Goal: Task Accomplishment & Management: Manage account settings

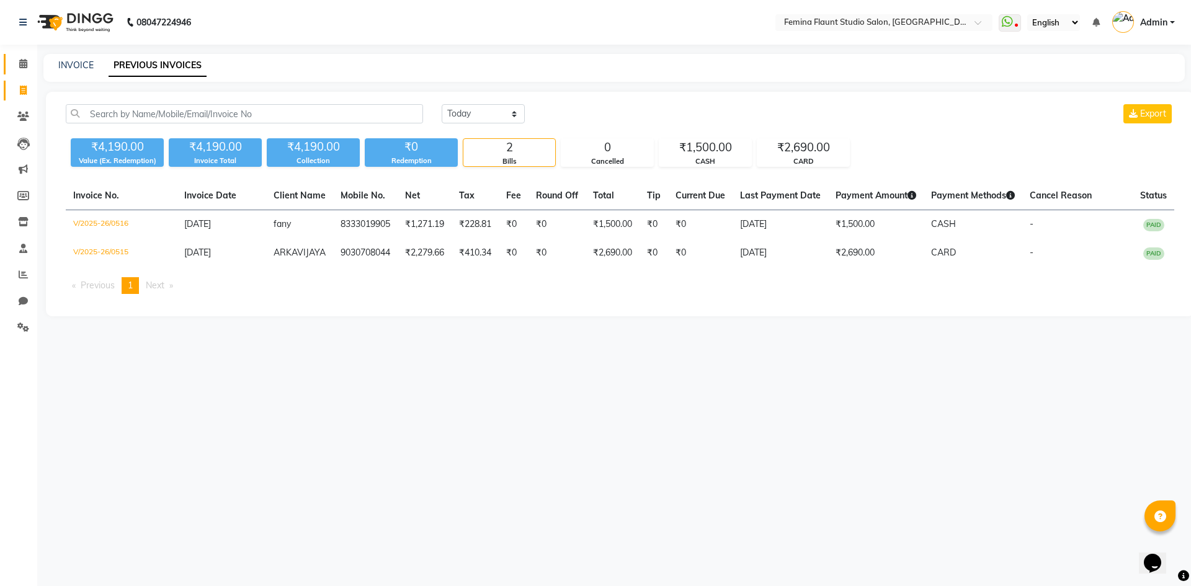
click at [21, 72] on link "Calendar" at bounding box center [19, 64] width 30 height 20
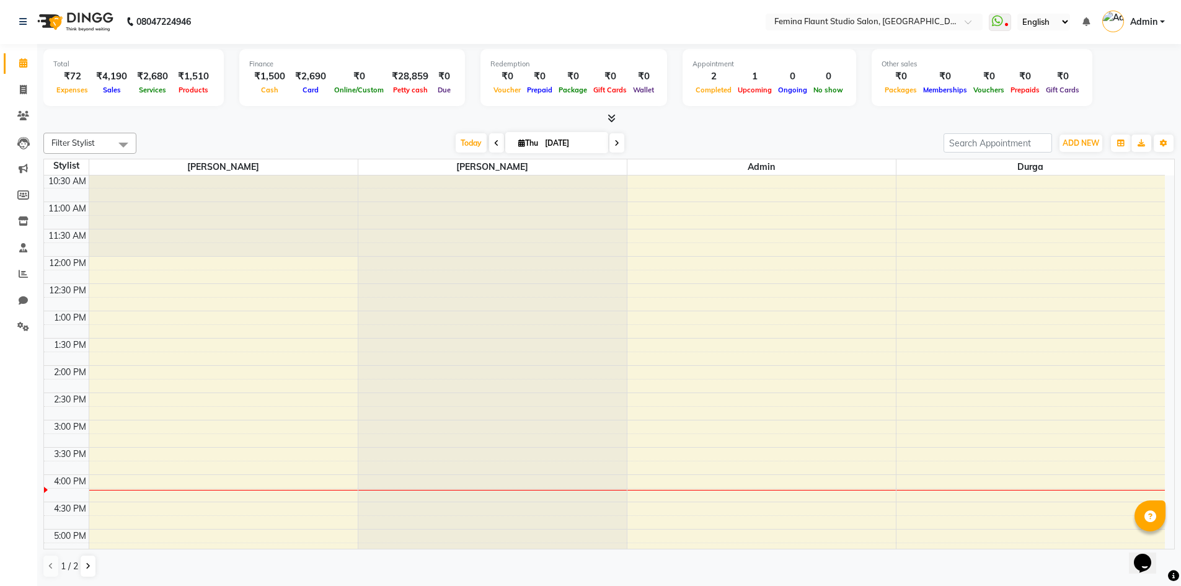
scroll to position [310, 0]
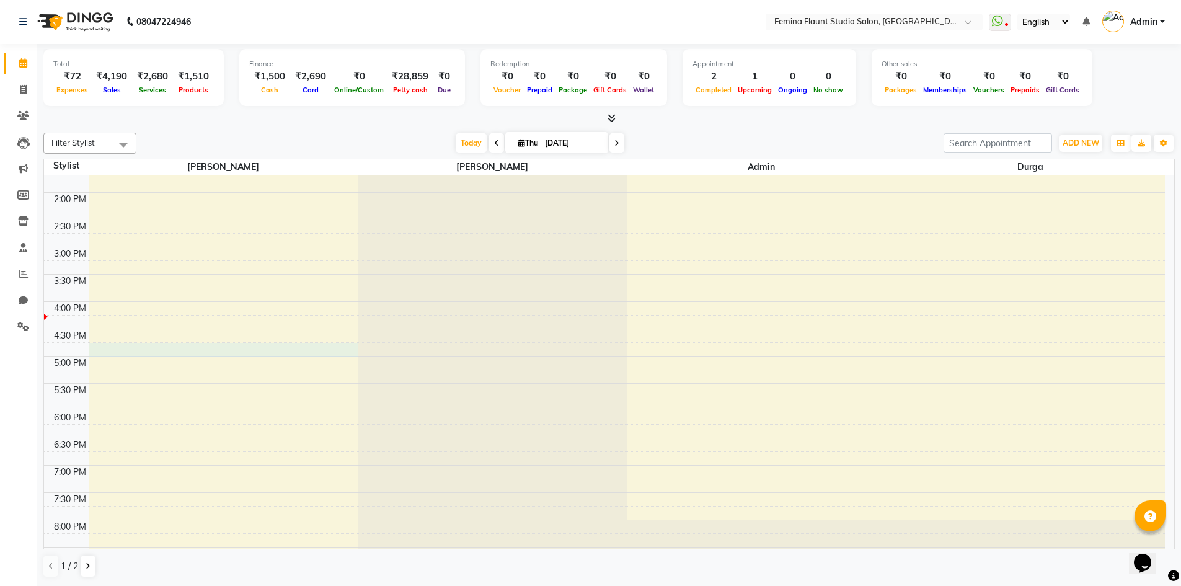
click at [123, 350] on div "8:00 AM 8:30 AM 9:00 AM 9:30 AM 10:00 AM 10:30 AM 11:00 AM 11:30 AM 12:00 PM 12…" at bounding box center [604, 219] width 1121 height 709
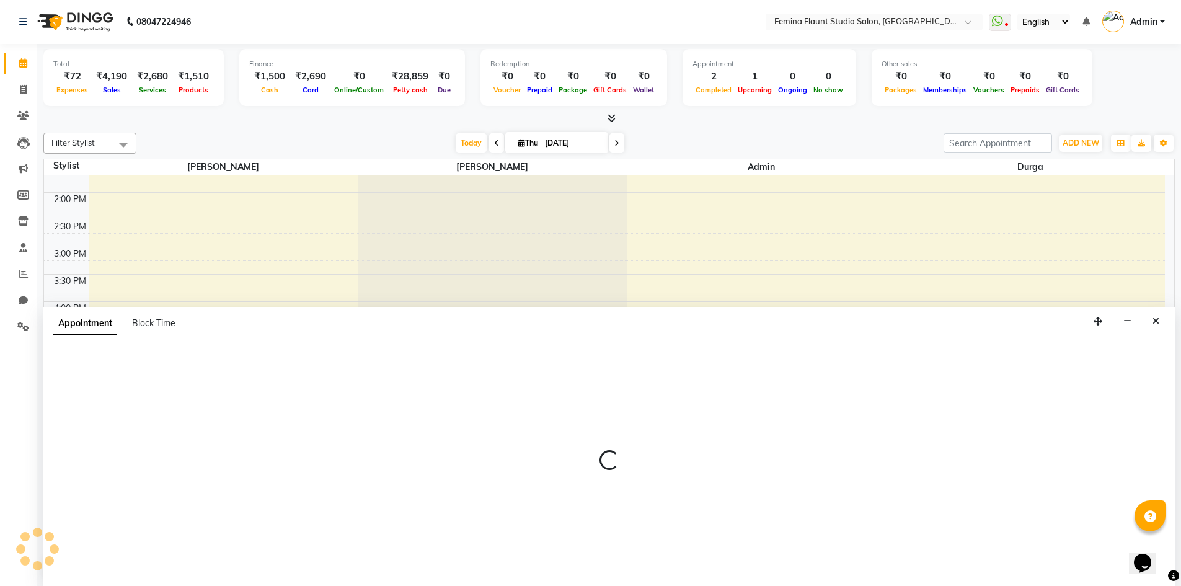
select select "80610"
select select "tentative"
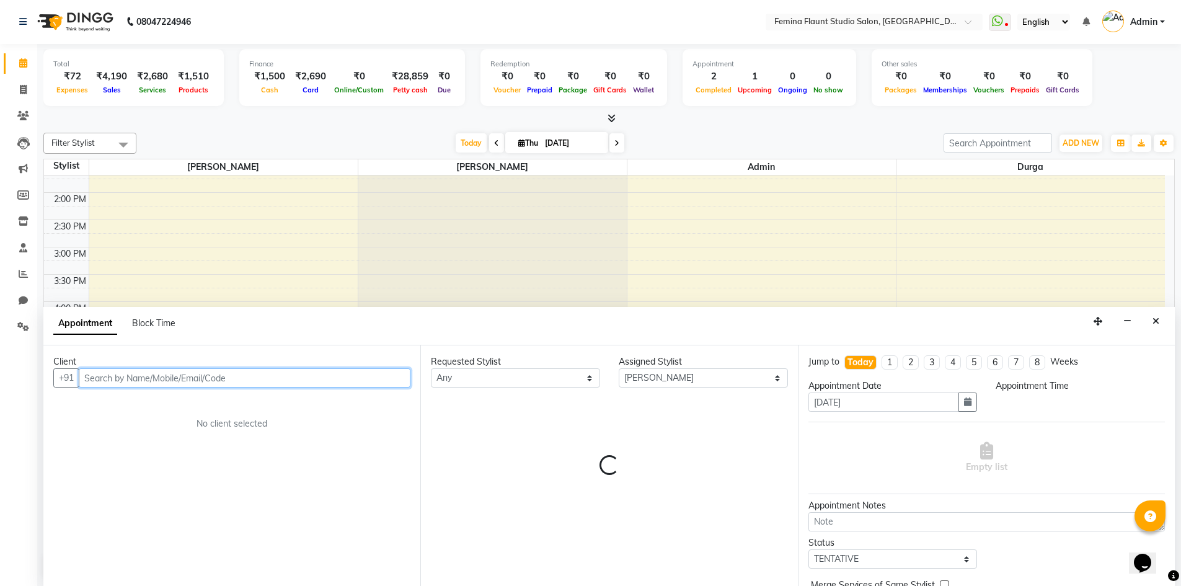
select select "1005"
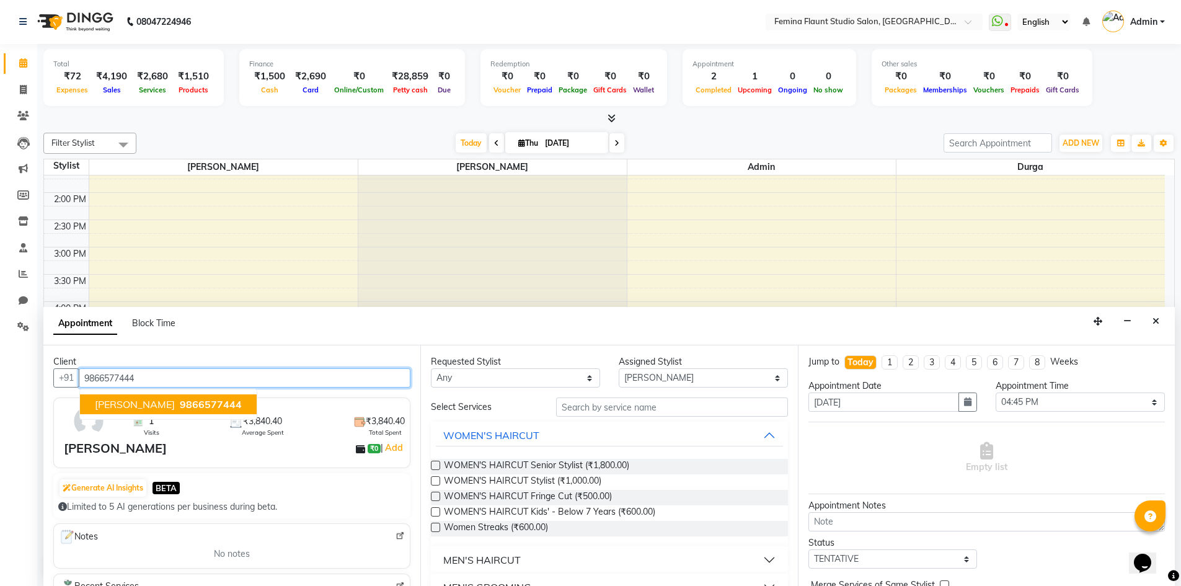
click at [192, 399] on span "9866577444" at bounding box center [211, 404] width 62 height 12
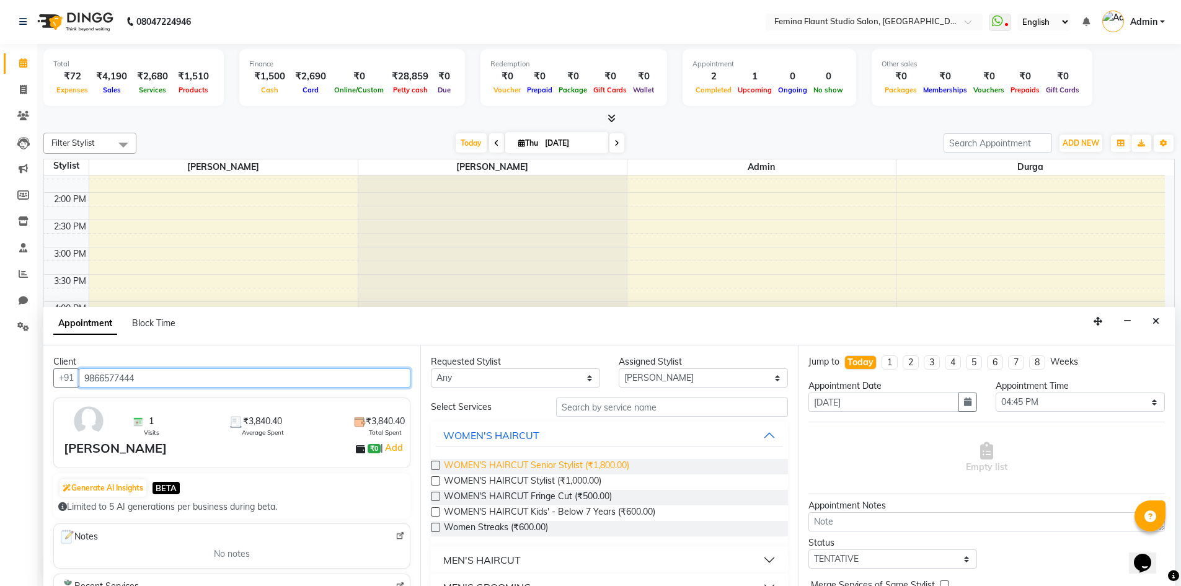
type input "9866577444"
click at [629, 470] on span "WOMEN'S HAIRCUT Senior Stylist (₹1,800.00)" at bounding box center [536, 467] width 185 height 16
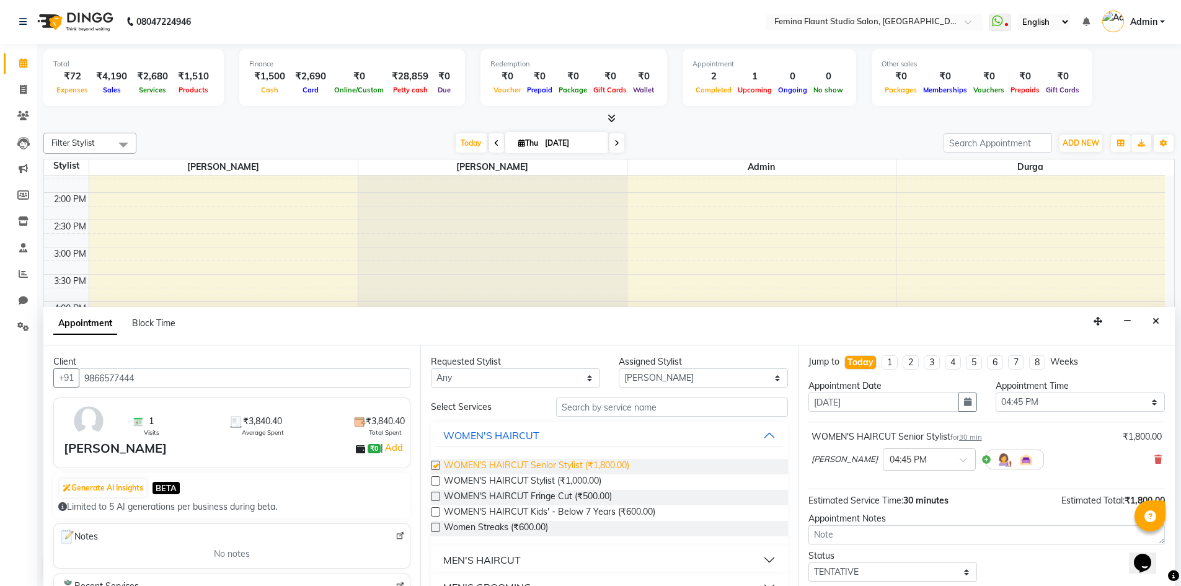
checkbox input "false"
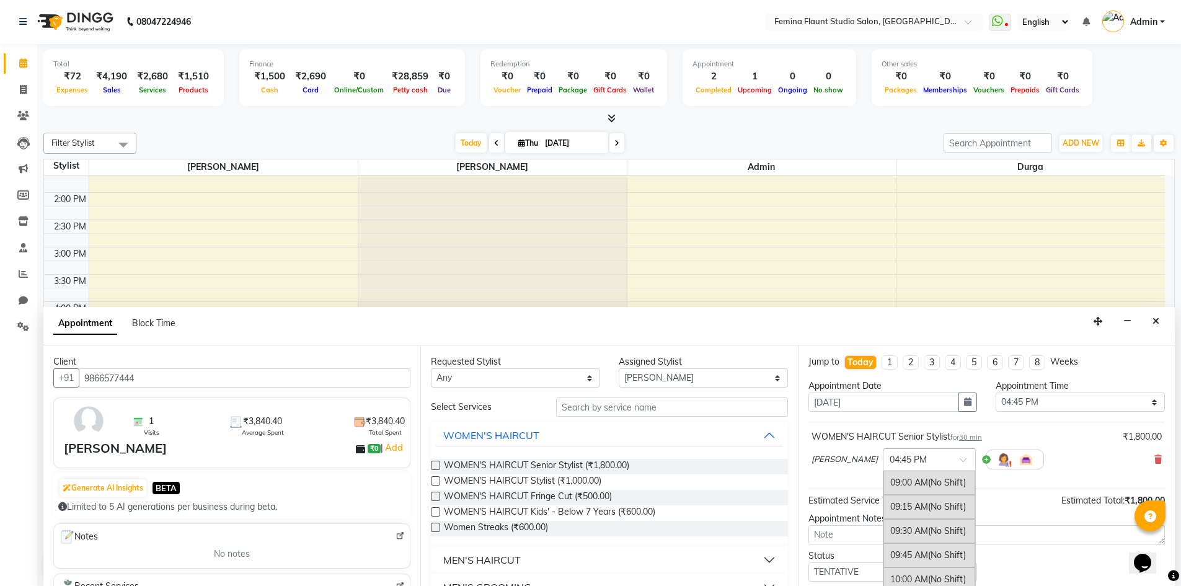
click at [932, 461] on div at bounding box center [930, 458] width 92 height 13
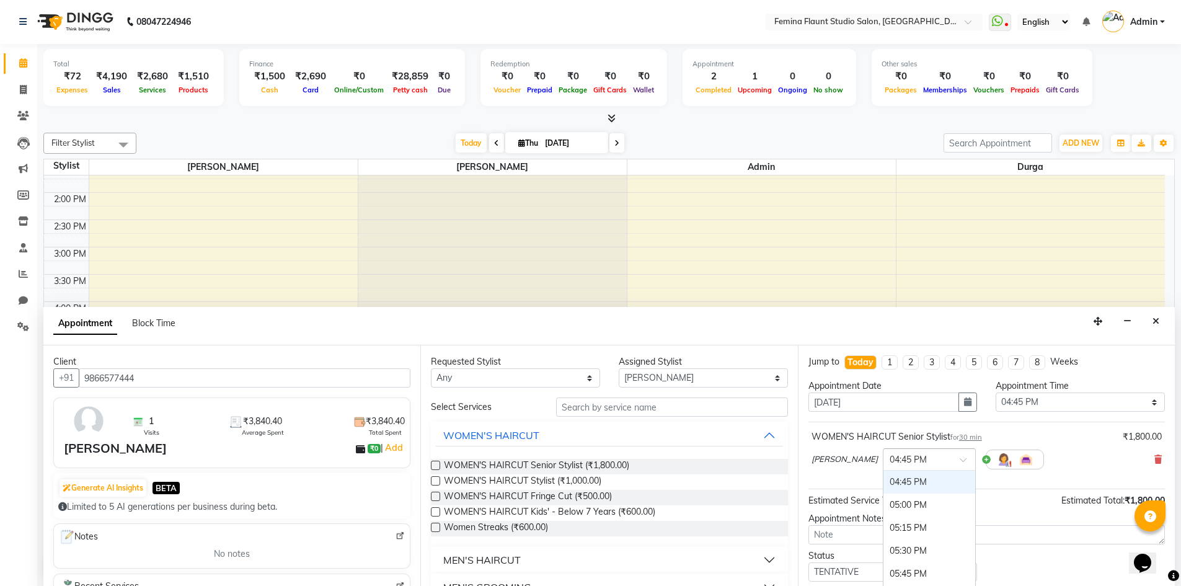
scroll to position [701, 0]
click at [890, 457] on input "text" at bounding box center [917, 458] width 55 height 13
click at [890, 458] on input "text" at bounding box center [917, 458] width 55 height 13
click at [1037, 406] on select "Select 09:00 AM 09:15 AM 09:30 AM 09:45 AM 10:00 AM 10:15 AM 10:30 AM 10:45 AM …" at bounding box center [1080, 402] width 169 height 19
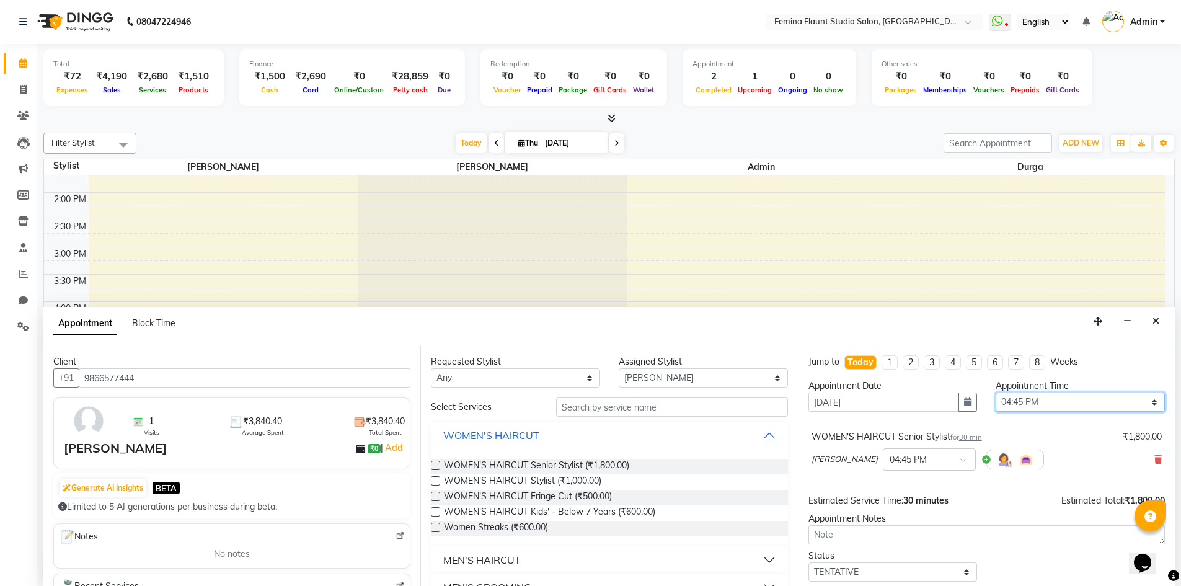
click at [1013, 401] on select "Select 09:00 AM 09:15 AM 09:30 AM 09:45 AM 10:00 AM 10:15 AM 10:30 AM 10:45 AM …" at bounding box center [1080, 402] width 169 height 19
click at [1016, 402] on select "Select 09:00 AM 09:15 AM 09:30 AM 09:45 AM 10:00 AM 10:15 AM 10:30 AM 10:45 AM …" at bounding box center [1080, 402] width 169 height 19
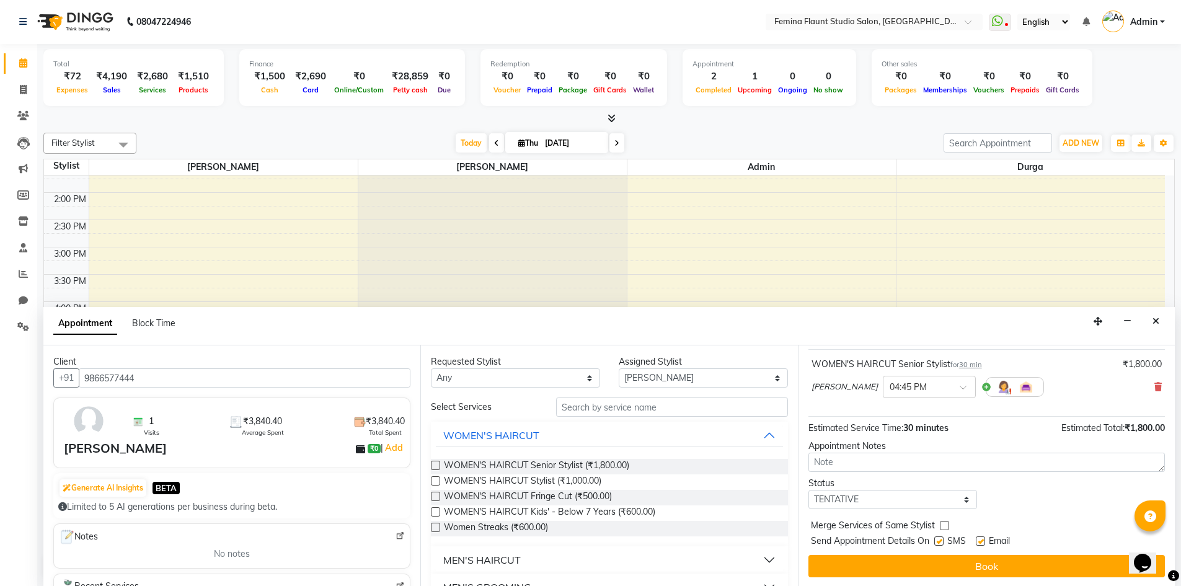
scroll to position [74, 0]
click at [948, 499] on select "Select TENTATIVE CONFIRM CHECK-IN UPCOMING" at bounding box center [893, 498] width 169 height 19
select select "confirm booking"
click at [809, 489] on select "Select TENTATIVE CONFIRM CHECK-IN UPCOMING" at bounding box center [893, 498] width 169 height 19
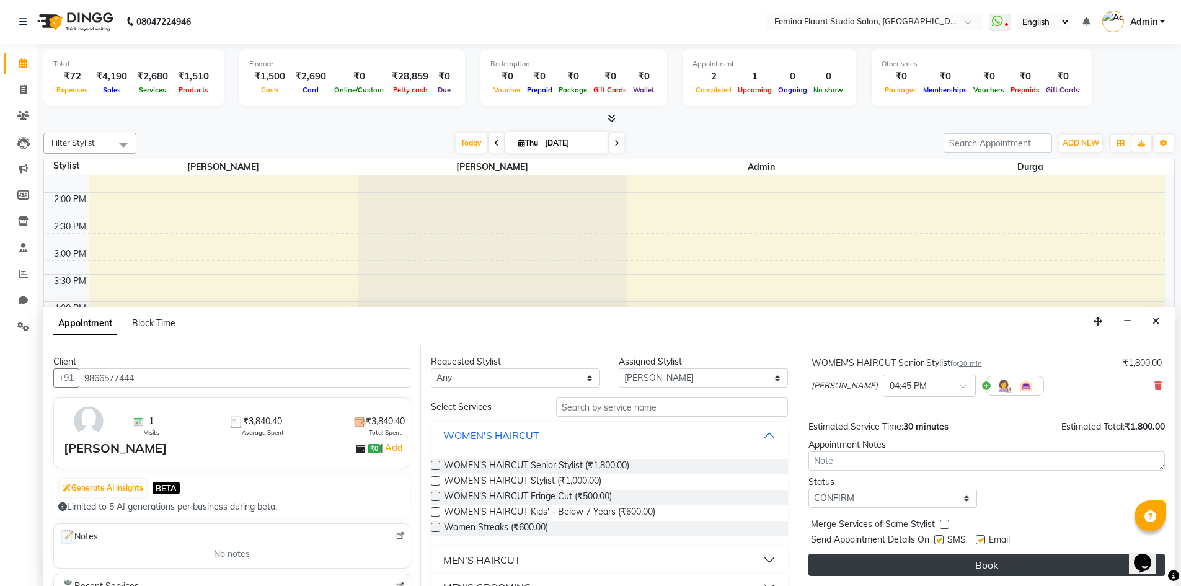
click at [908, 564] on button "Book" at bounding box center [987, 565] width 357 height 22
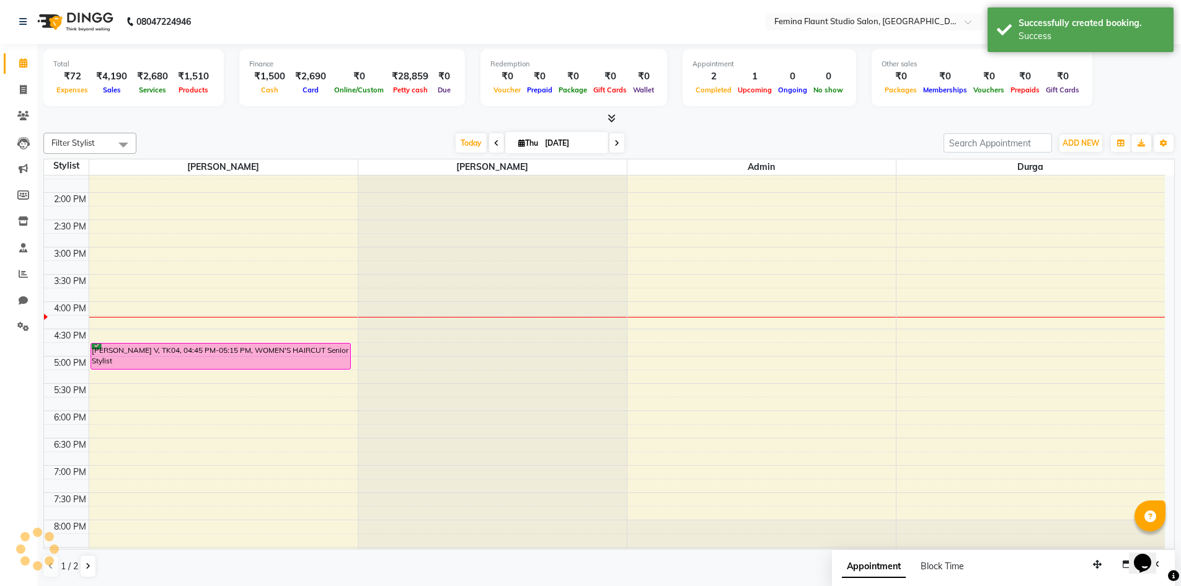
scroll to position [0, 0]
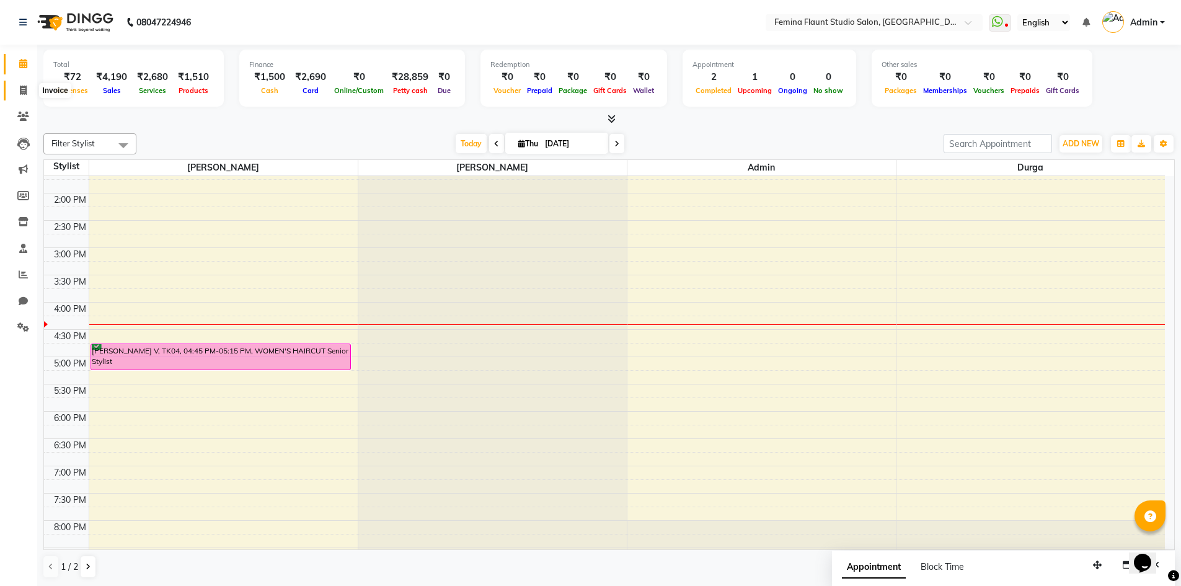
click at [19, 96] on span at bounding box center [23, 91] width 22 height 14
select select "service"
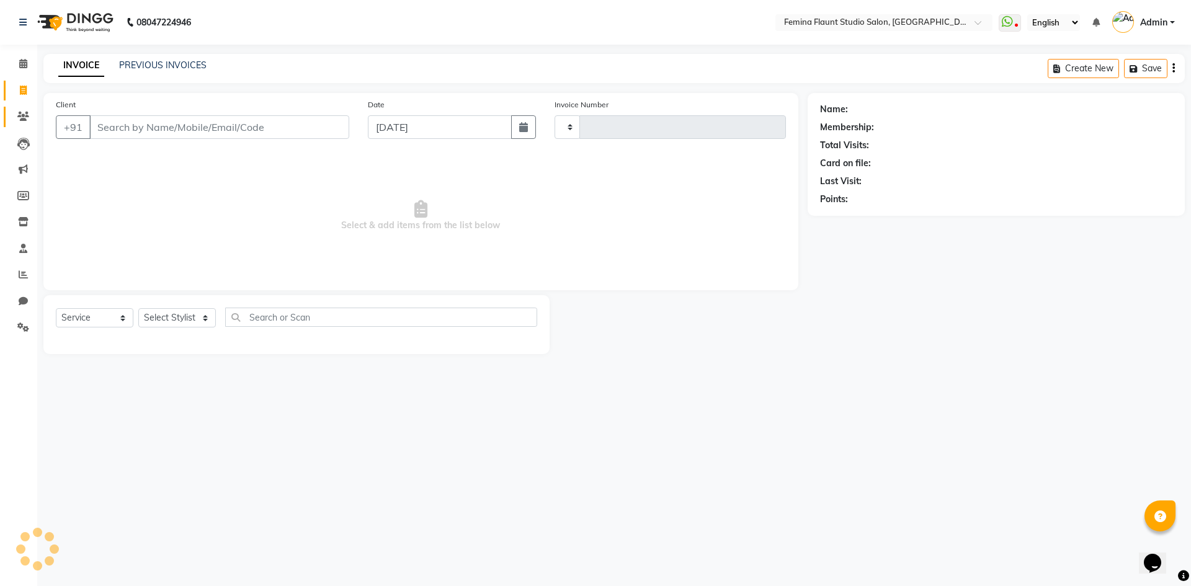
type input "0517"
select select "8333"
click at [15, 66] on span at bounding box center [23, 64] width 22 height 14
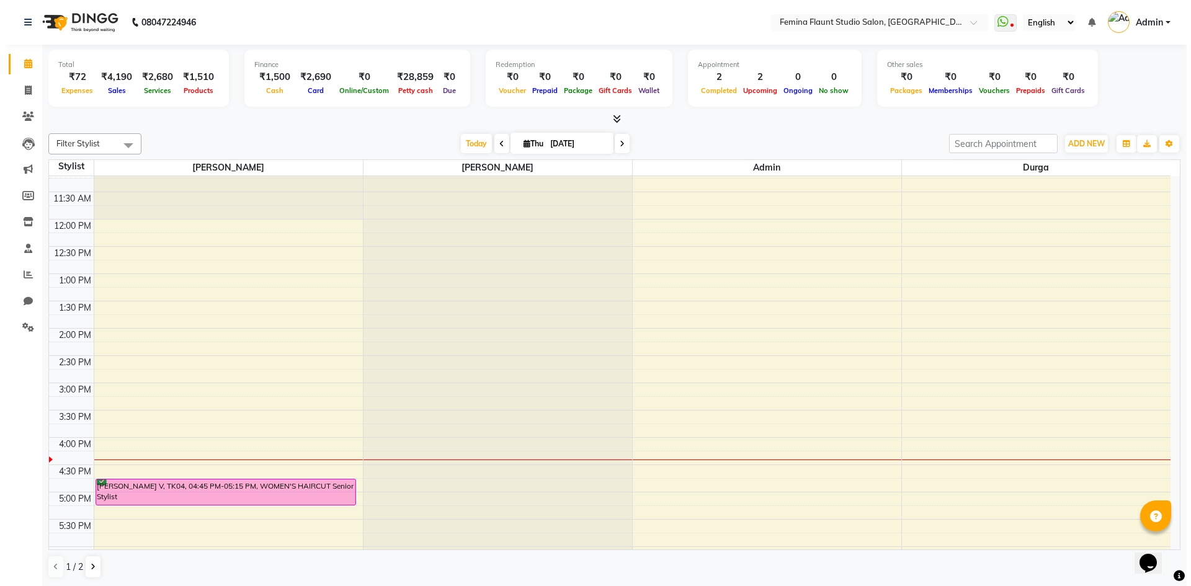
scroll to position [186, 0]
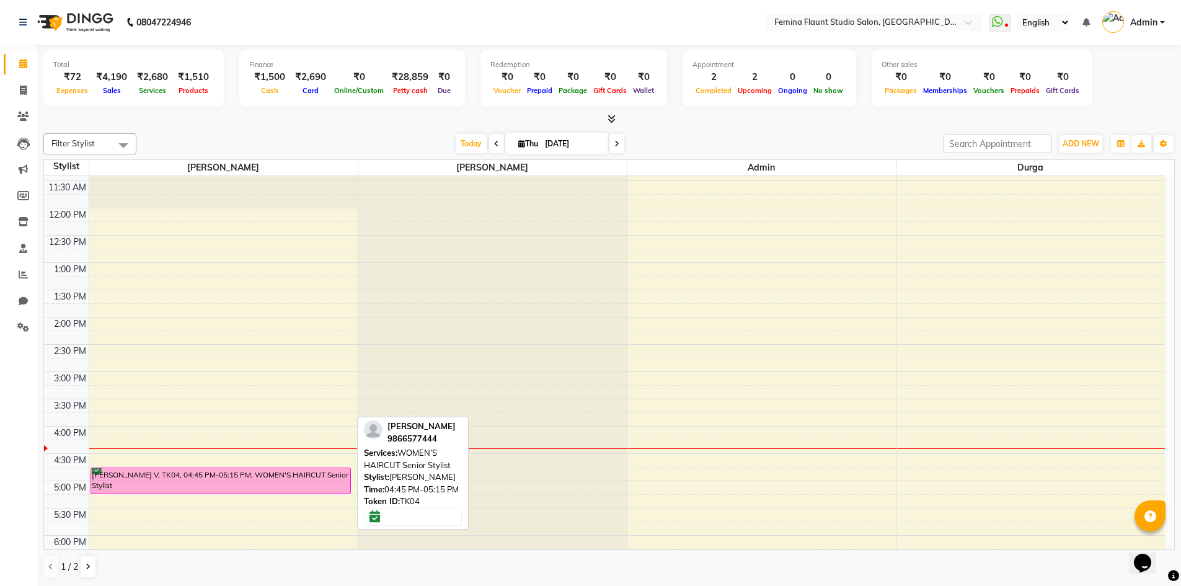
click at [166, 474] on div "[PERSON_NAME] V, TK04, 04:45 PM-05:15 PM, WOMEN'S HAIRCUT Senior Stylist" at bounding box center [220, 480] width 259 height 25
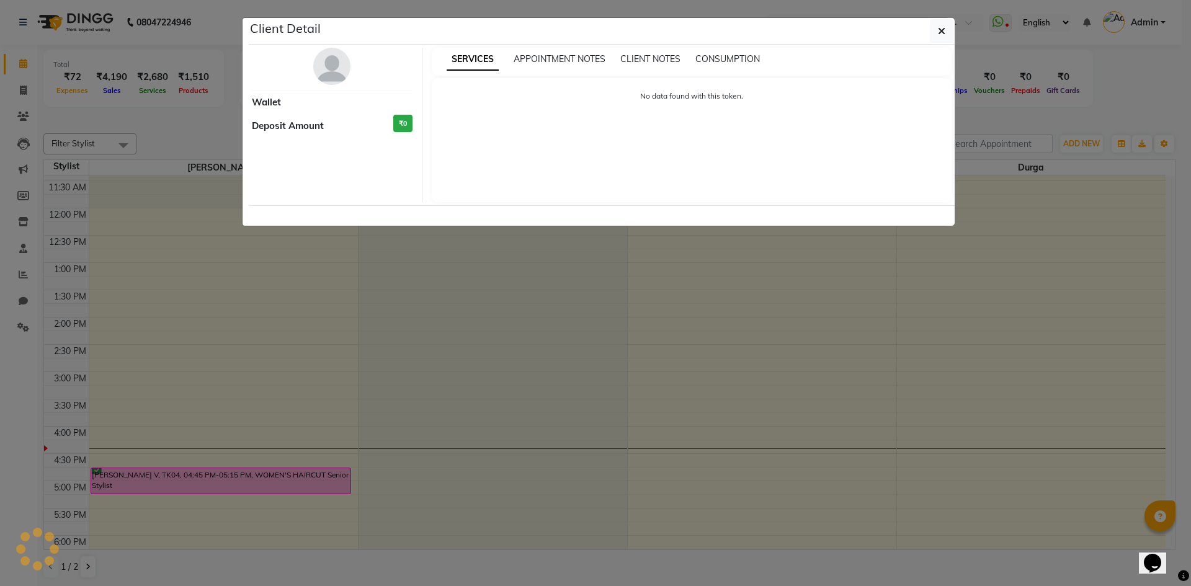
select select "6"
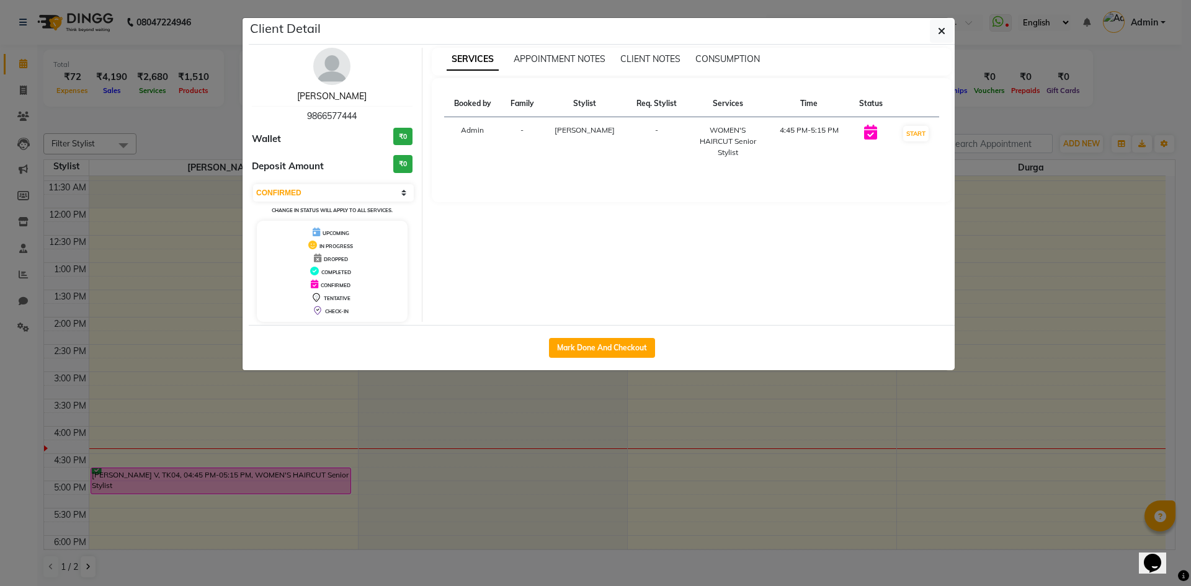
click at [345, 95] on link "Lakshmi Devi V" at bounding box center [331, 96] width 69 height 11
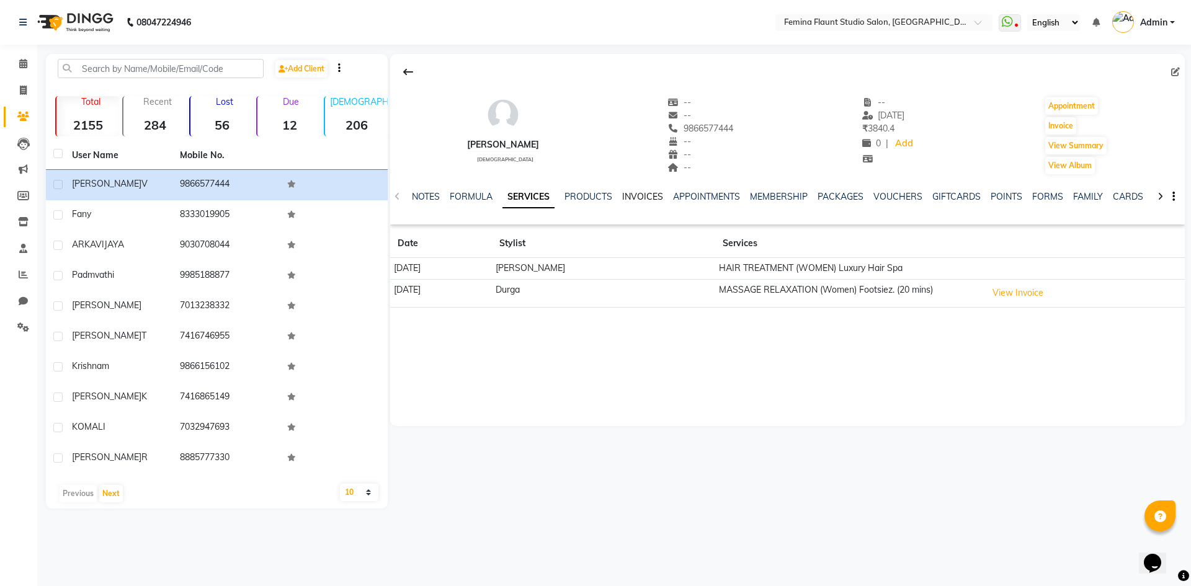
click at [650, 199] on link "INVOICES" at bounding box center [642, 196] width 41 height 11
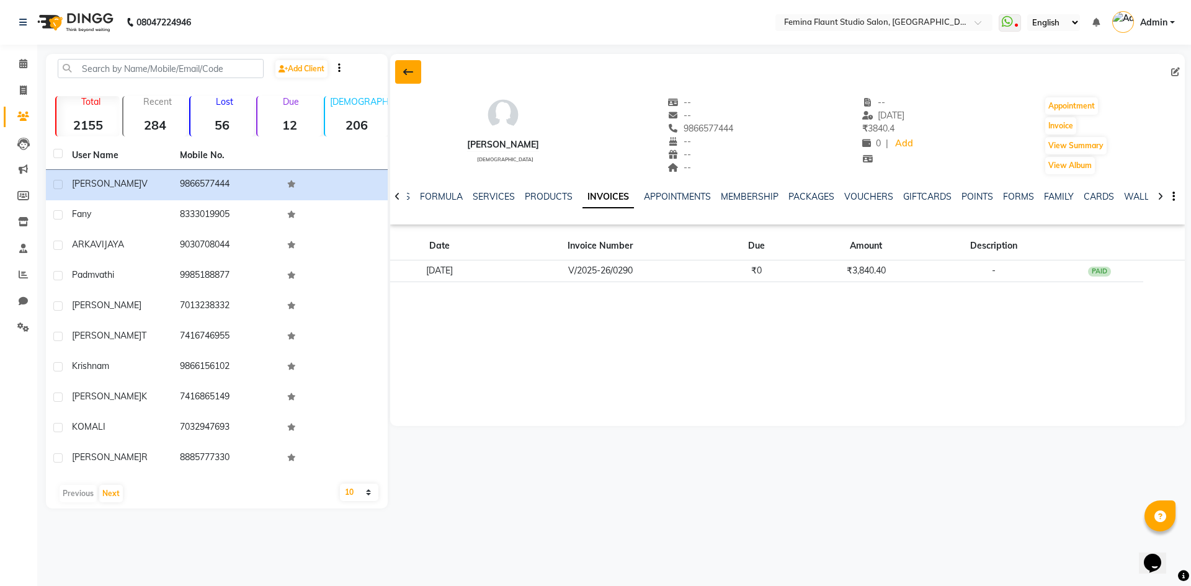
click at [407, 73] on icon at bounding box center [408, 72] width 10 height 10
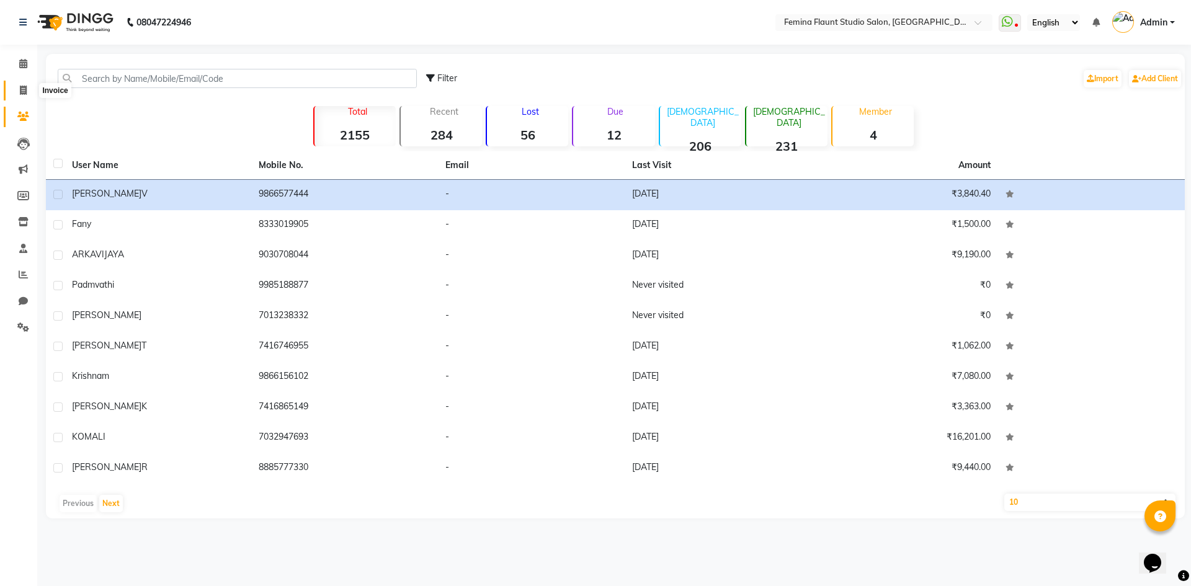
click at [22, 84] on span at bounding box center [23, 91] width 22 height 14
select select "service"
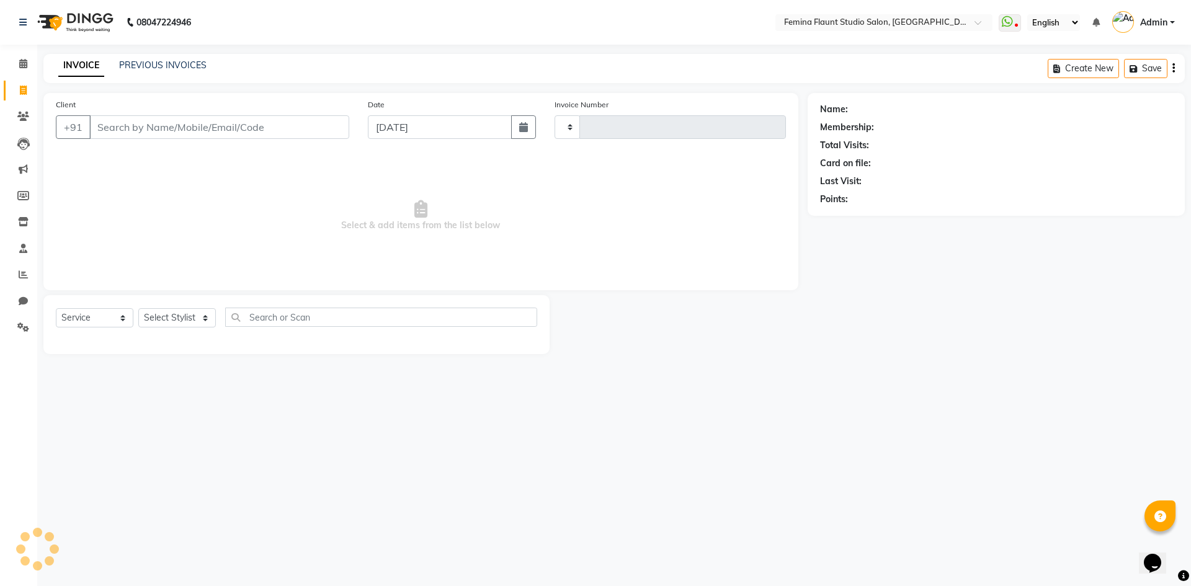
type input "0517"
select select "8333"
click at [608, 188] on span "Select & add items from the list below" at bounding box center [421, 216] width 730 height 124
click at [279, 133] on input "Client" at bounding box center [219, 127] width 260 height 24
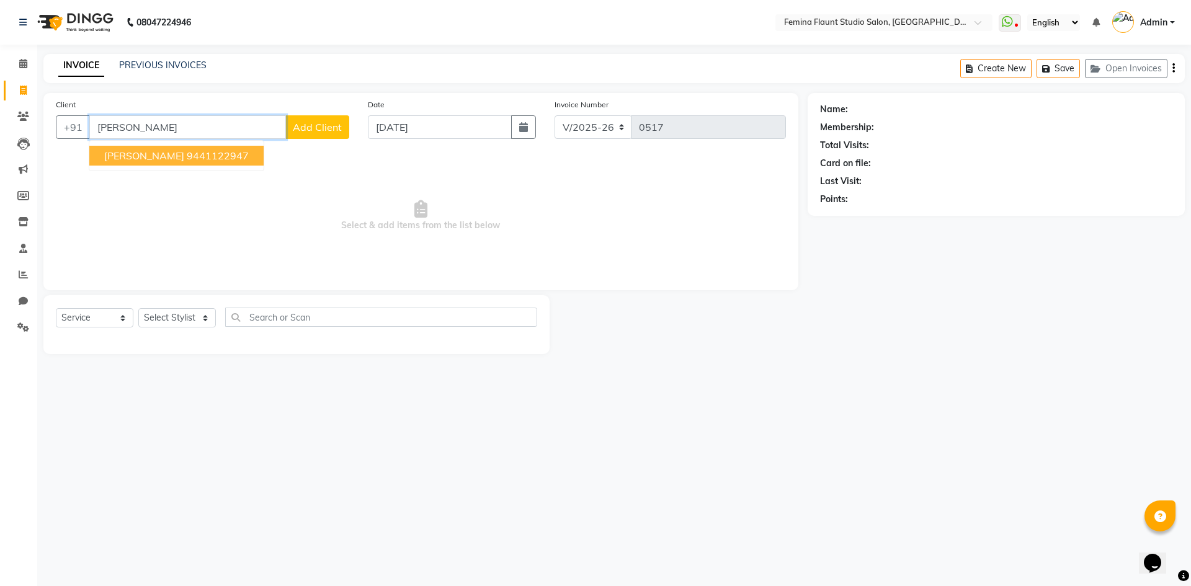
click at [187, 155] on ngb-highlight "9441122947" at bounding box center [218, 155] width 62 height 12
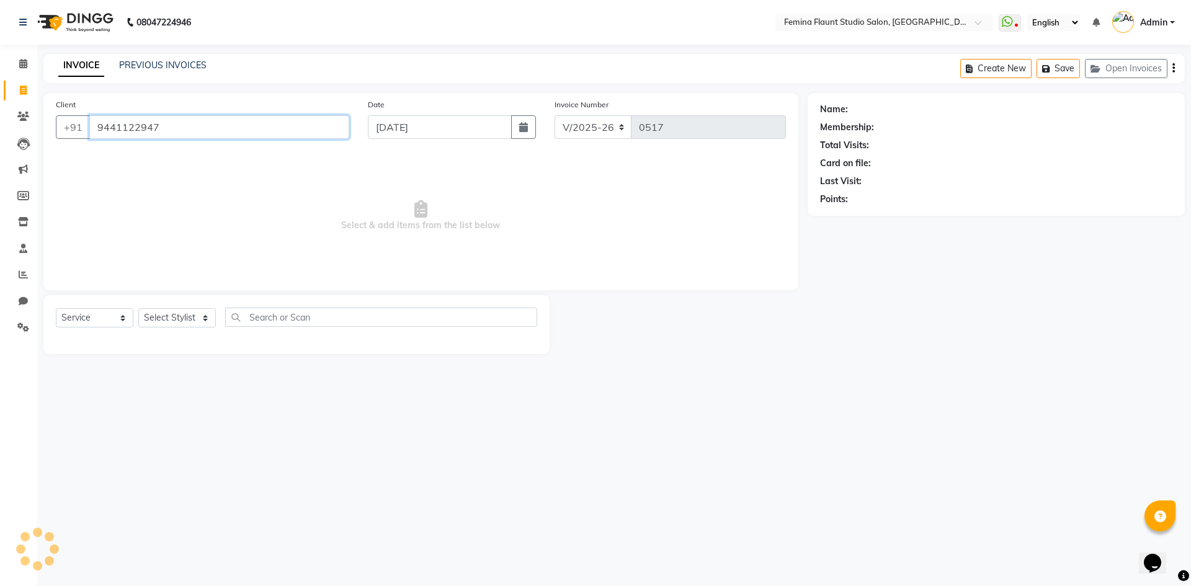
type input "9441122947"
click at [193, 314] on select "Select Stylist Admin Durga Jyothi Bandi Keerthi Sri Mohd Akib Mohd Faizan Prami…" at bounding box center [177, 317] width 78 height 19
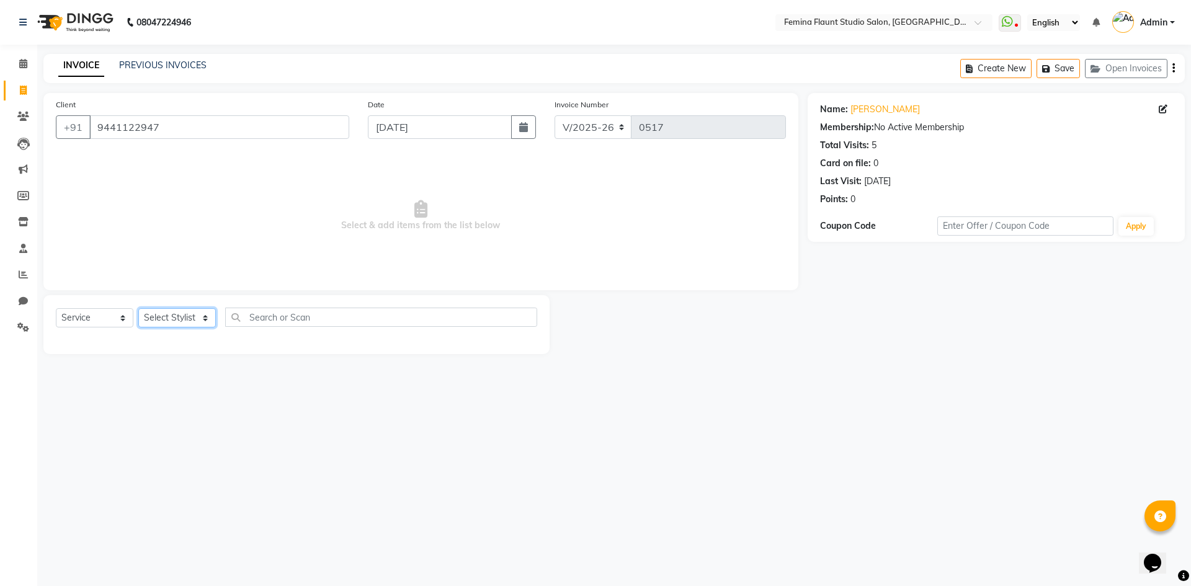
select select "80610"
click at [138, 308] on select "Select Stylist Admin Durga Jyothi Bandi Keerthi Sri Mohd Akib Mohd Faizan Prami…" at bounding box center [177, 317] width 78 height 19
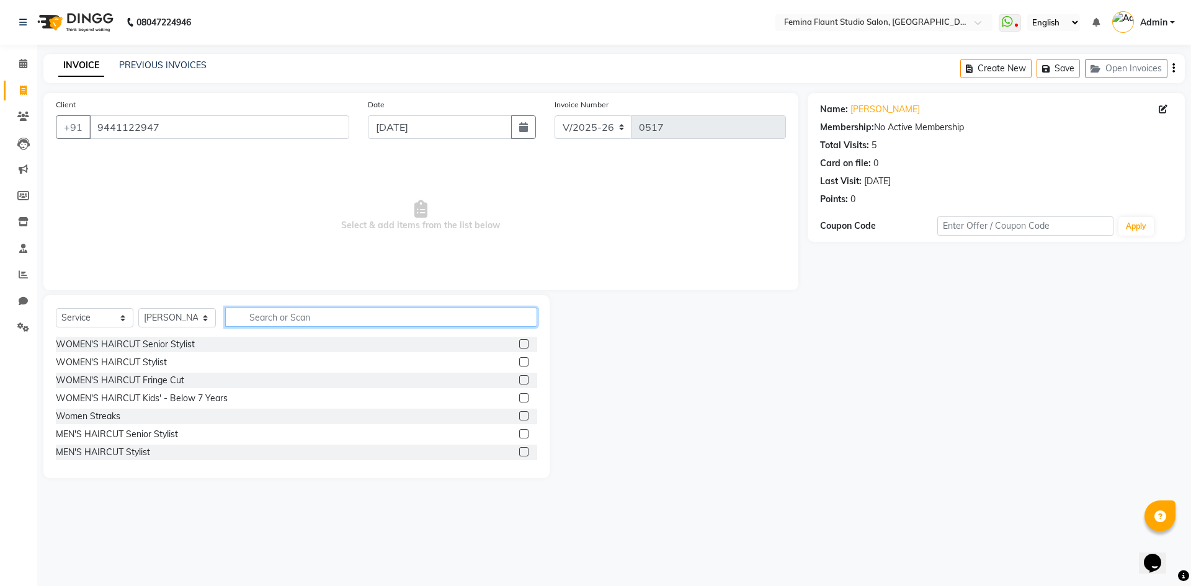
click at [302, 313] on input "text" at bounding box center [381, 317] width 312 height 19
type input "glo"
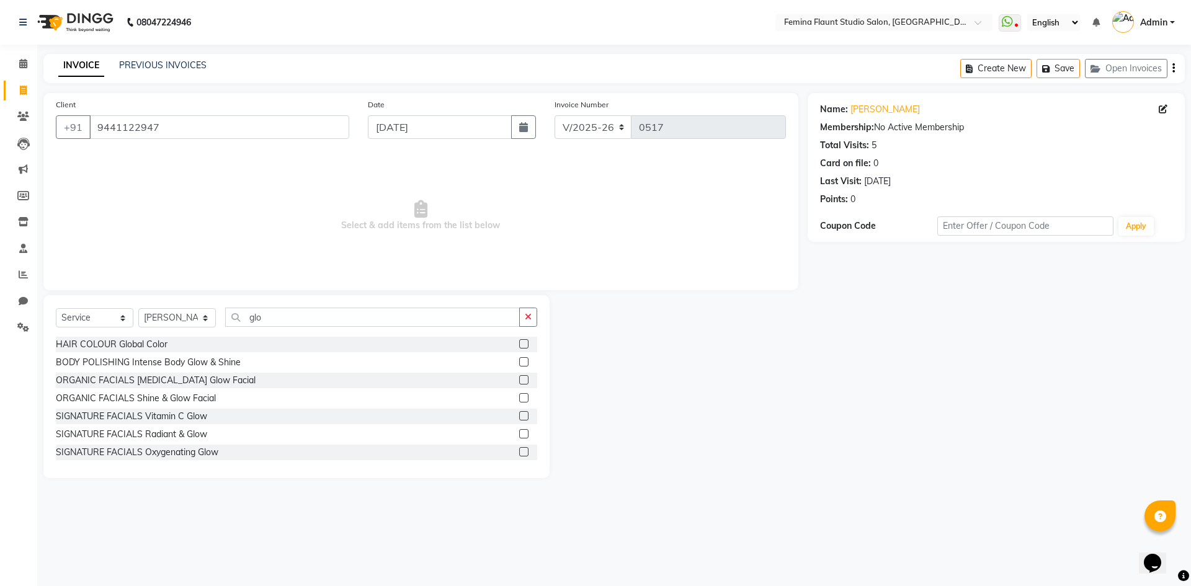
click at [519, 345] on label at bounding box center [523, 343] width 9 height 9
click at [519, 345] on input "checkbox" at bounding box center [523, 344] width 8 height 8
click at [519, 345] on label at bounding box center [523, 343] width 9 height 9
click at [519, 345] on input "checkbox" at bounding box center [523, 344] width 8 height 8
checkbox input "false"
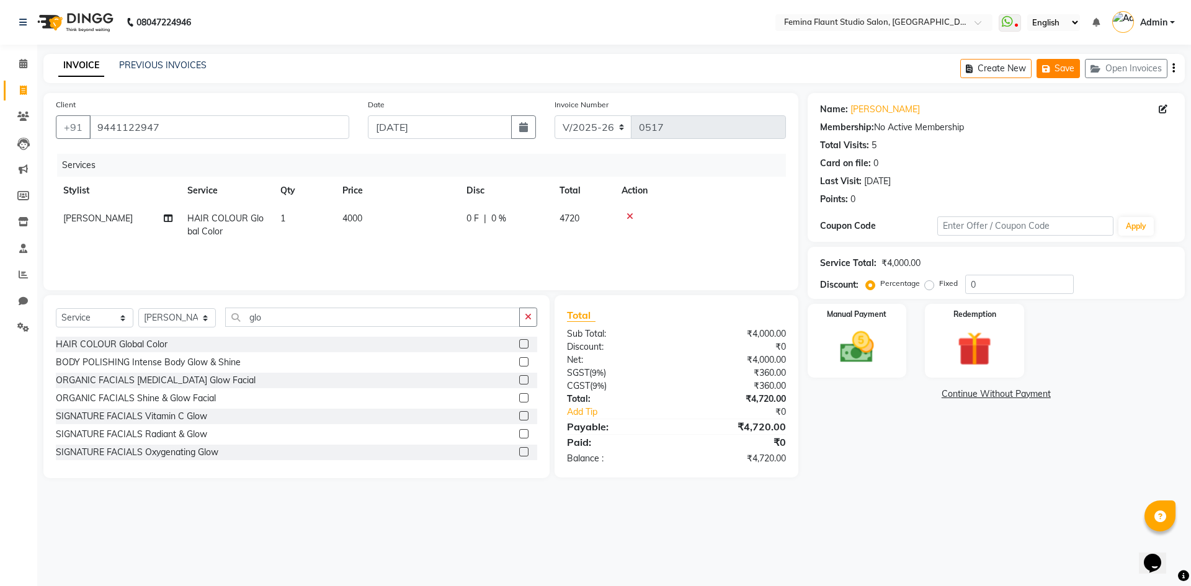
click at [1058, 66] on button "Save" at bounding box center [1057, 68] width 43 height 19
click at [1059, 66] on button "Save" at bounding box center [1057, 68] width 43 height 19
click at [1043, 71] on icon "button" at bounding box center [1048, 68] width 12 height 9
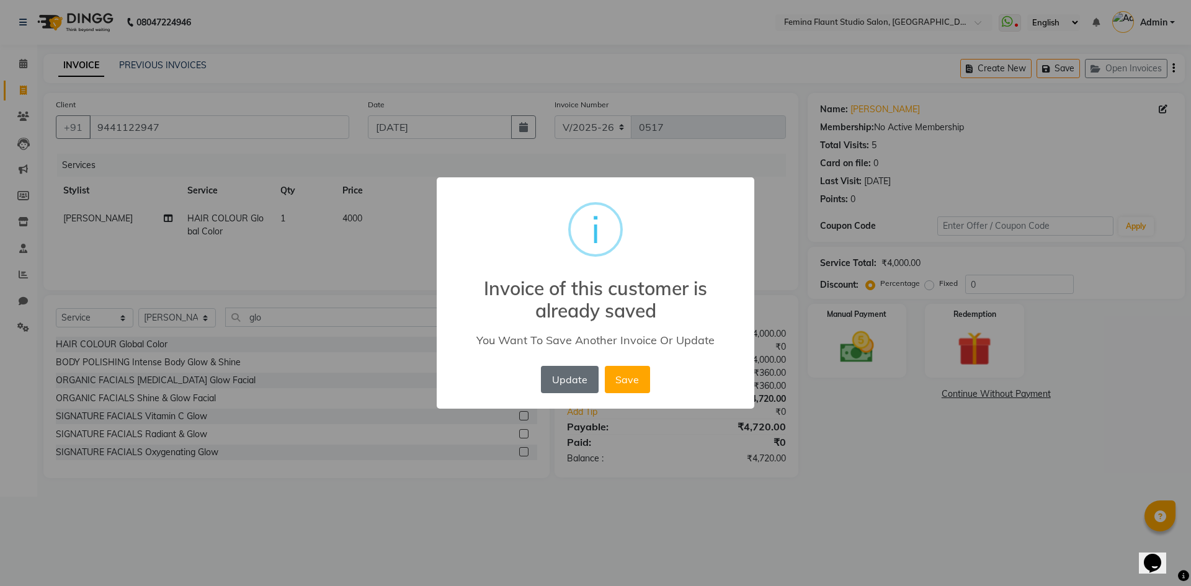
click at [589, 381] on button "Update" at bounding box center [569, 379] width 57 height 27
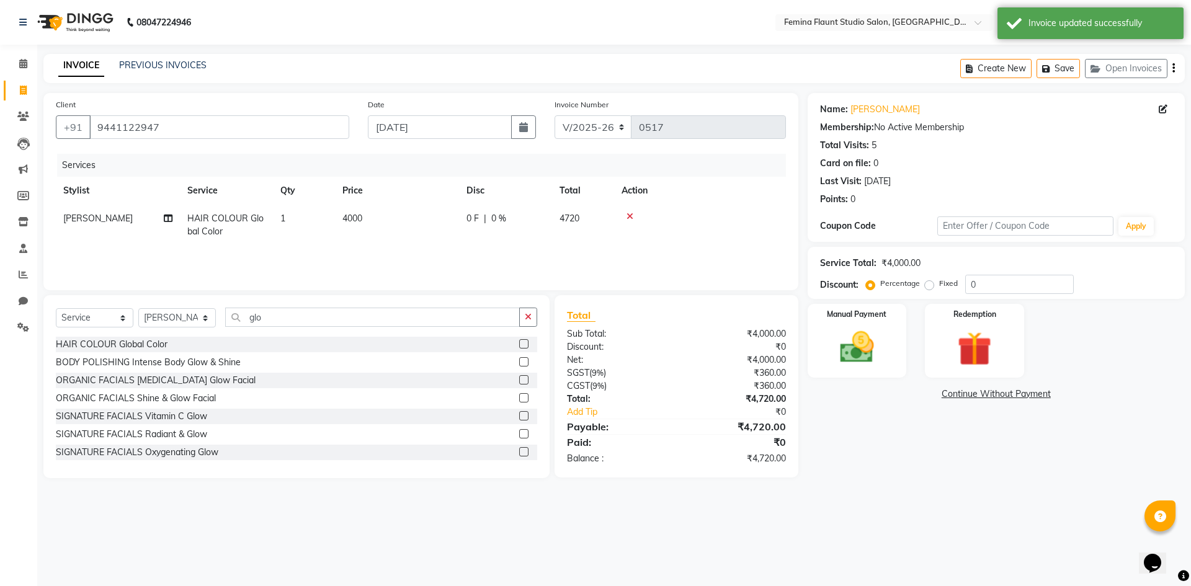
click at [857, 428] on div "Name: J Babu Membership: No Active Membership Total Visits: 5 Card on file: 0 L…" at bounding box center [1000, 285] width 386 height 385
click at [651, 528] on div "08047224946 Select Location × Femina Flaunt Studio Salon, Ava Road WhatsApp Sta…" at bounding box center [595, 293] width 1191 height 586
click at [631, 219] on icon at bounding box center [629, 216] width 7 height 9
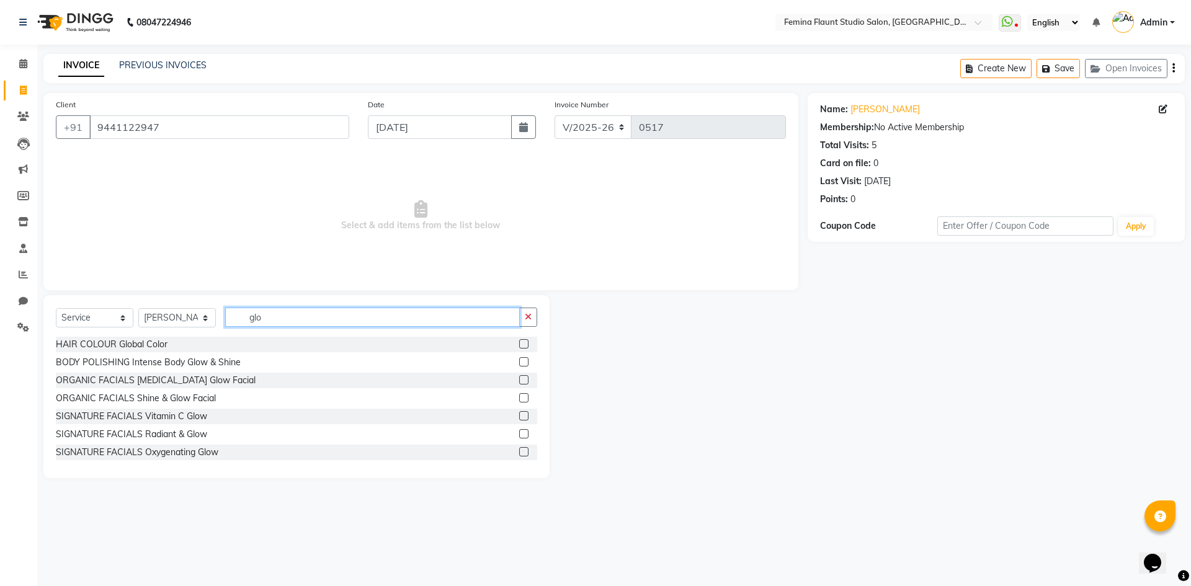
click at [446, 324] on input "glo" at bounding box center [372, 317] width 295 height 19
type input "hair co"
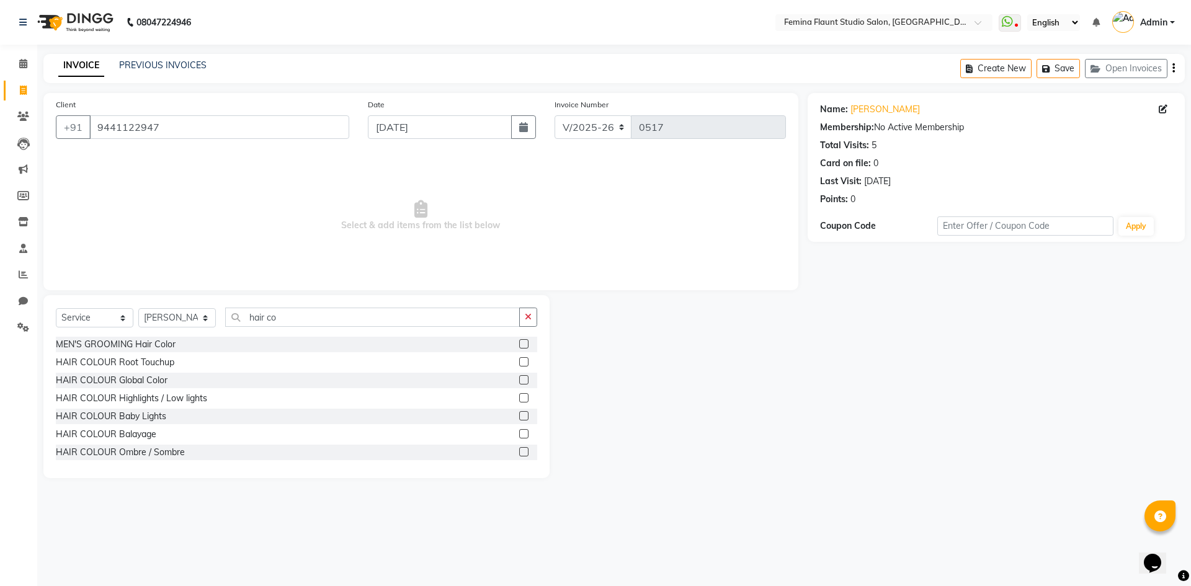
click at [519, 384] on div at bounding box center [523, 381] width 8 height 13
click at [519, 381] on label at bounding box center [523, 379] width 9 height 9
click at [519, 381] on input "checkbox" at bounding box center [523, 380] width 8 height 8
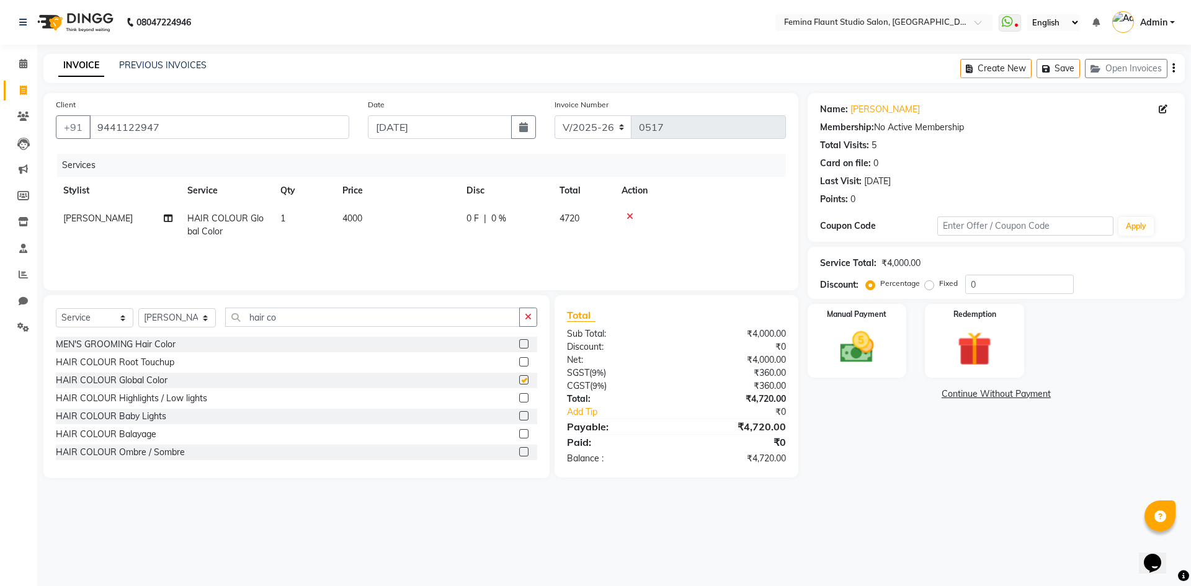
checkbox input "false"
click at [361, 215] on span "4000" at bounding box center [352, 218] width 20 height 11
select select "80610"
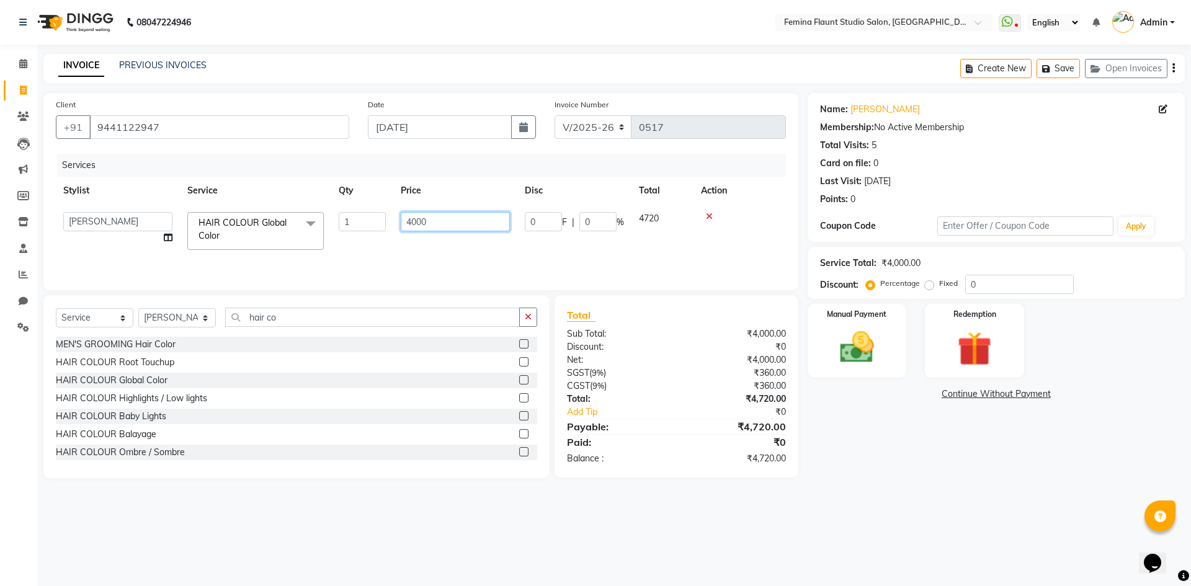
drag, startPoint x: 464, startPoint y: 219, endPoint x: 378, endPoint y: 225, distance: 86.4
click at [378, 225] on tr "Admin Durga Jyothi Bandi Keerthi Sri Mohd Akib Mohd Faizan Pramila Rai Prasamsi…" at bounding box center [421, 231] width 730 height 53
type input "1800"
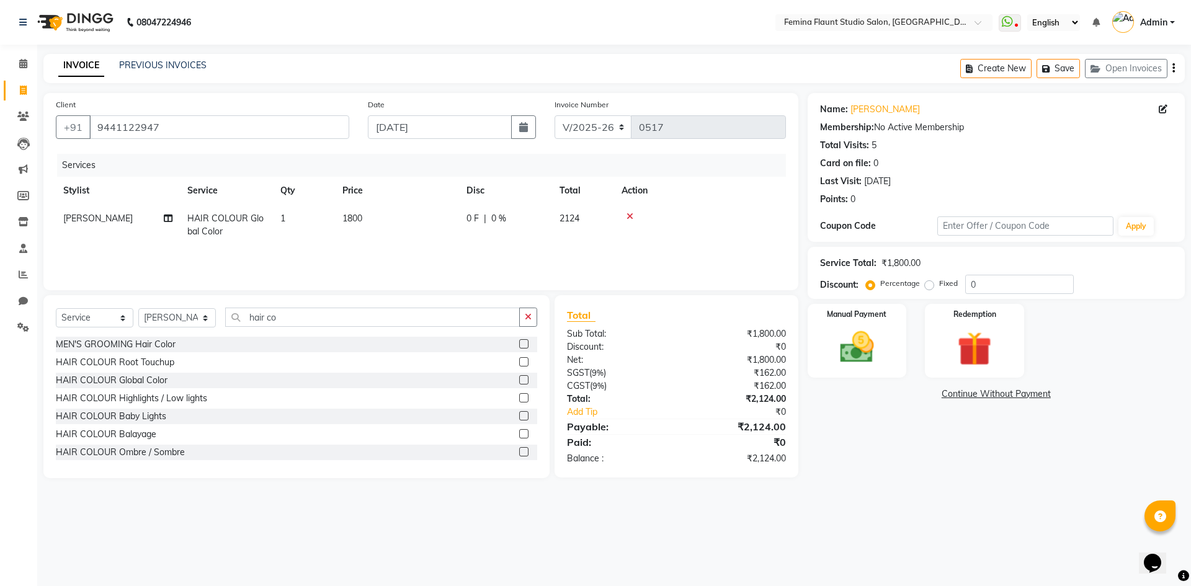
click at [562, 497] on div "08047224946 Select Location × Femina Flaunt Studio Salon, Ava Road WhatsApp Sta…" at bounding box center [595, 293] width 1191 height 586
click at [500, 316] on input "hair co" at bounding box center [372, 317] width 295 height 19
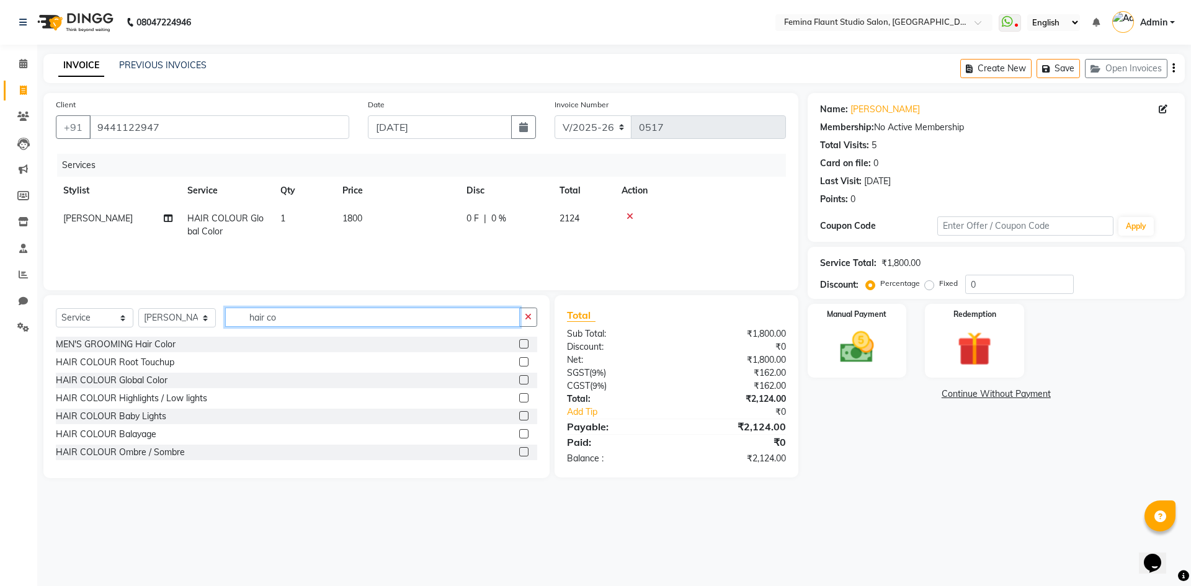
type input "h"
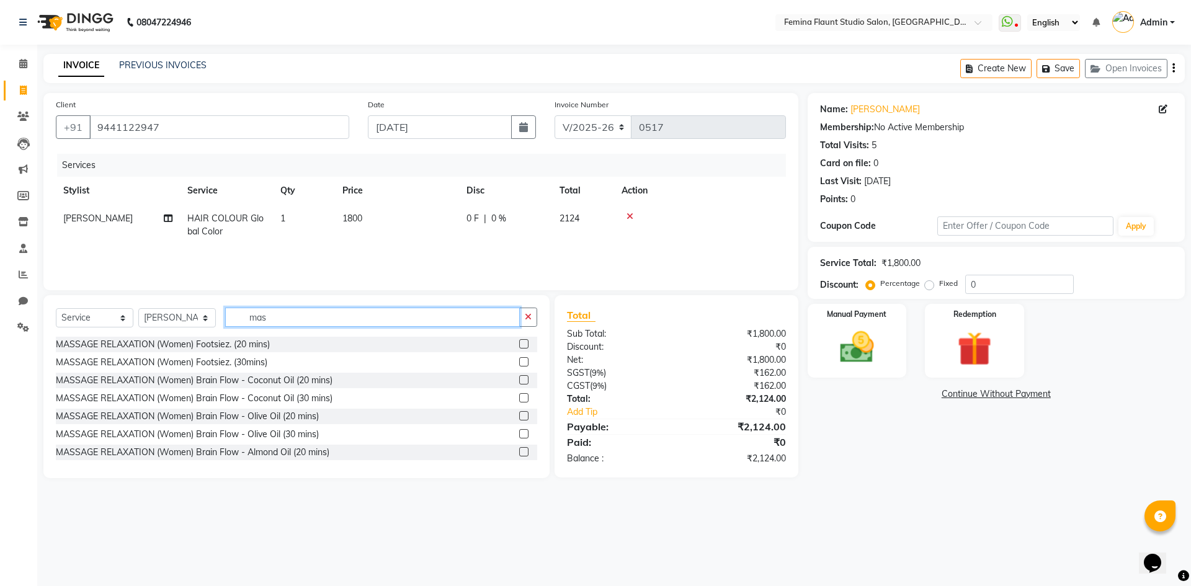
type input "mas"
click at [519, 417] on label at bounding box center [523, 415] width 9 height 9
click at [519, 417] on input "checkbox" at bounding box center [523, 416] width 8 height 8
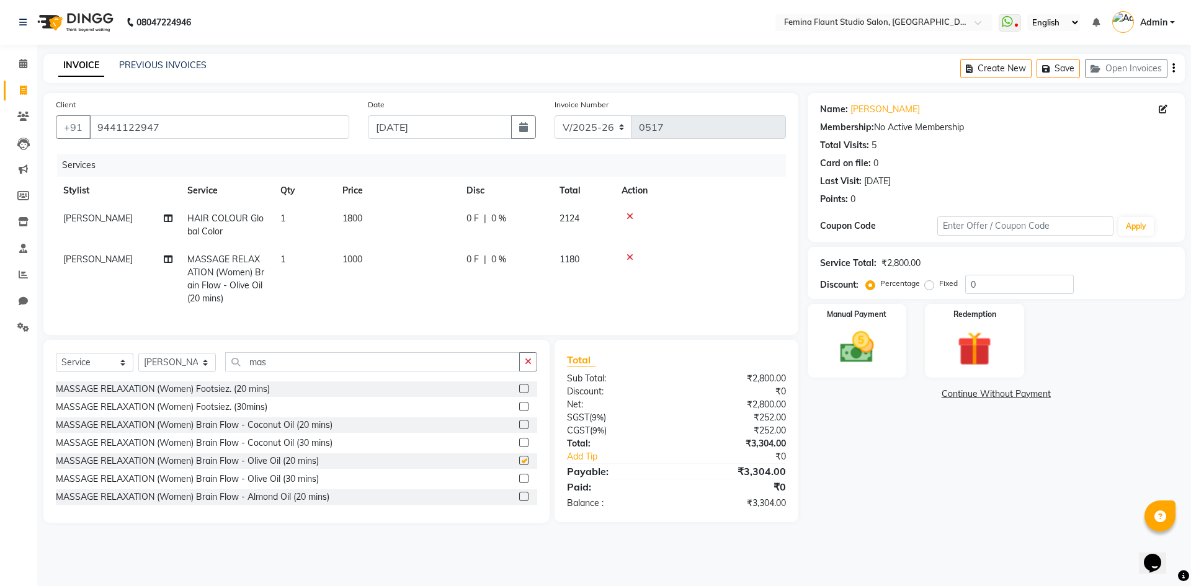
checkbox input "false"
click at [361, 256] on span "1000" at bounding box center [352, 259] width 20 height 11
select select "80610"
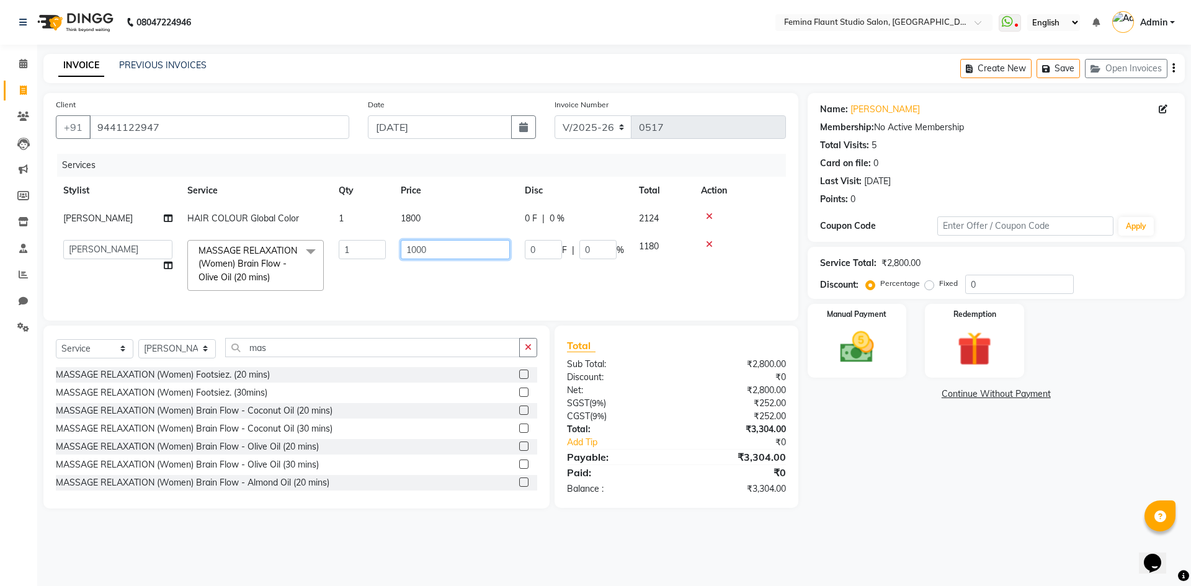
drag, startPoint x: 432, startPoint y: 251, endPoint x: 385, endPoint y: 251, distance: 47.1
click at [383, 251] on tr "Admin Durga Jyothi Bandi Keerthi Sri Mohd Akib Mohd Faizan Pramila Rai Prasamsi…" at bounding box center [421, 266] width 730 height 66
type input "800"
click at [621, 544] on div "08047224946 Select Location × Femina Flaunt Studio Salon, Ava Road WhatsApp Sta…" at bounding box center [595, 293] width 1191 height 586
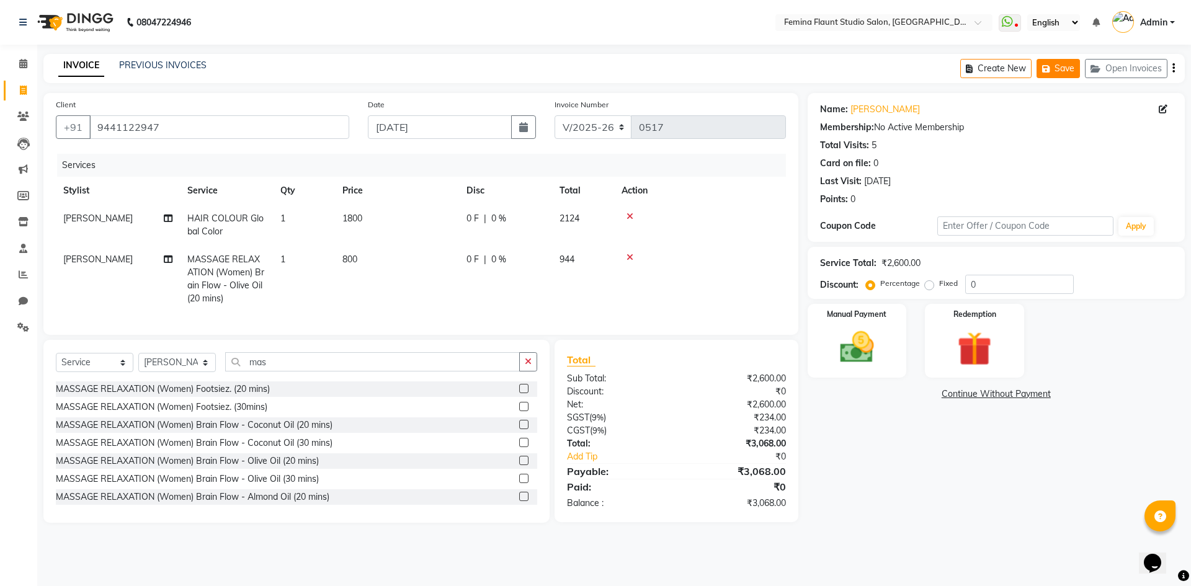
click at [1064, 74] on button "Save" at bounding box center [1057, 68] width 43 height 19
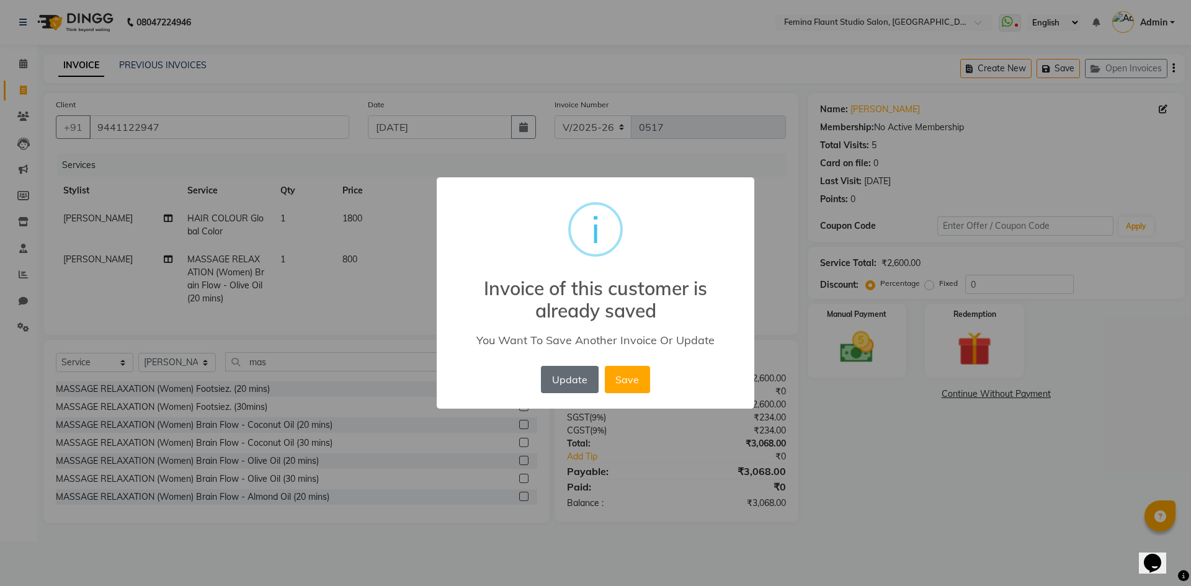
click at [571, 383] on button "Update" at bounding box center [569, 379] width 57 height 27
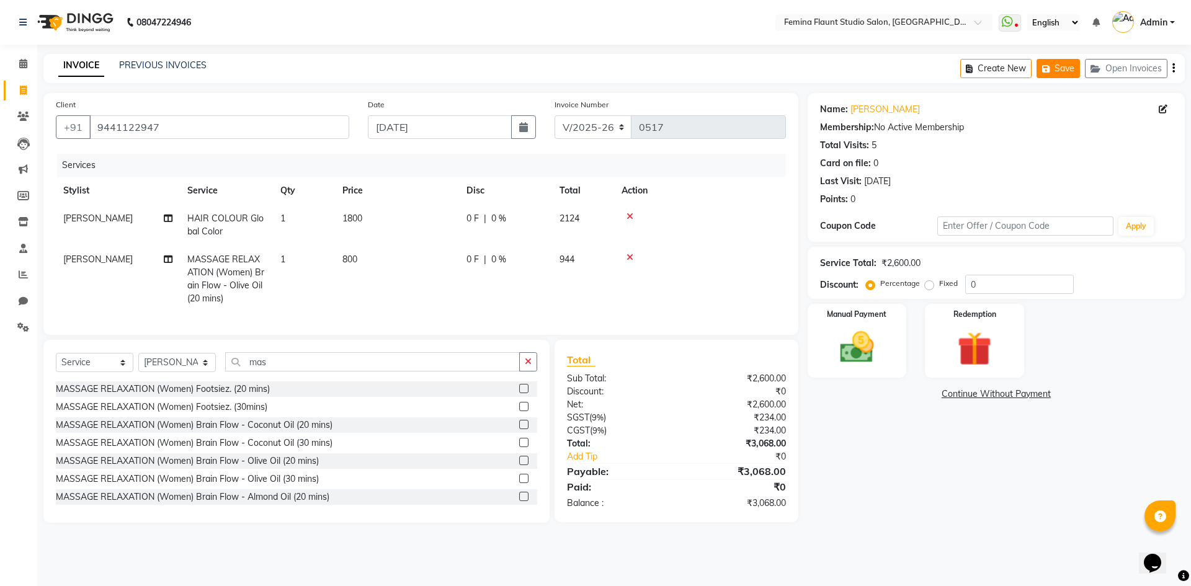
click at [1055, 68] on button "Save" at bounding box center [1057, 68] width 43 height 19
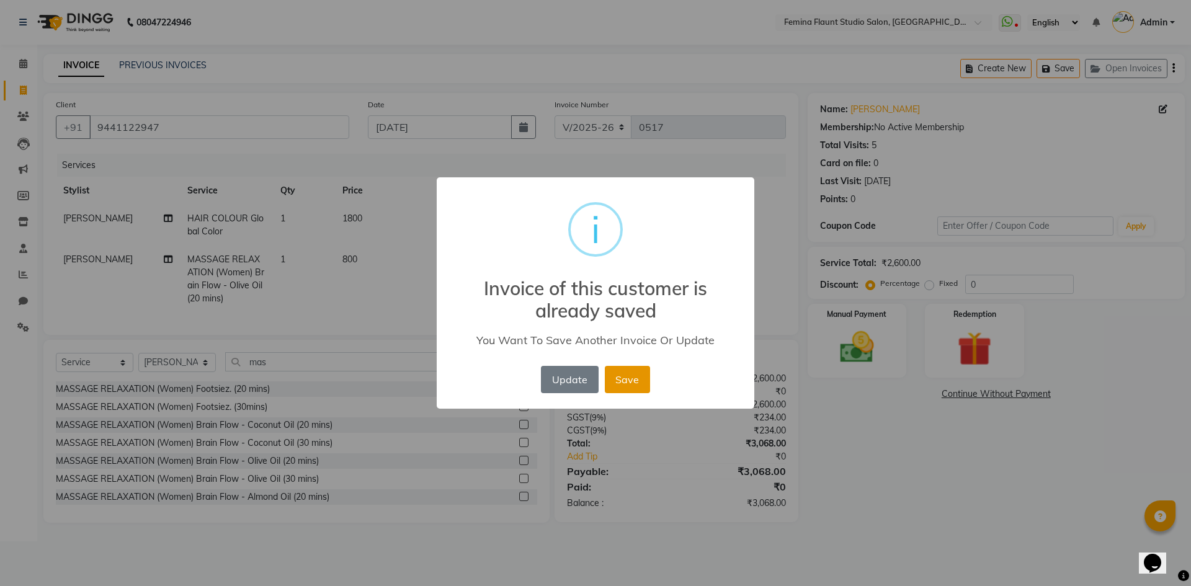
click at [642, 374] on button "Save" at bounding box center [627, 379] width 45 height 27
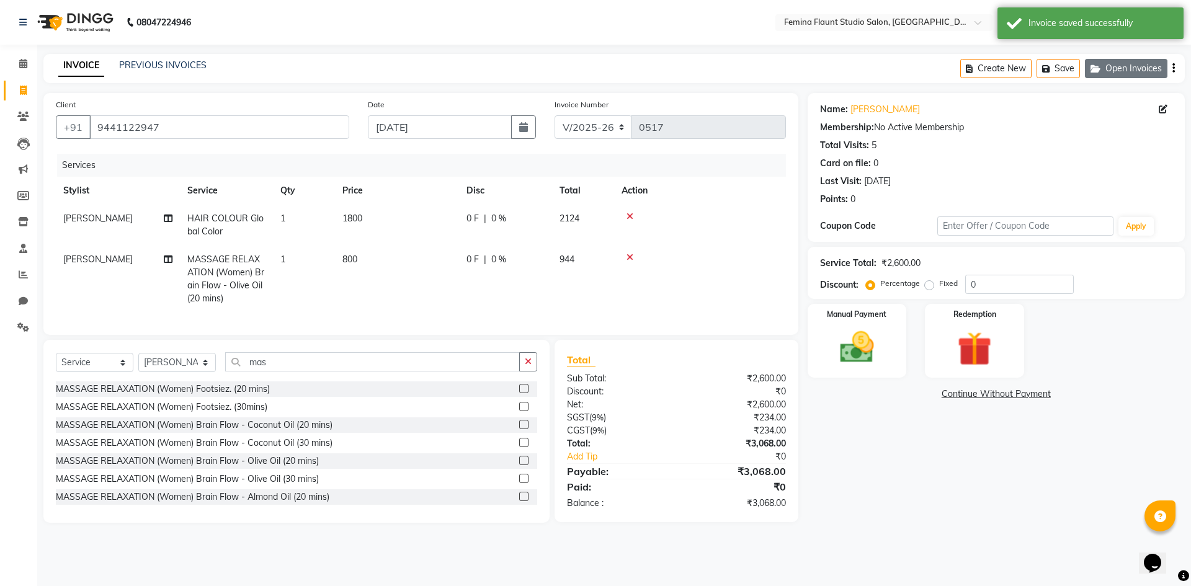
click at [1147, 63] on button "Open Invoices" at bounding box center [1126, 68] width 82 height 19
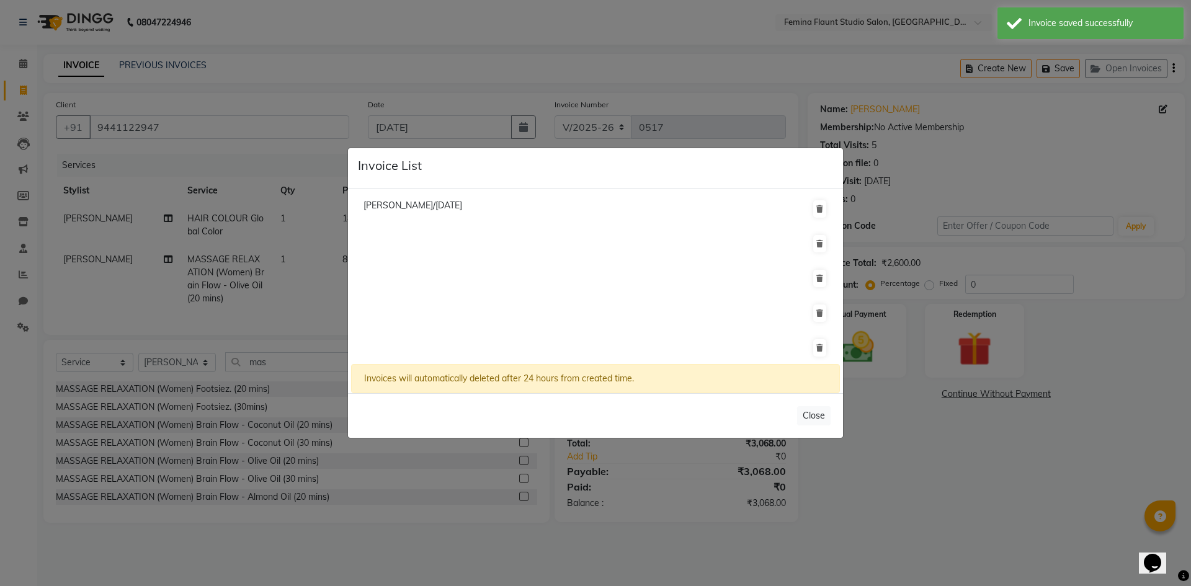
click at [811, 32] on ngb-modal-window "Invoice List Samuel T/01 September 2025 Invoices will automatically deleted aft…" at bounding box center [595, 293] width 1191 height 586
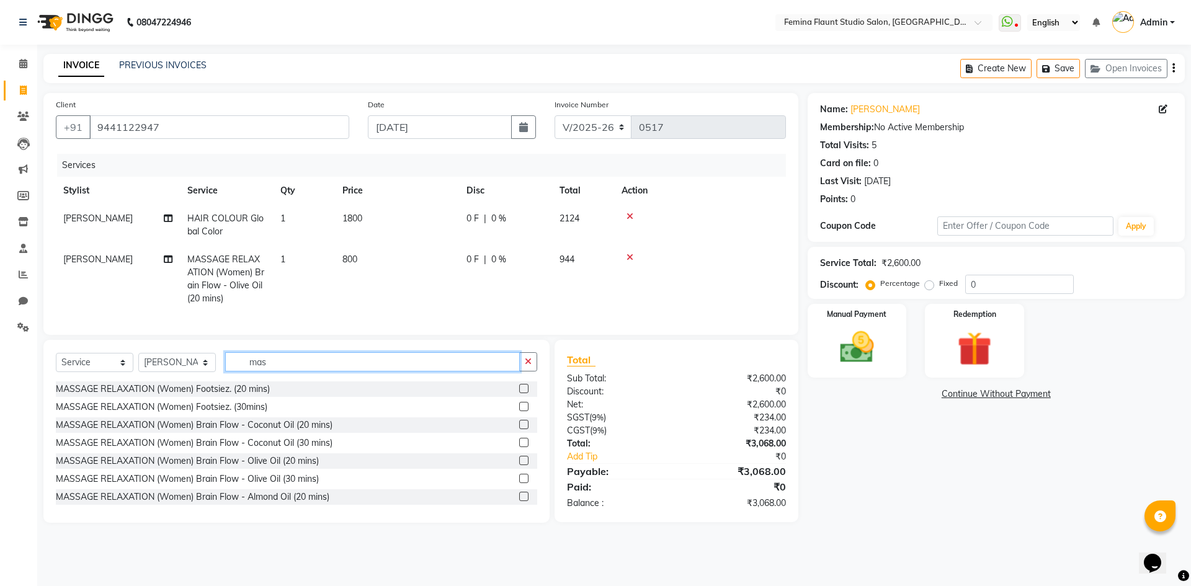
click at [357, 368] on input "mas" at bounding box center [372, 361] width 295 height 19
type input "foot"
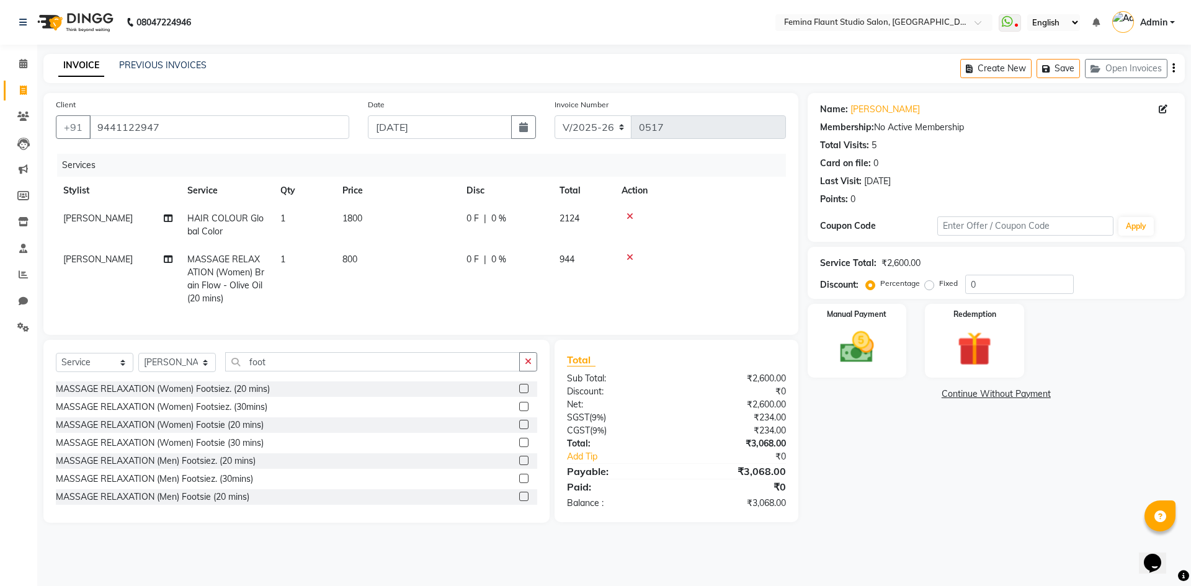
click at [519, 393] on label at bounding box center [523, 388] width 9 height 9
click at [519, 393] on input "checkbox" at bounding box center [523, 389] width 8 height 8
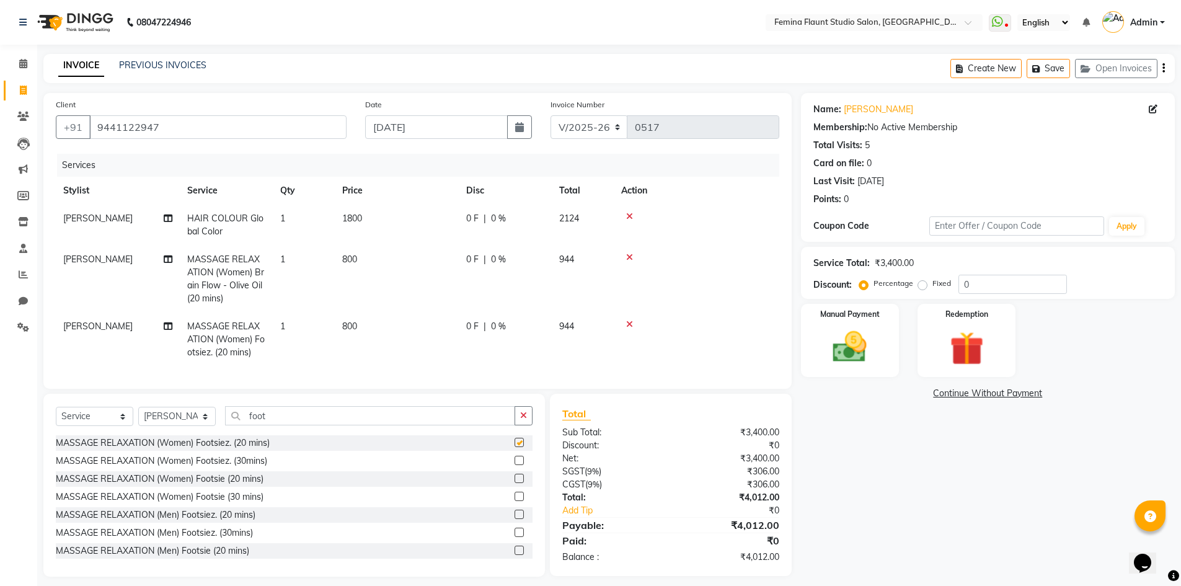
checkbox input "false"
click at [1051, 68] on button "Save" at bounding box center [1048, 68] width 43 height 19
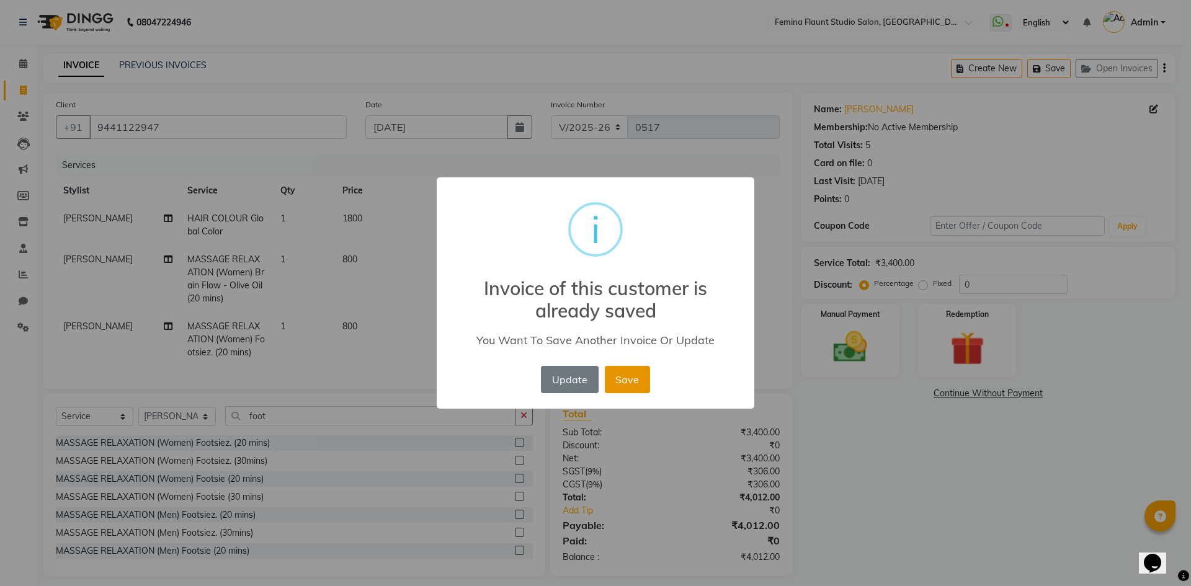
click at [626, 380] on button "Save" at bounding box center [627, 379] width 45 height 27
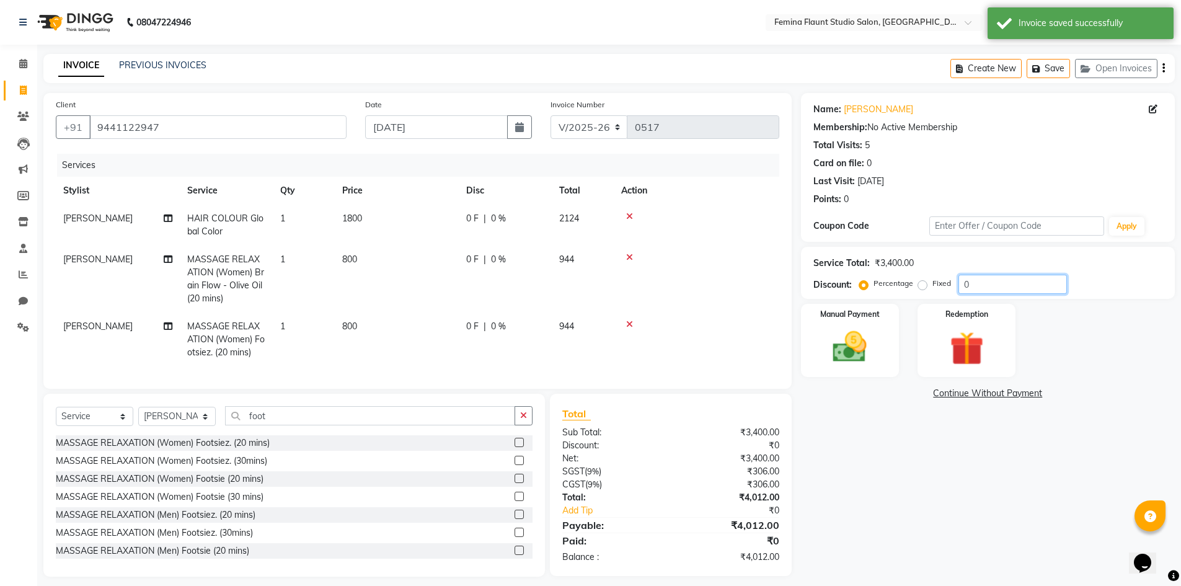
click at [988, 283] on input "0" at bounding box center [1013, 284] width 109 height 19
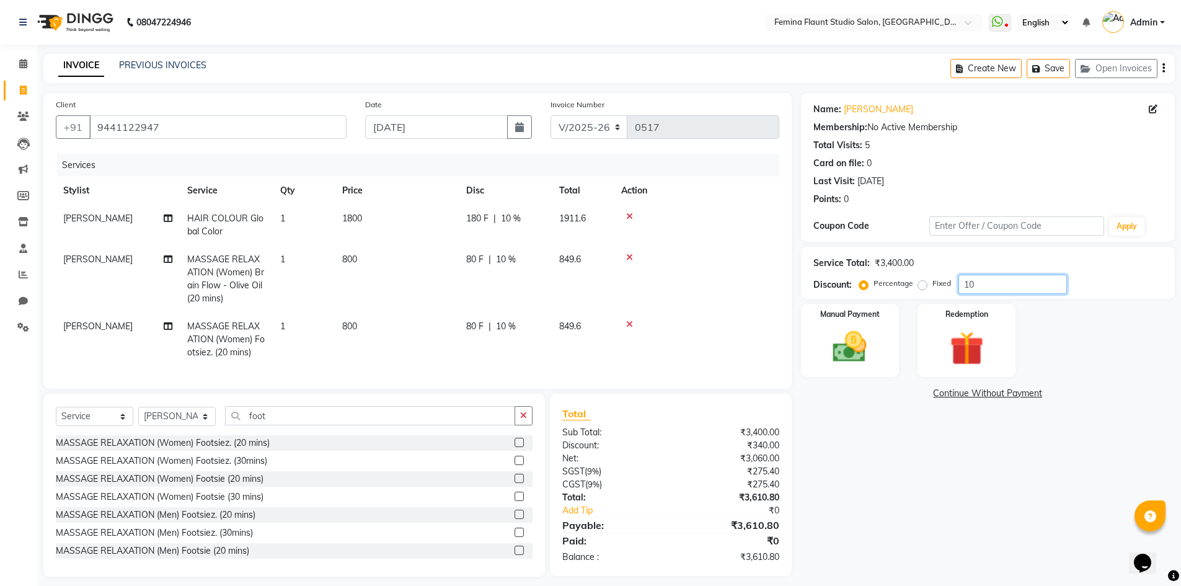
scroll to position [19, 0]
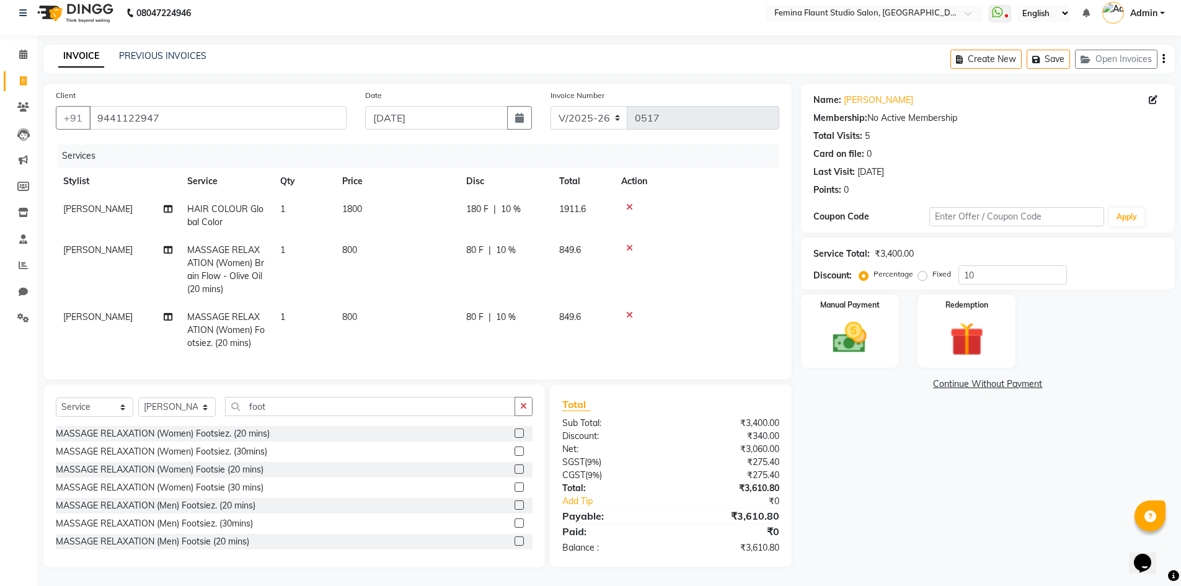
click at [770, 292] on td at bounding box center [697, 269] width 166 height 67
click at [1010, 272] on input "10" at bounding box center [1013, 274] width 109 height 19
type input "1"
type input "10"
click at [1057, 50] on button "Save" at bounding box center [1048, 59] width 43 height 19
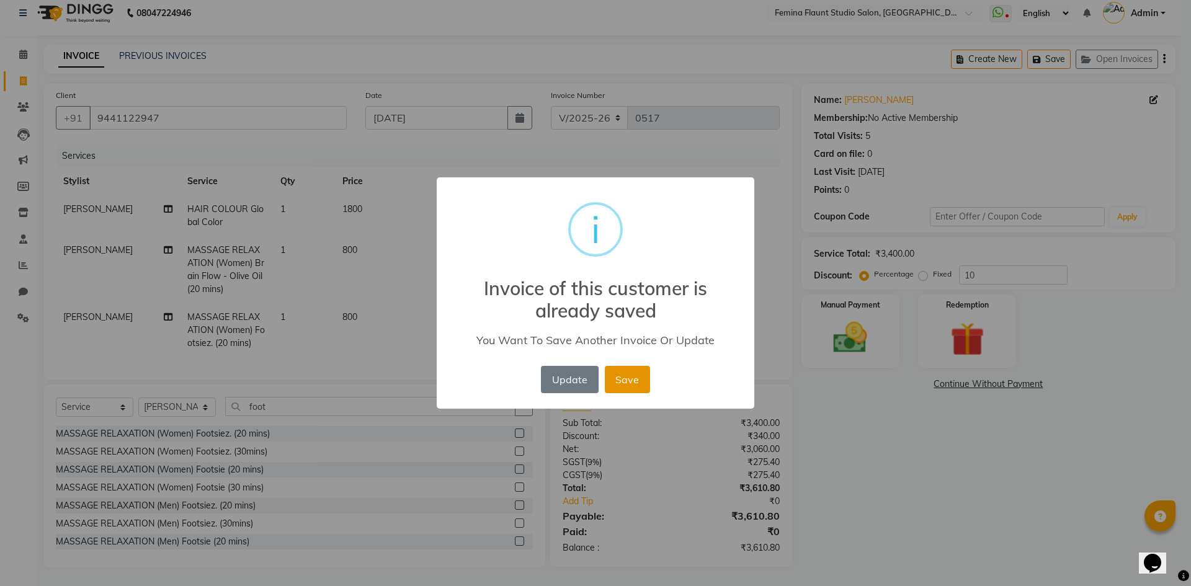
click at [626, 376] on button "Save" at bounding box center [627, 379] width 45 height 27
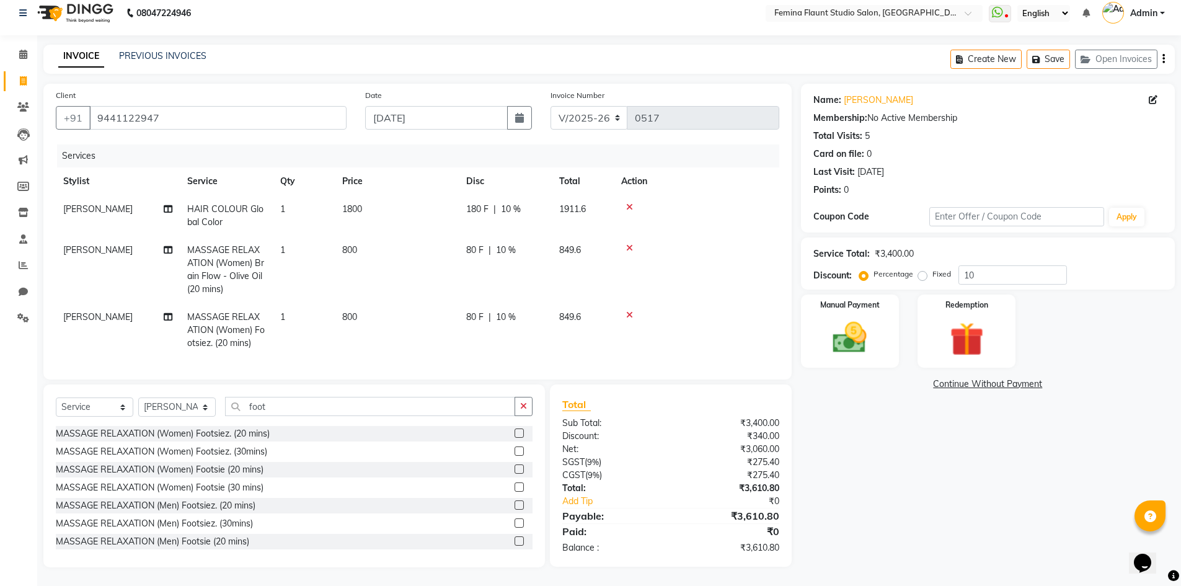
click at [87, 311] on span "[PERSON_NAME]" at bounding box center [97, 316] width 69 height 11
select select "80610"
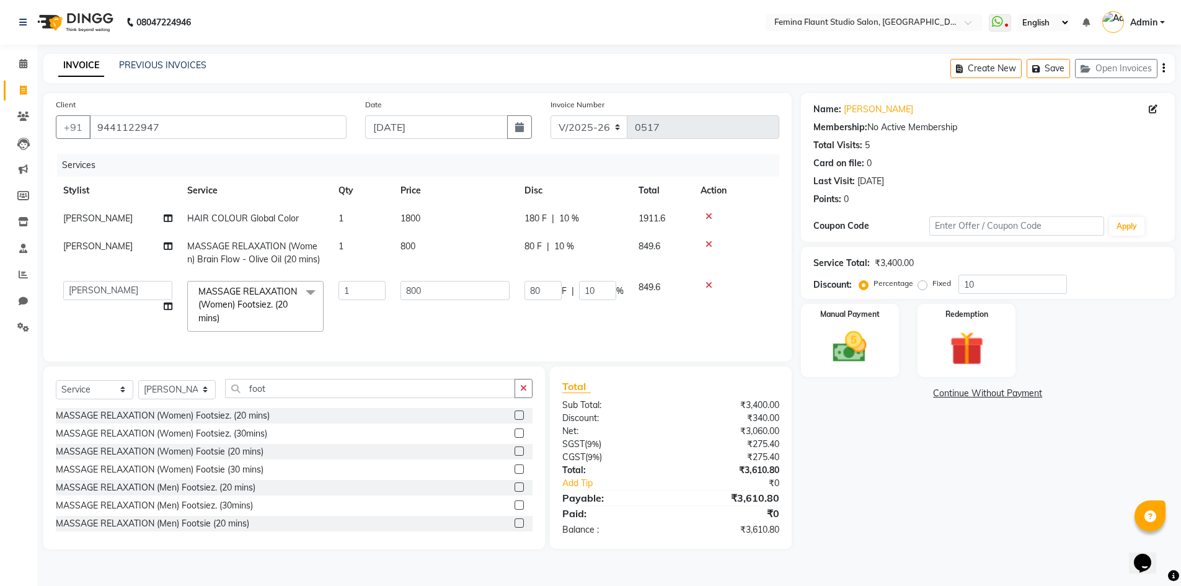
scroll to position [0, 0]
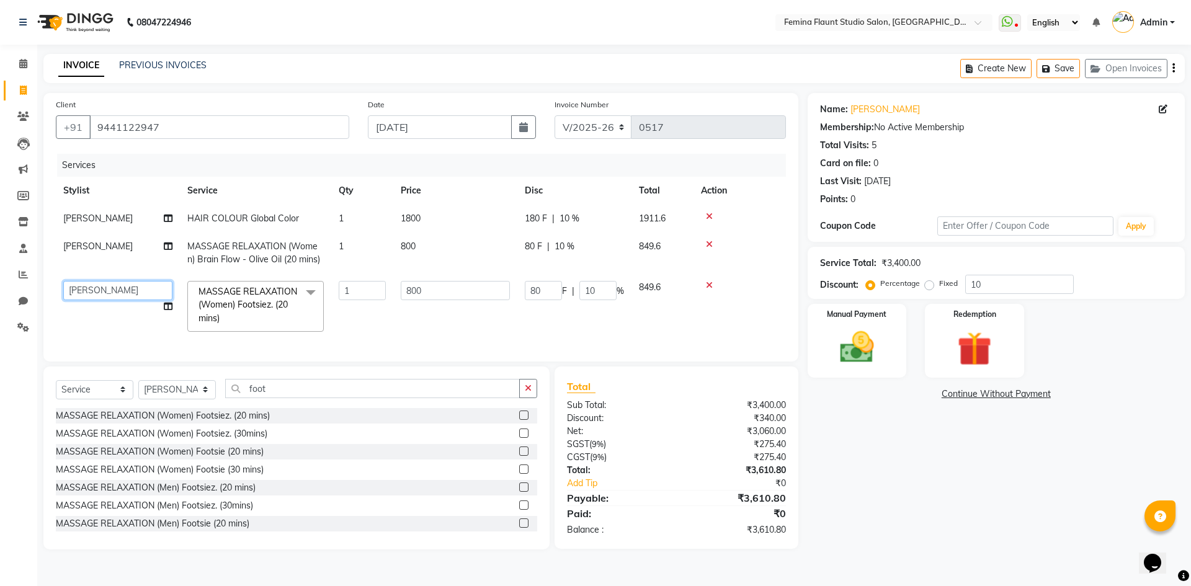
click at [123, 296] on select "Admin Durga Jyothi Bandi Keerthi Sri Mohd Akib Mohd Faizan Pramila Rai Prasamsi…" at bounding box center [117, 290] width 109 height 19
select select "80612"
click at [927, 514] on div "Name: J Babu Membership: No Active Membership Total Visits: 5 Card on file: 0 L…" at bounding box center [1000, 321] width 386 height 456
click at [925, 469] on div "Name: J Babu Membership: No Active Membership Total Visits: 5 Card on file: 0 L…" at bounding box center [1000, 321] width 386 height 456
click at [882, 468] on div "Name: J Babu Membership: No Active Membership Total Visits: 5 Card on file: 0 L…" at bounding box center [1000, 321] width 386 height 456
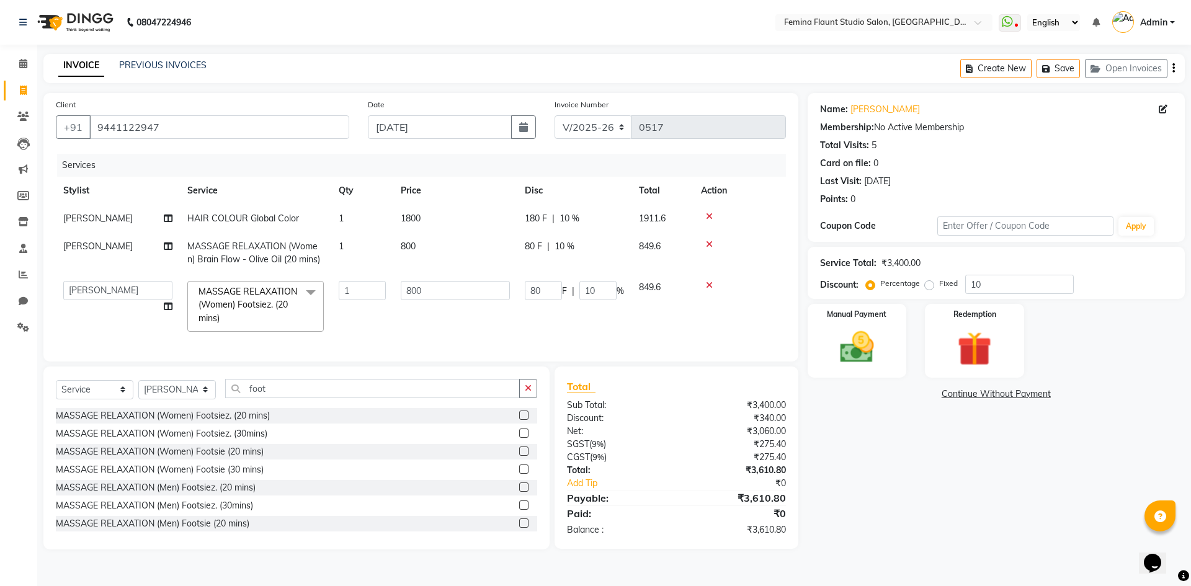
click at [882, 468] on div "Name: J Babu Membership: No Active Membership Total Visits: 5 Card on file: 0 L…" at bounding box center [1000, 321] width 386 height 456
click at [879, 471] on div "Name: J Babu Membership: No Active Membership Total Visits: 5 Card on file: 0 L…" at bounding box center [1000, 321] width 386 height 456
click at [859, 457] on div "Name: J Babu Membership: No Active Membership Total Visits: 5 Card on file: 0 L…" at bounding box center [1000, 321] width 386 height 456
click at [1066, 71] on button "Save" at bounding box center [1057, 68] width 43 height 19
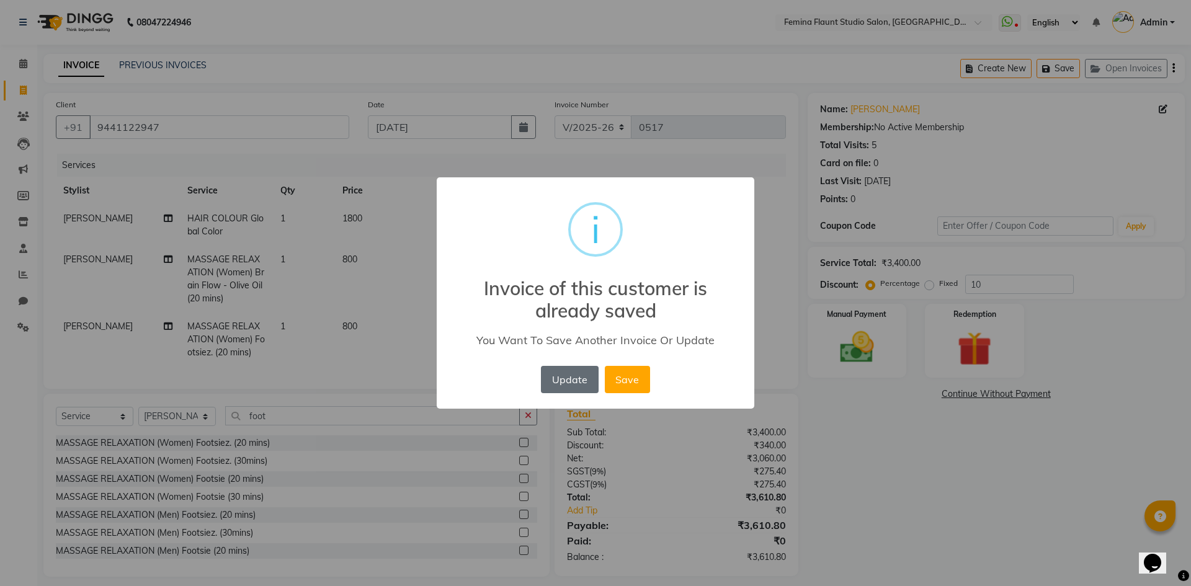
click at [580, 381] on button "Update" at bounding box center [569, 379] width 57 height 27
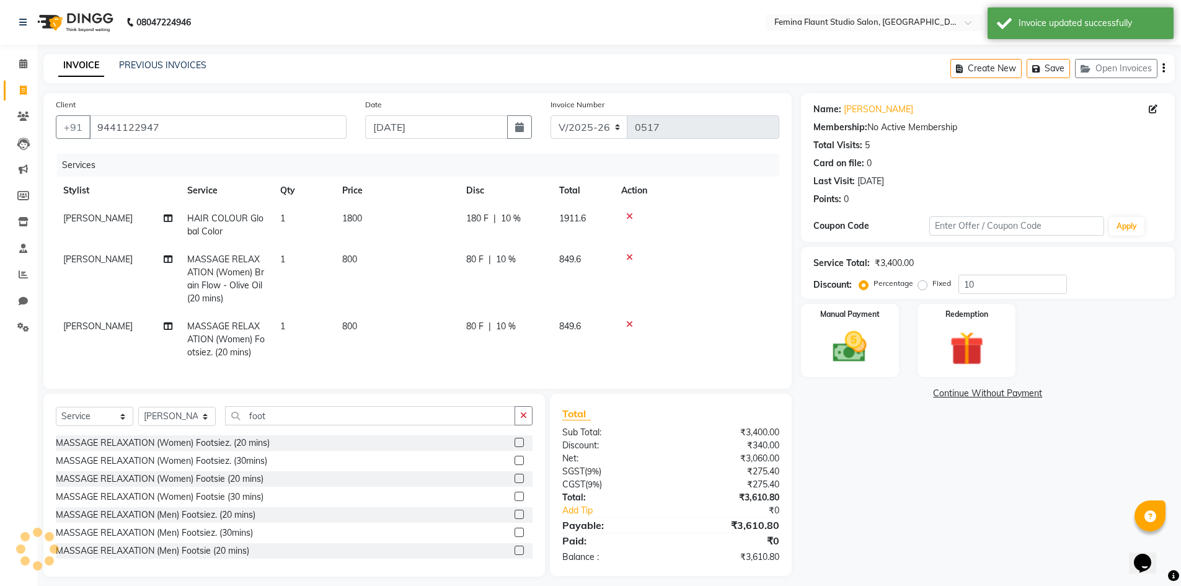
click at [920, 467] on div "Name: J Babu Membership: No Active Membership Total Visits: 5 Card on file: 0 L…" at bounding box center [992, 335] width 383 height 484
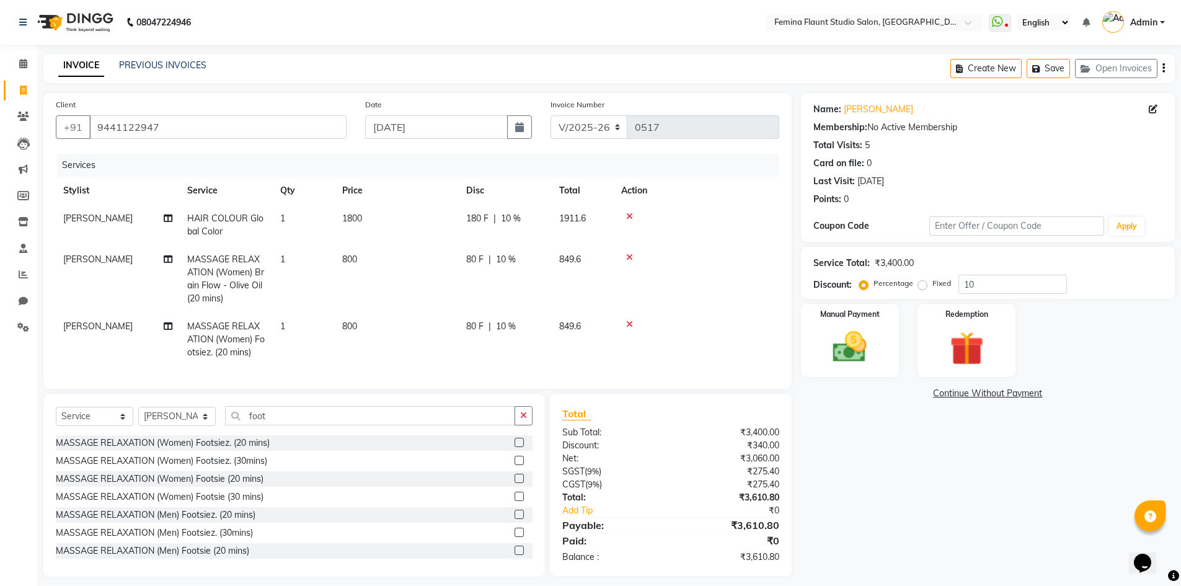
scroll to position [19, 0]
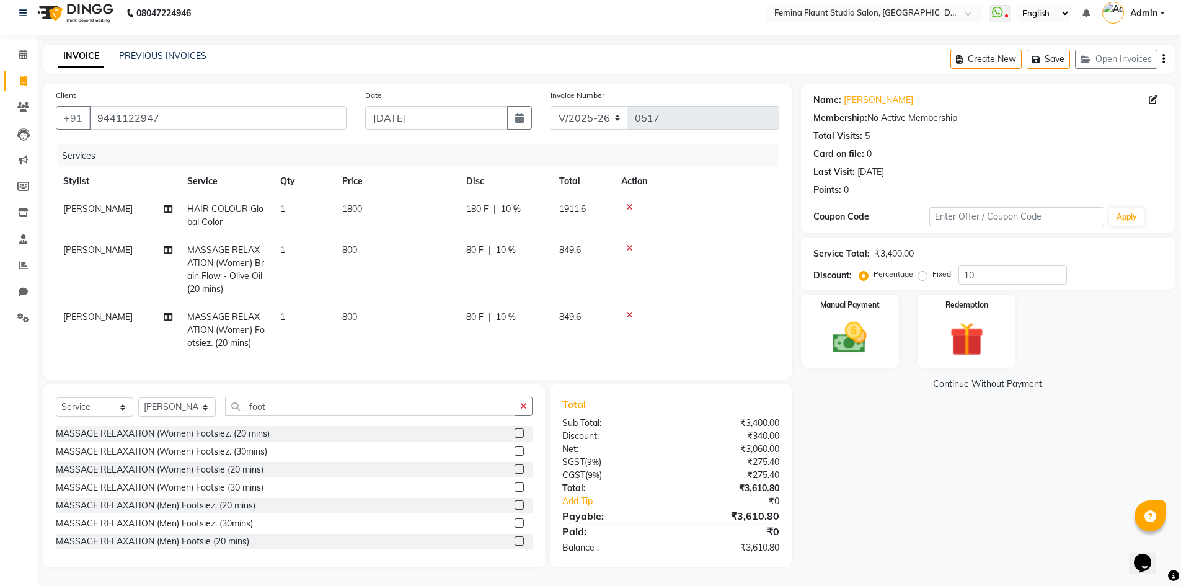
click at [994, 513] on div "Name: J Babu Membership: No Active Membership Total Visits: 5 Card on file: 0 L…" at bounding box center [992, 326] width 383 height 484
click at [327, 405] on input "foot" at bounding box center [370, 406] width 290 height 19
type input "f"
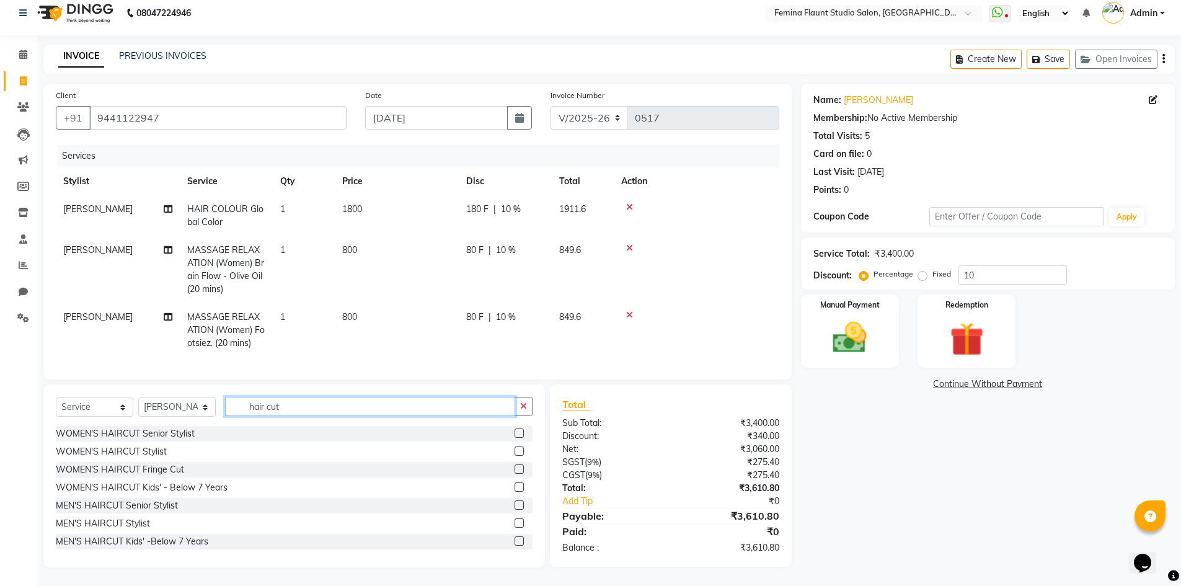
type input "hair cut"
click at [515, 522] on label at bounding box center [519, 522] width 9 height 9
click at [515, 522] on input "checkbox" at bounding box center [519, 524] width 8 height 8
click at [515, 495] on div at bounding box center [524, 488] width 18 height 16
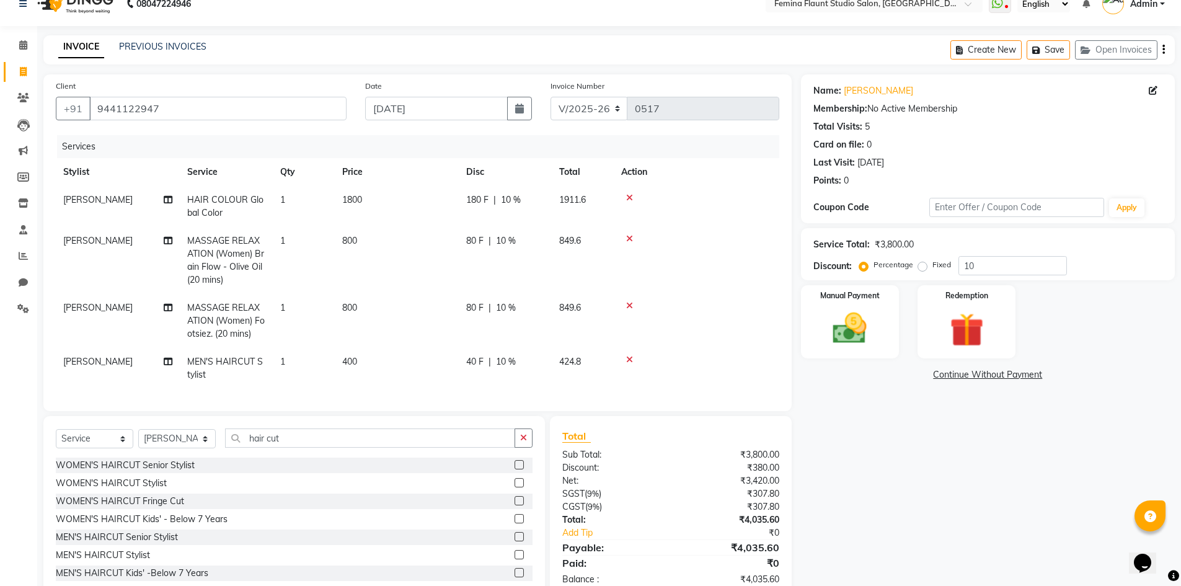
checkbox input "false"
click at [321, 443] on input "hair cut" at bounding box center [370, 438] width 290 height 19
type input "h"
type input "s"
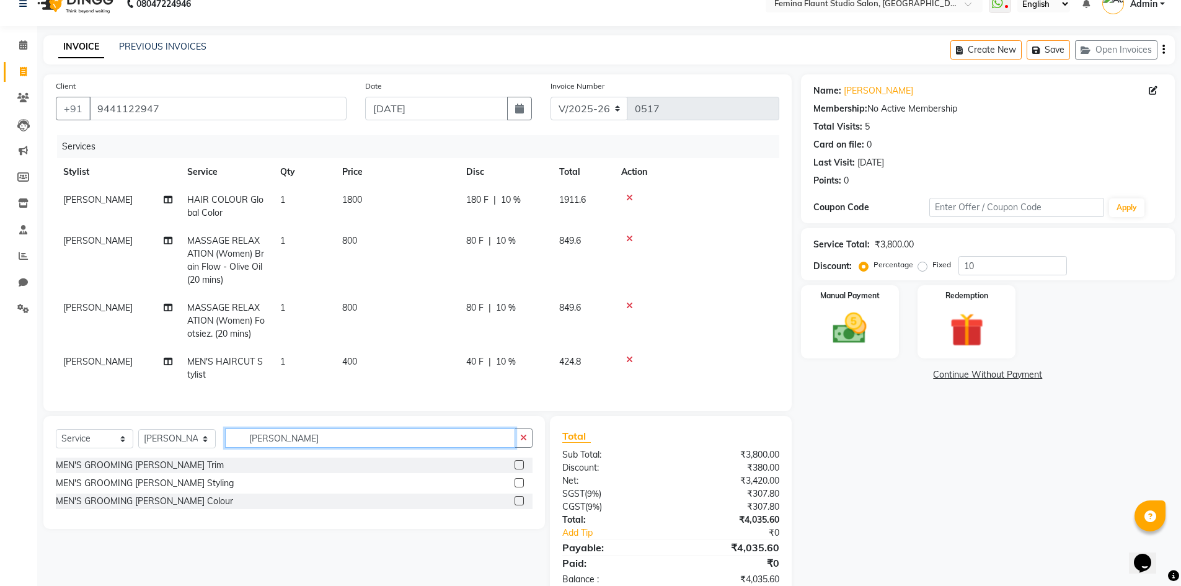
click at [443, 442] on input "beard" at bounding box center [370, 438] width 290 height 19
type input "b"
type input "sha"
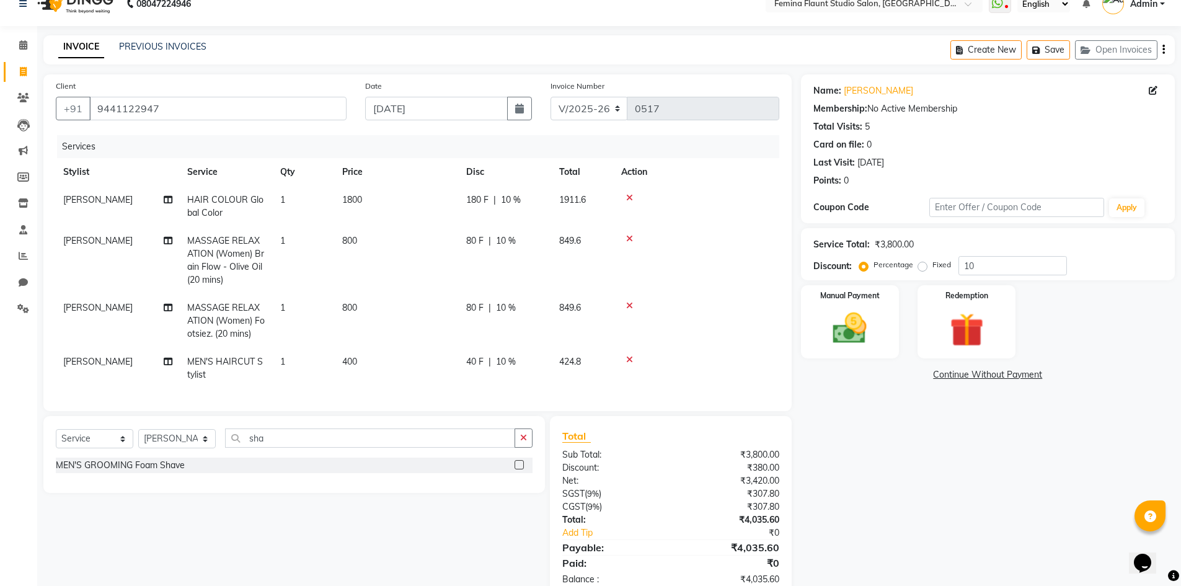
click at [516, 469] on label at bounding box center [519, 464] width 9 height 9
click at [516, 469] on input "checkbox" at bounding box center [519, 465] width 8 height 8
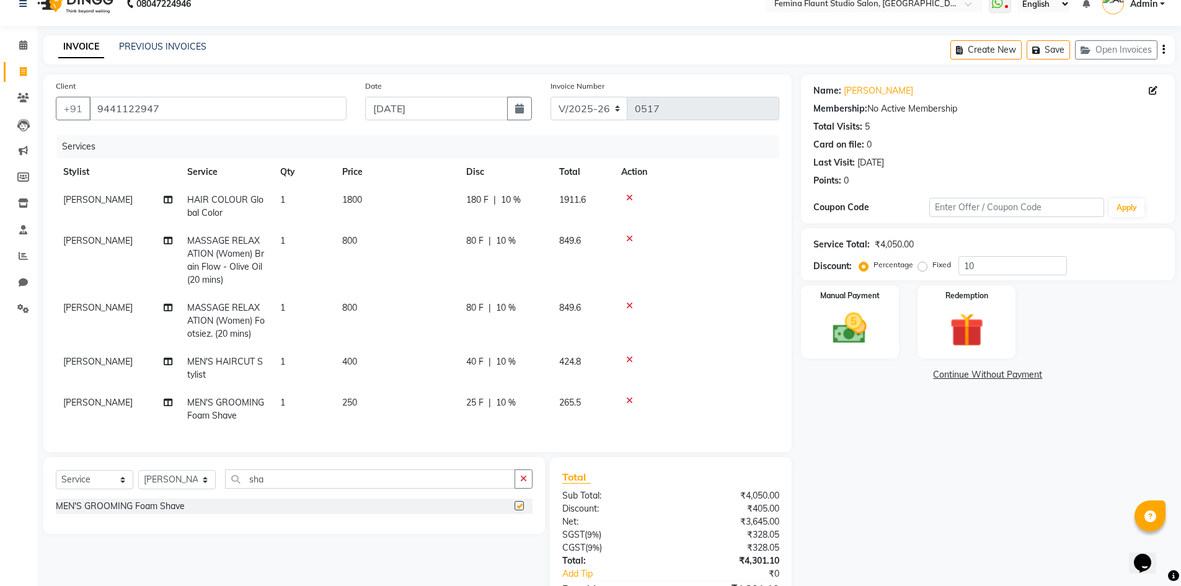
checkbox input "false"
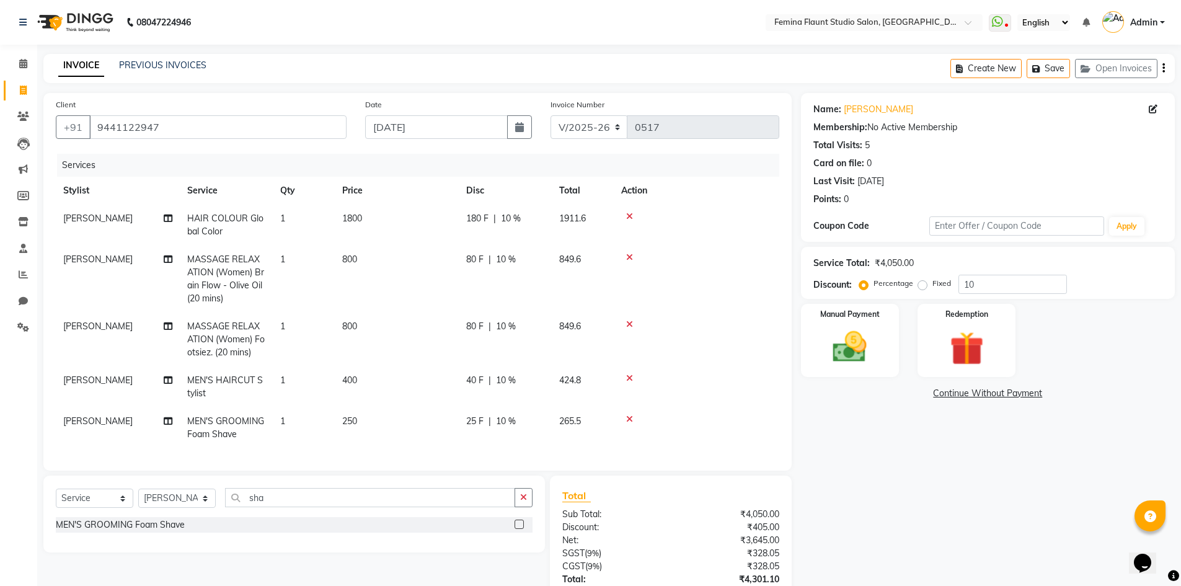
scroll to position [62, 0]
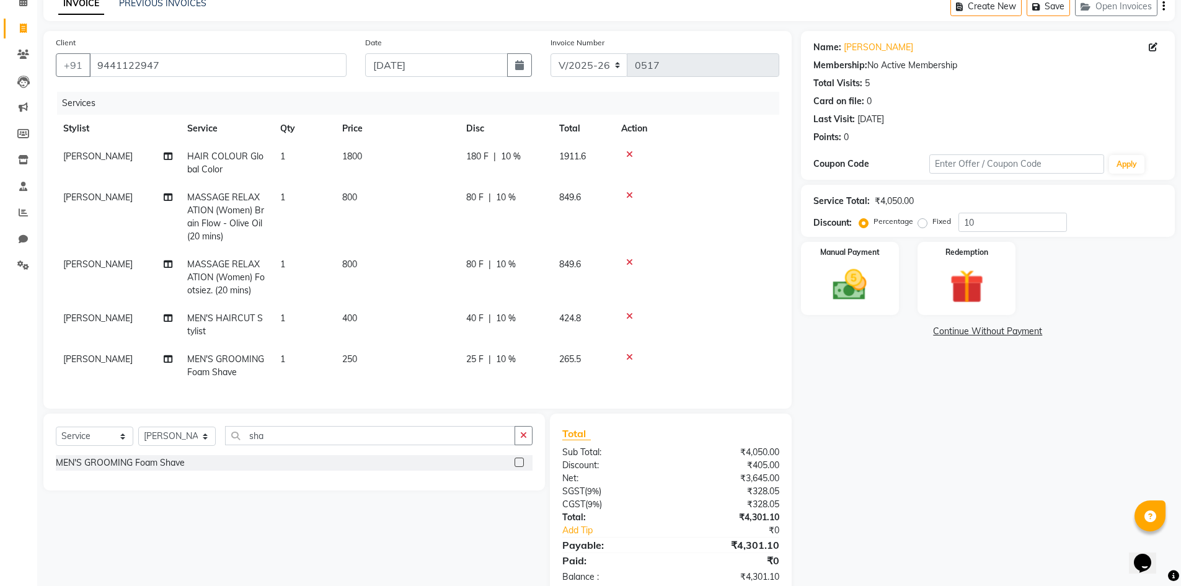
click at [374, 349] on td "250" at bounding box center [397, 365] width 124 height 41
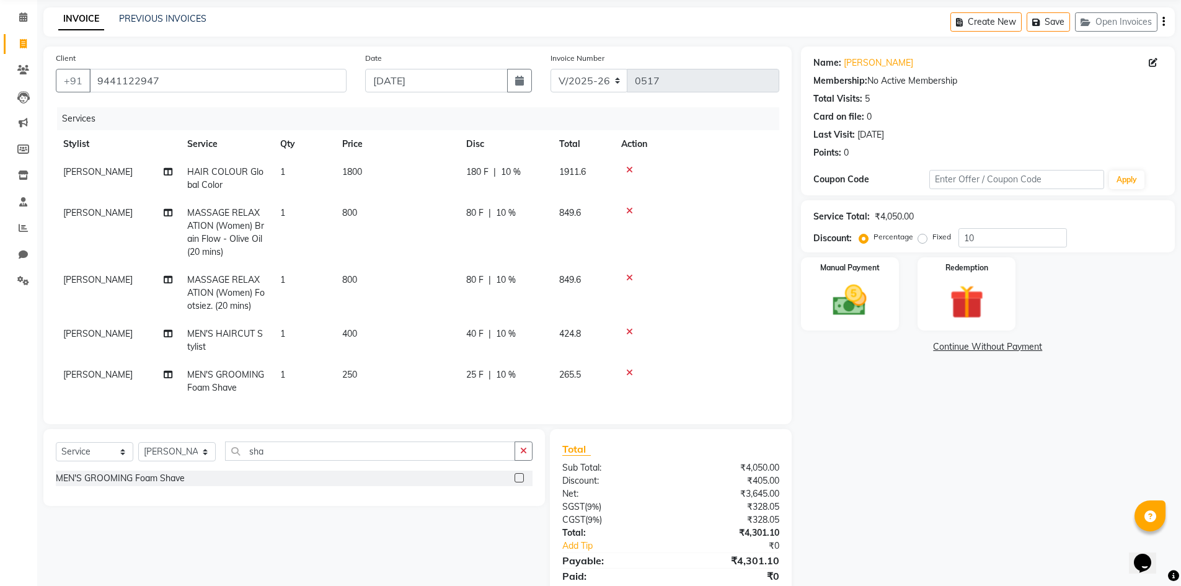
select select "80610"
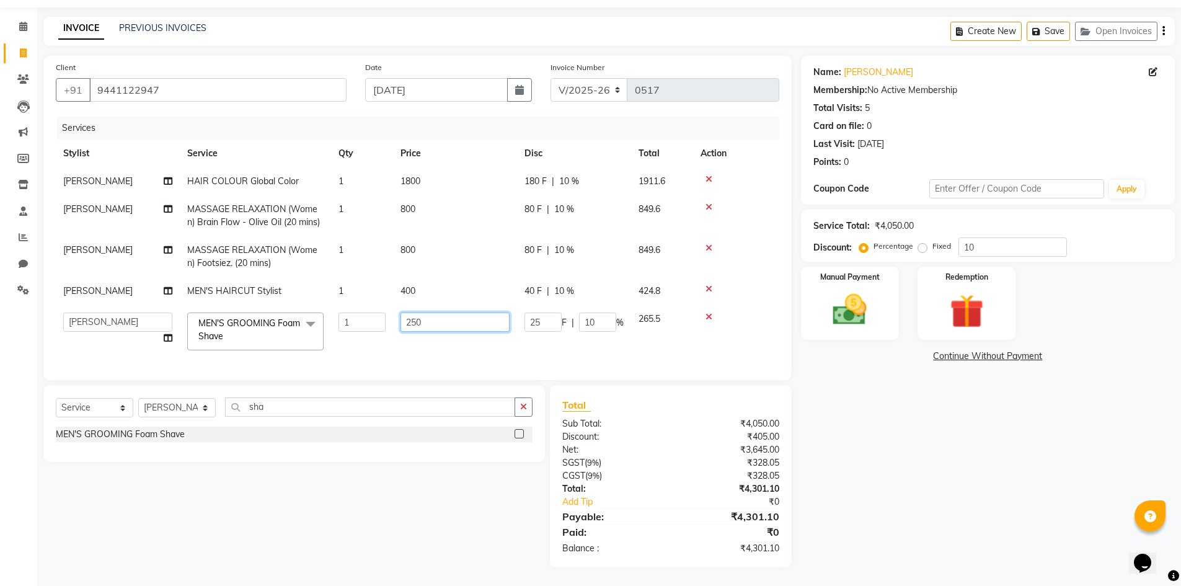
click at [430, 314] on input "250" at bounding box center [455, 322] width 109 height 19
type input "200"
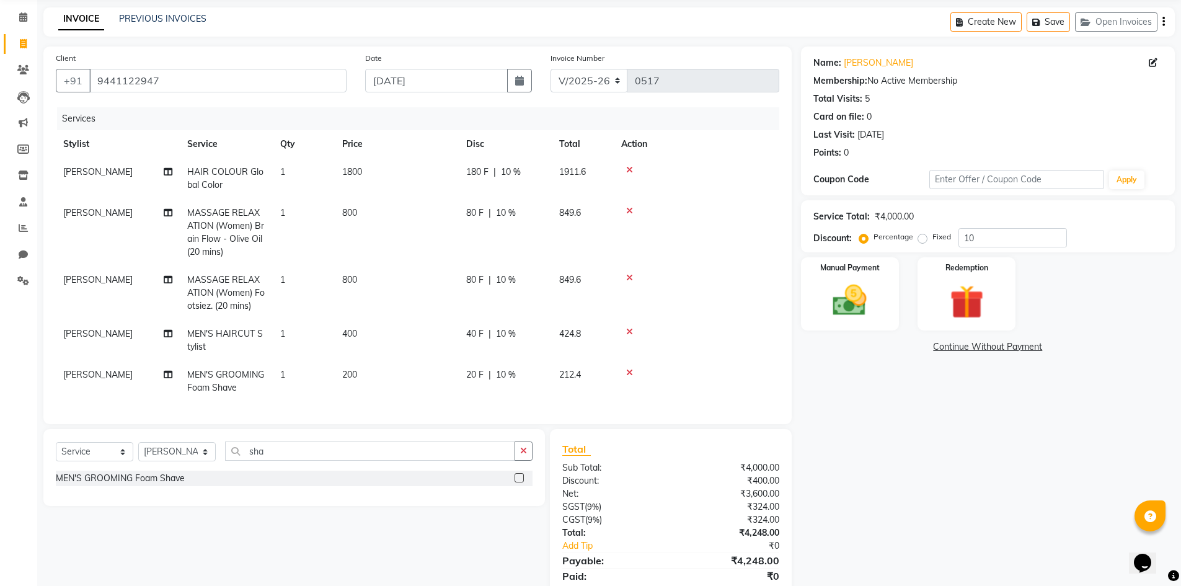
click at [766, 286] on tbody "Mohd Akib HAIR COLOUR Global Color 1 1800 180 F | 10 % 1911.6 Mohd Akib MASSAGE…" at bounding box center [418, 280] width 724 height 244
click at [541, 372] on div "20 F | 10 %" at bounding box center [505, 374] width 78 height 13
select select "80610"
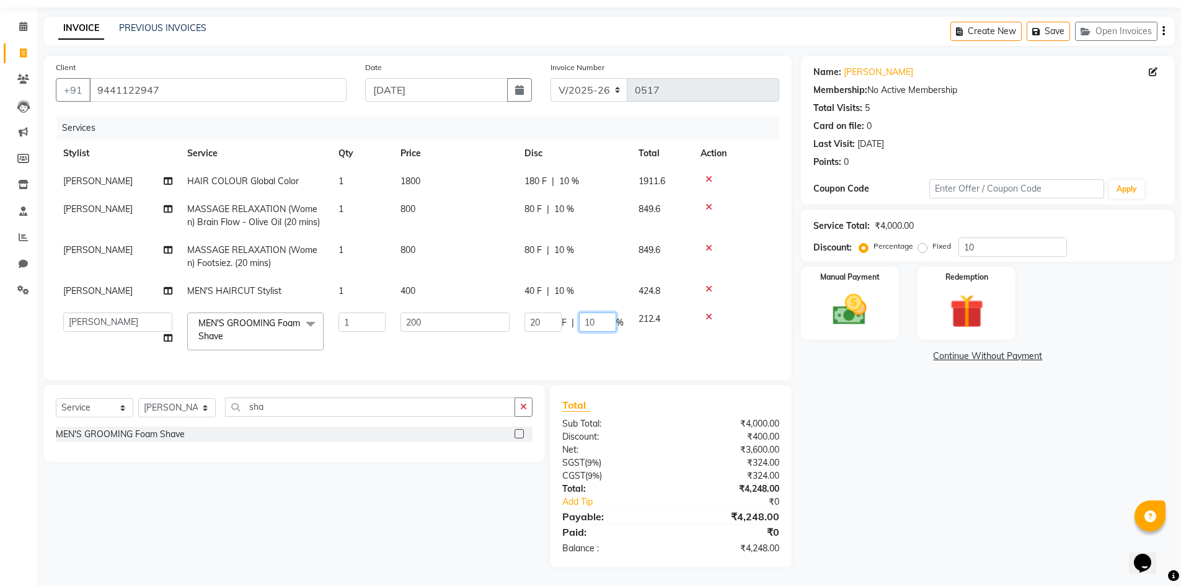
click at [603, 313] on input "10" at bounding box center [597, 322] width 37 height 19
type input "1"
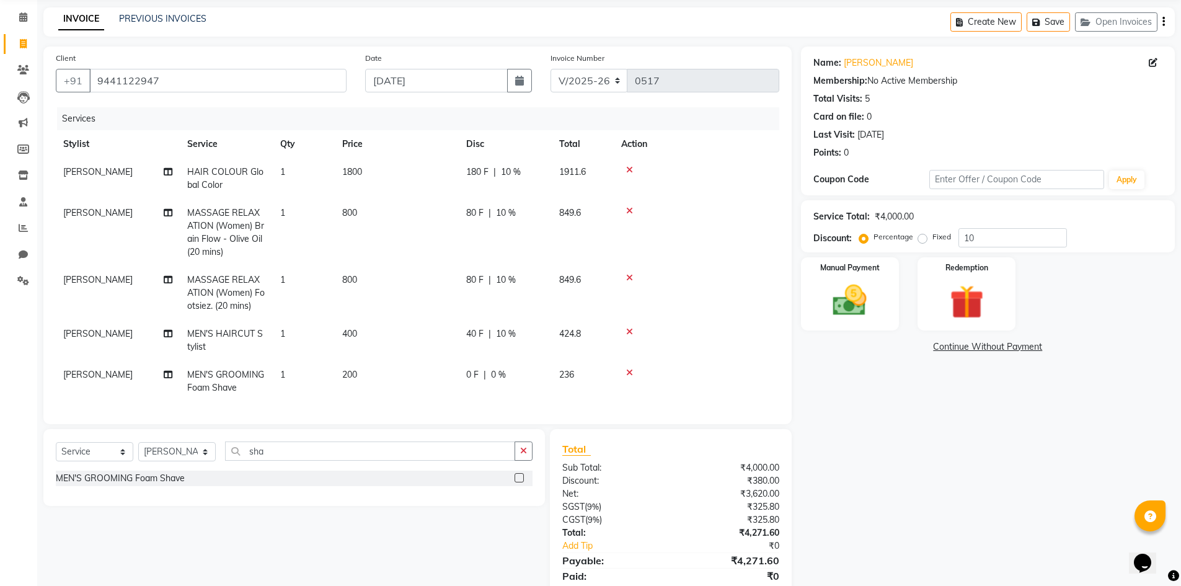
click at [771, 280] on div "Services Stylist Service Qty Price Disc Total Action Mohd Akib HAIR COLOUR Glob…" at bounding box center [418, 259] width 724 height 304
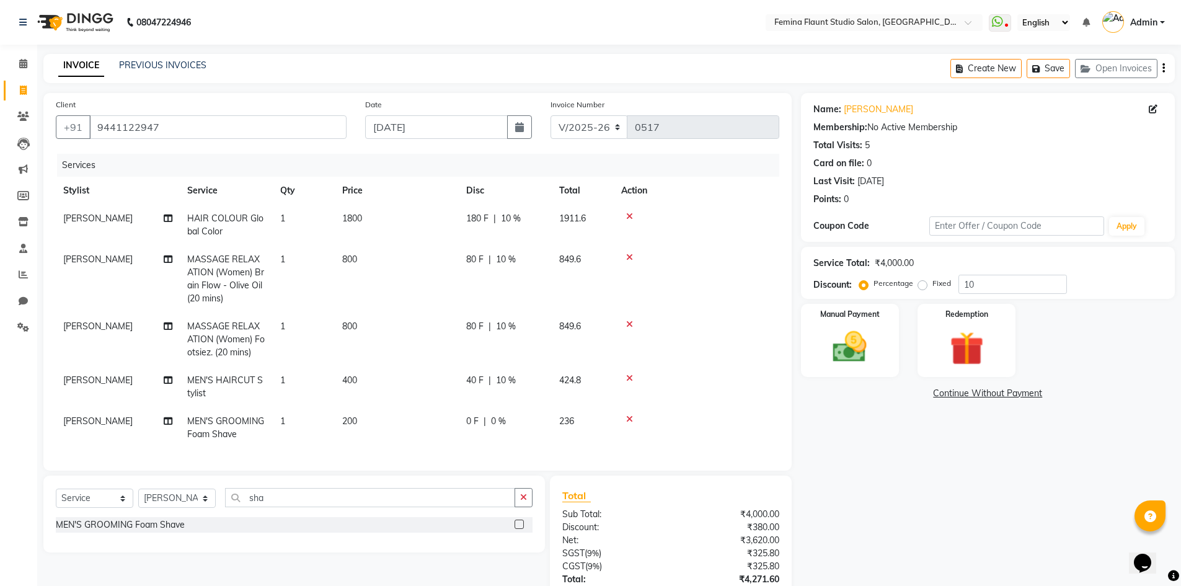
scroll to position [4, 0]
click at [517, 375] on div "40 F | 10 %" at bounding box center [505, 380] width 78 height 13
select select "80610"
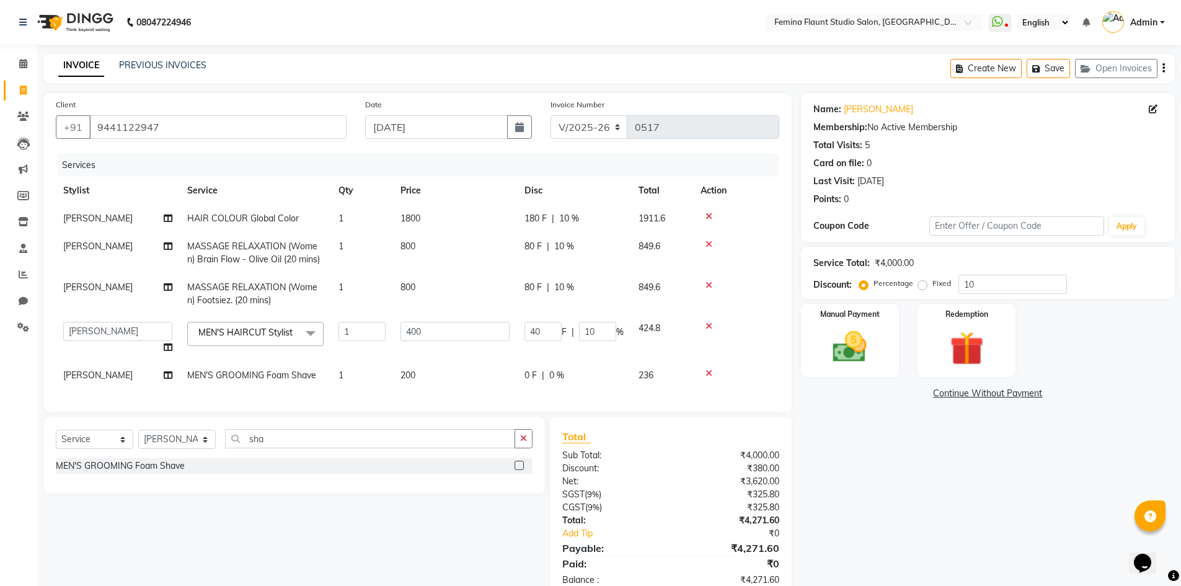
scroll to position [0, 0]
click at [603, 333] on input "10" at bounding box center [597, 331] width 37 height 19
type input "1"
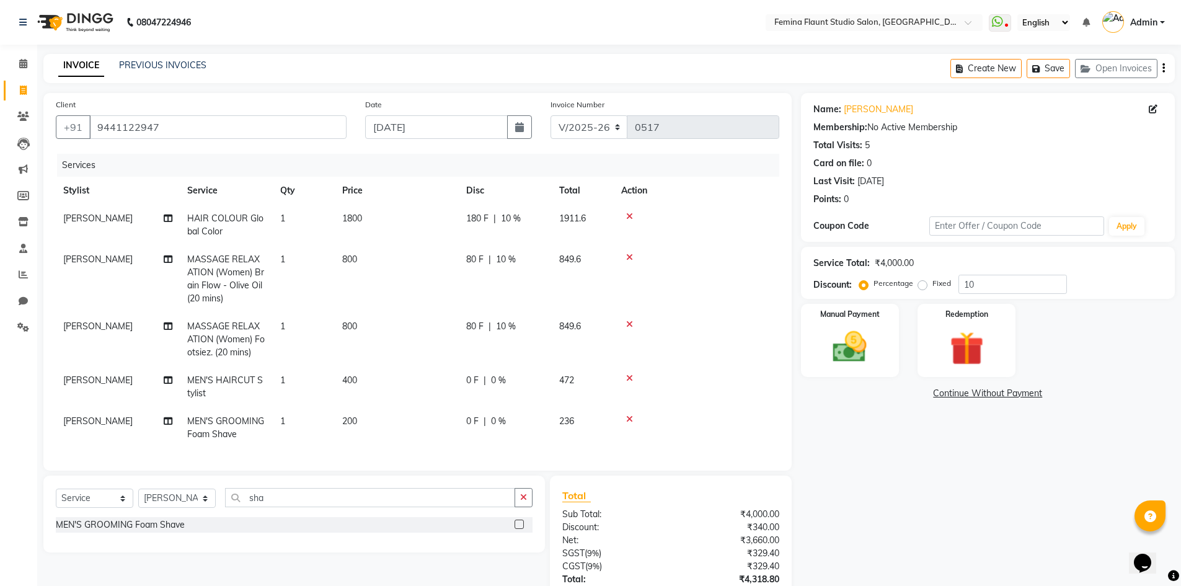
click at [477, 374] on span "0 F" at bounding box center [472, 380] width 12 height 13
select select "80610"
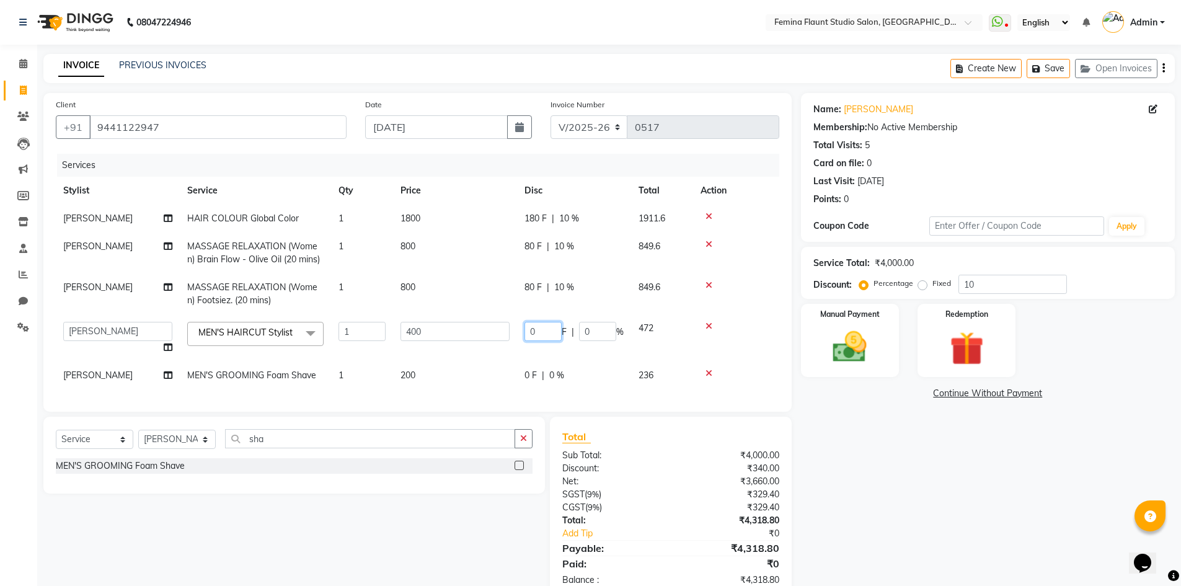
click at [544, 330] on input "0" at bounding box center [543, 331] width 37 height 19
type input "3"
type input "100"
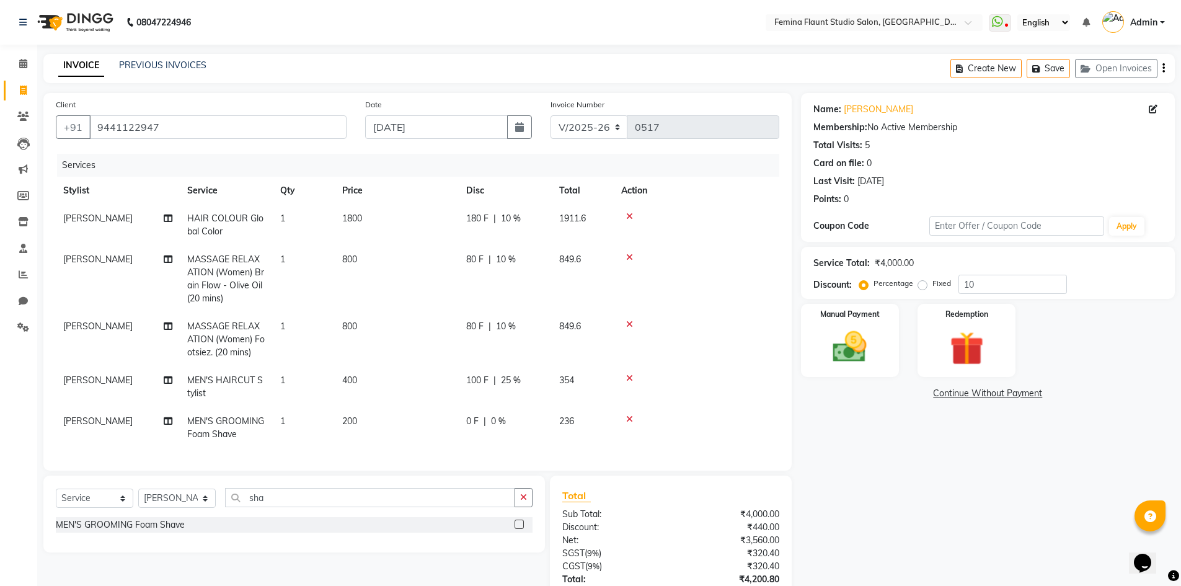
click at [774, 331] on div "Services Stylist Service Qty Price Disc Total Action Mohd Akib HAIR COLOUR Glob…" at bounding box center [418, 306] width 724 height 304
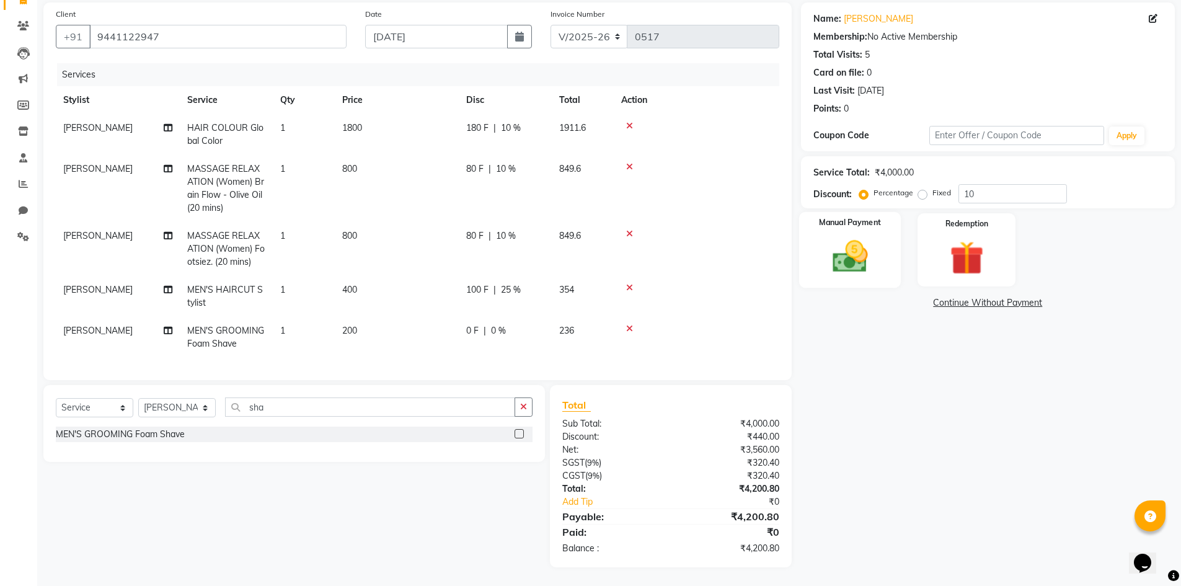
click at [842, 246] on img at bounding box center [850, 256] width 57 height 40
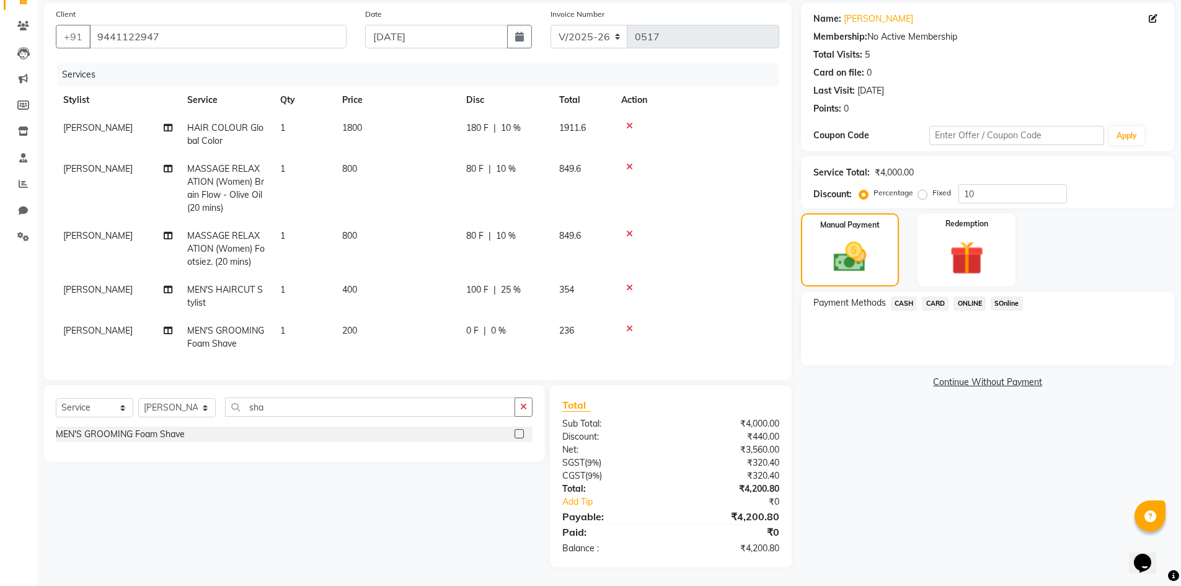
click at [1016, 296] on span "SOnline" at bounding box center [1007, 303] width 32 height 14
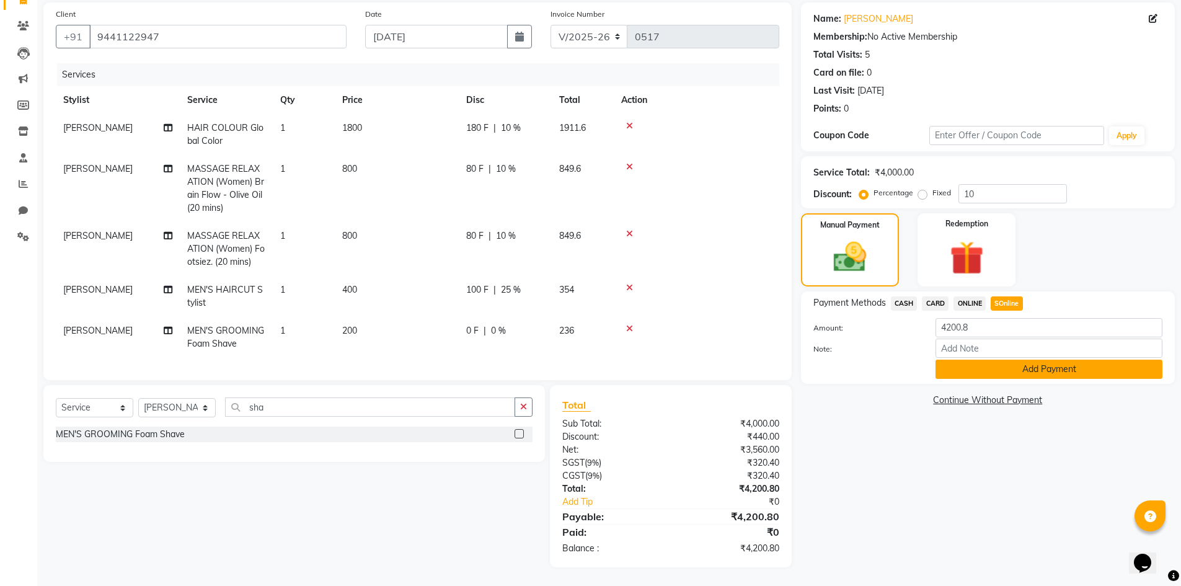
click at [1031, 365] on button "Add Payment" at bounding box center [1049, 369] width 227 height 19
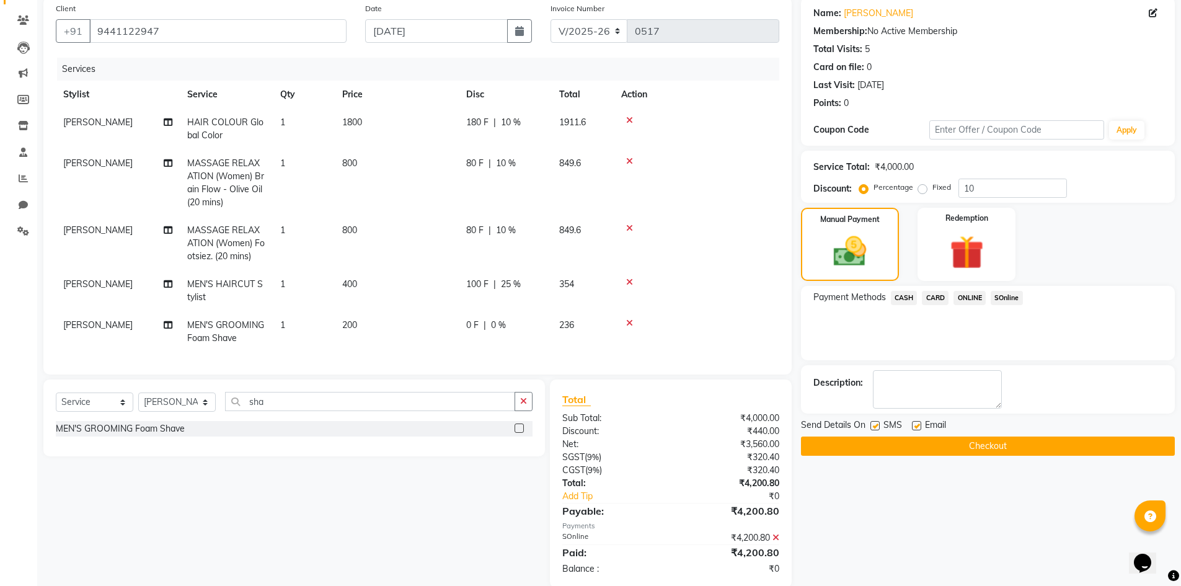
click at [973, 448] on button "Checkout" at bounding box center [988, 446] width 374 height 19
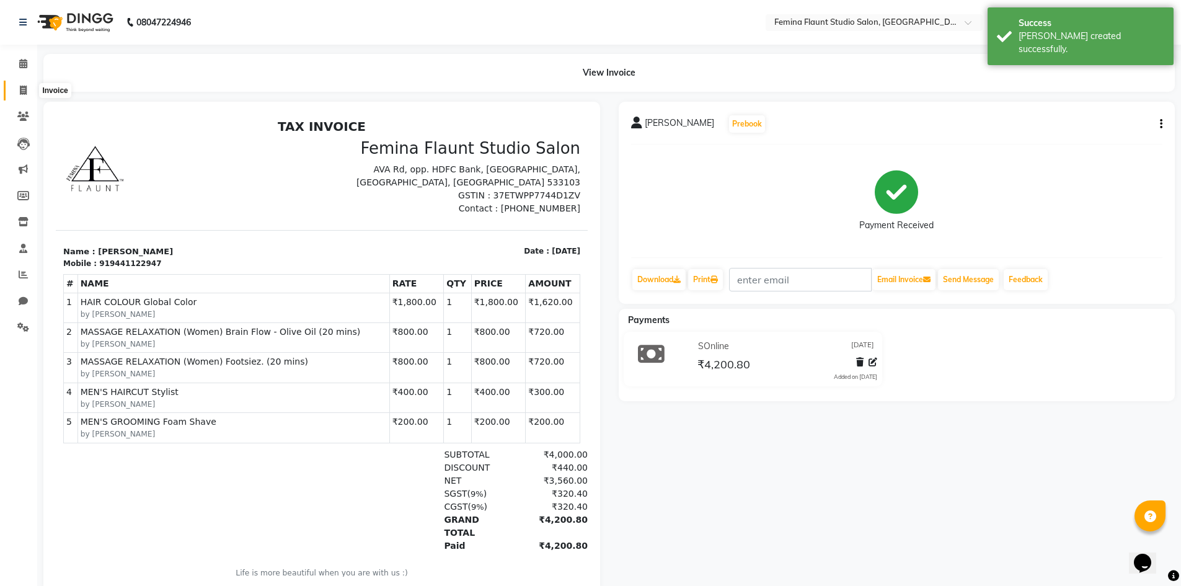
click at [22, 88] on icon at bounding box center [23, 90] width 7 height 9
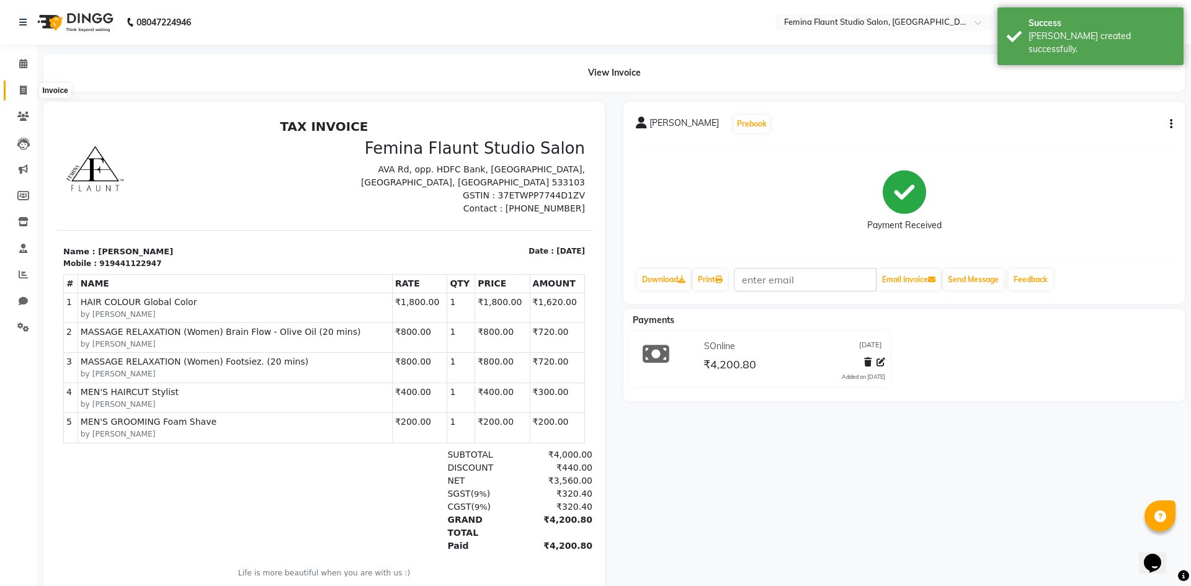
select select "service"
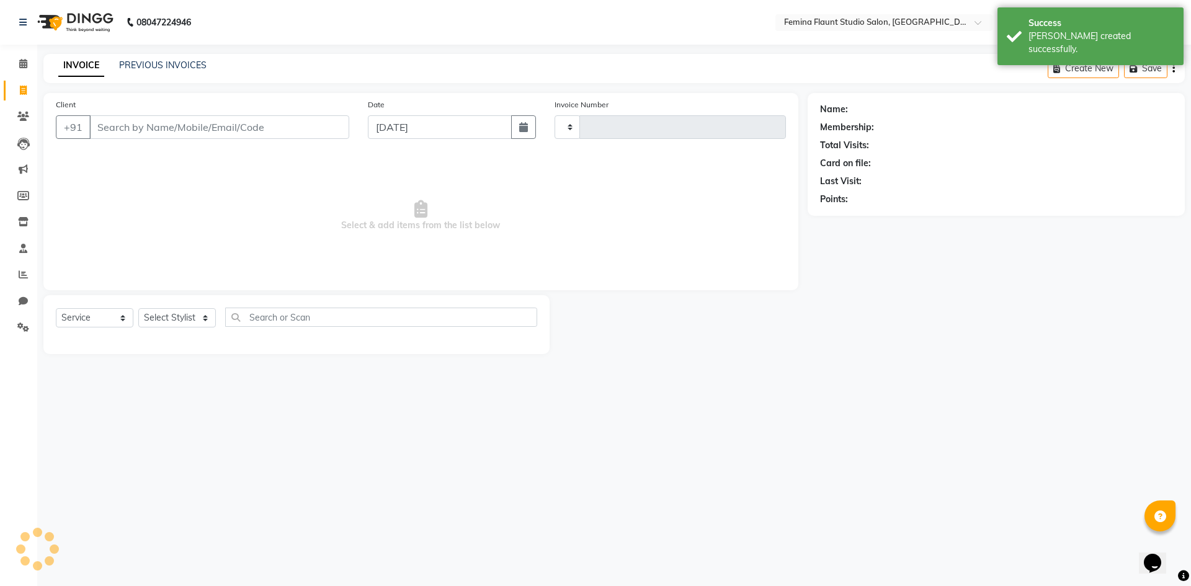
type input "0519"
select select "8333"
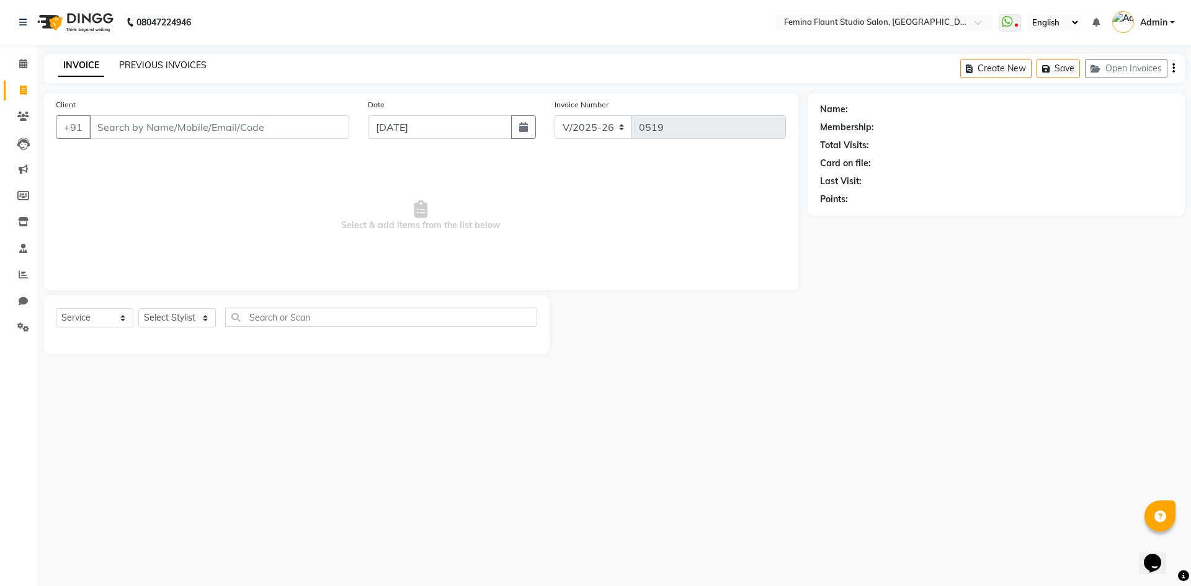
click at [172, 60] on link "PREVIOUS INVOICES" at bounding box center [162, 65] width 87 height 11
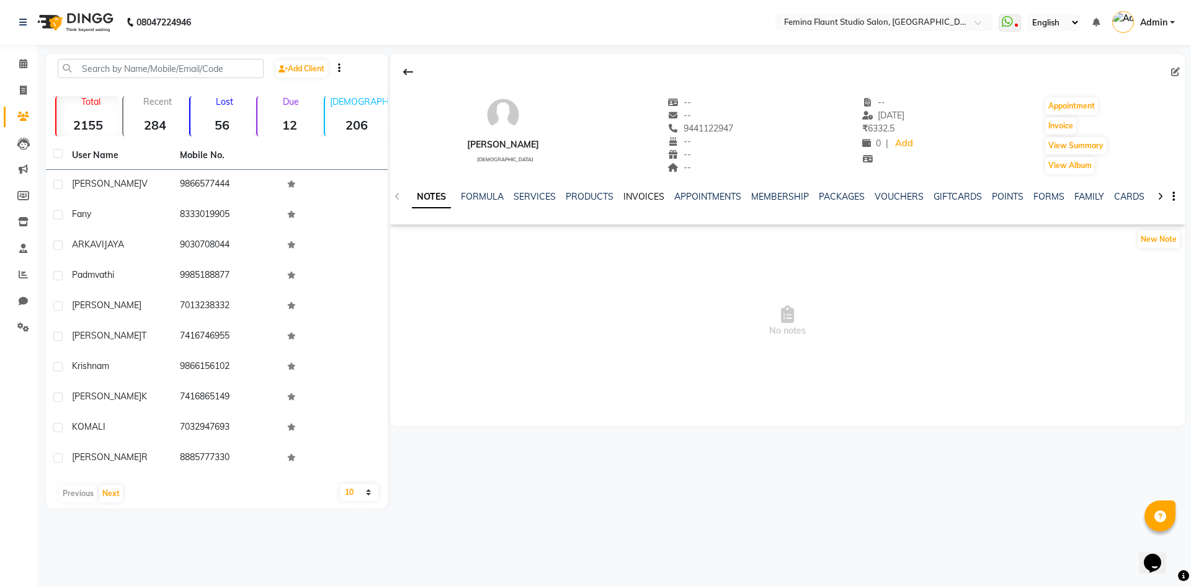
click at [641, 196] on link "INVOICES" at bounding box center [643, 196] width 41 height 11
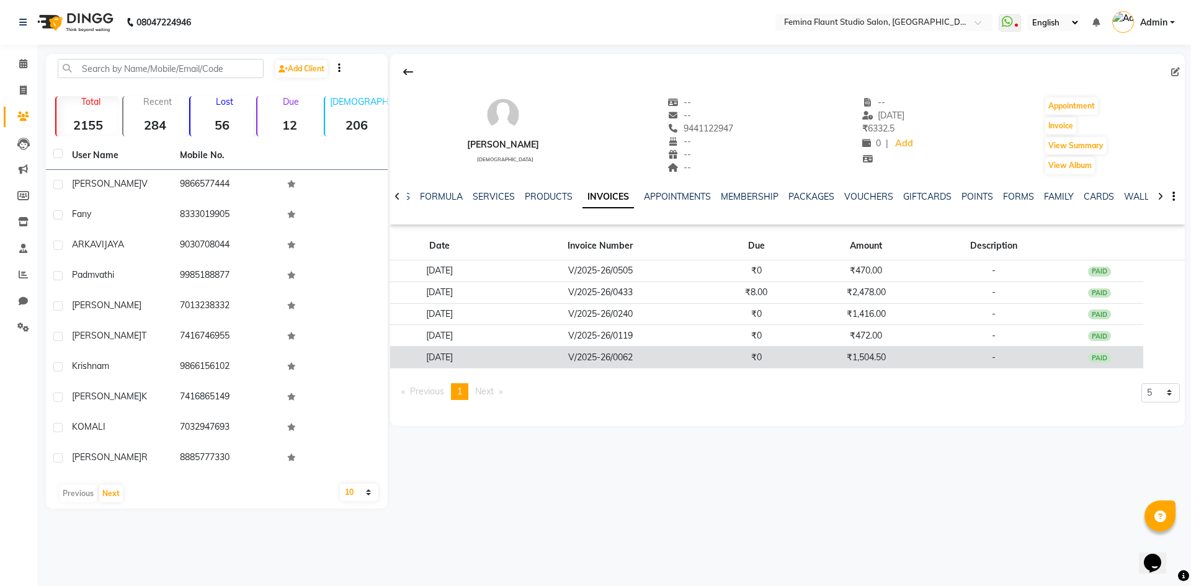
click at [652, 349] on td "V/2025-26/0062" at bounding box center [600, 358] width 223 height 22
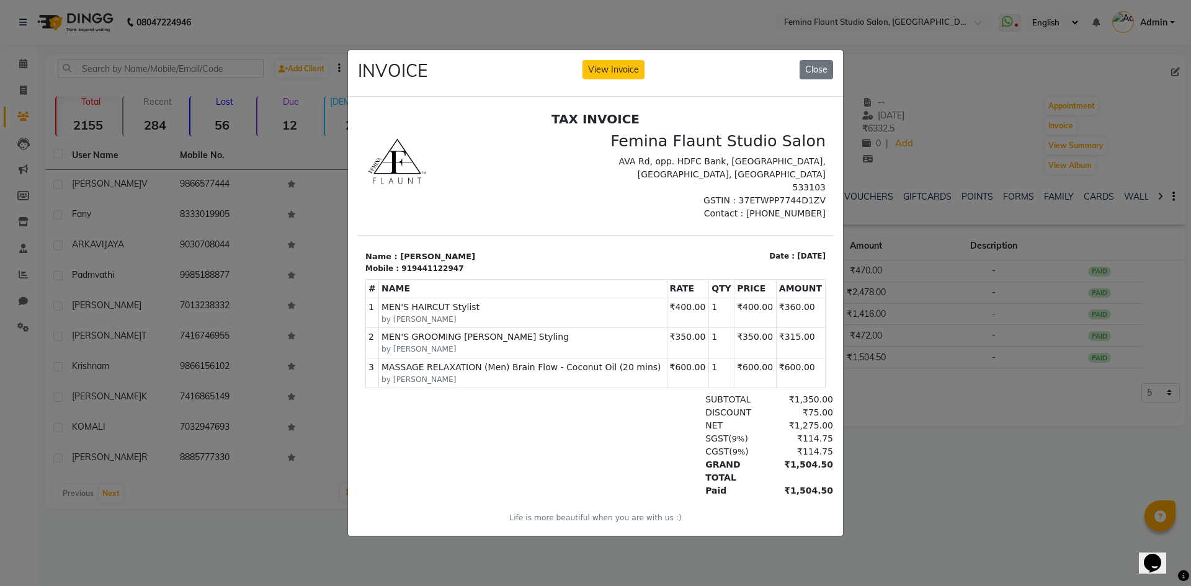
click at [887, 414] on ngb-modal-window "INVOICE View Invoice Close" at bounding box center [595, 293] width 1191 height 586
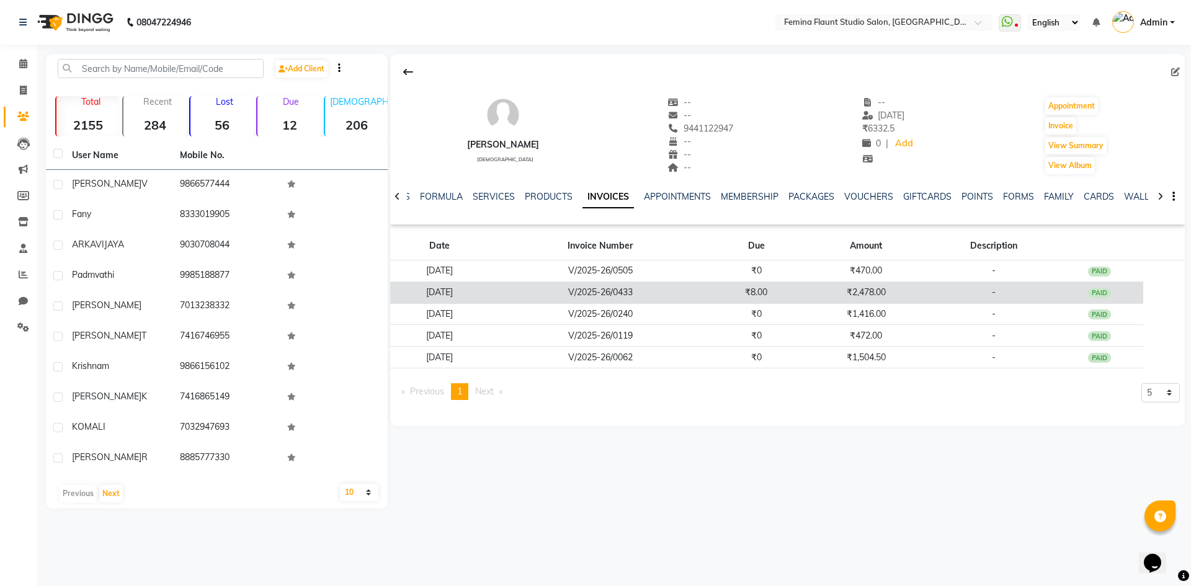
click at [628, 293] on td "V/2025-26/0433" at bounding box center [600, 293] width 223 height 22
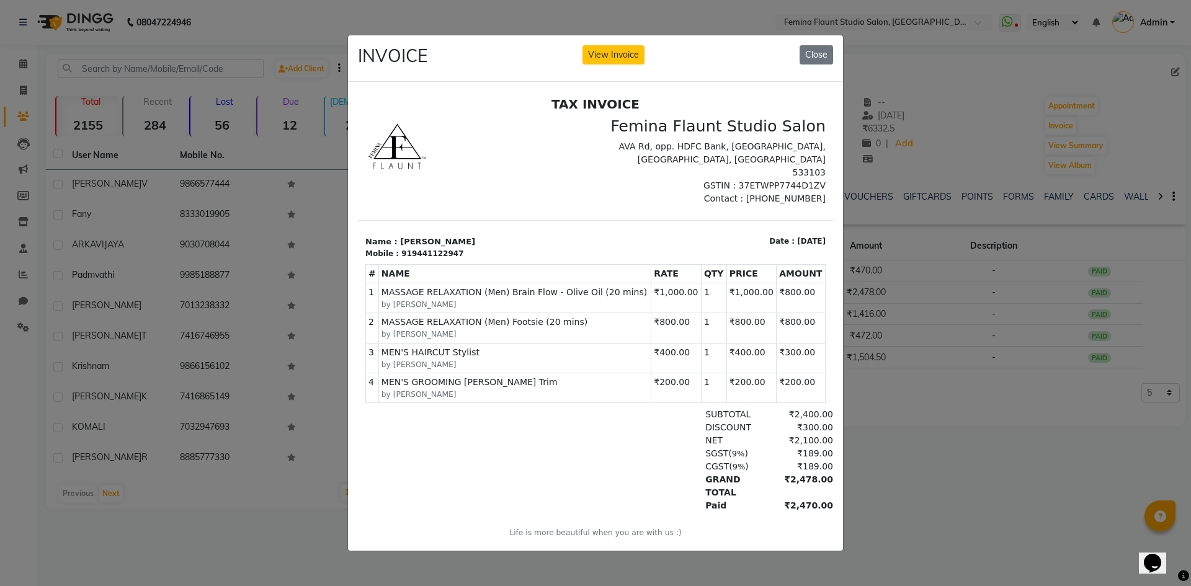
click at [925, 399] on ngb-modal-window "INVOICE View Invoice Close" at bounding box center [595, 293] width 1191 height 586
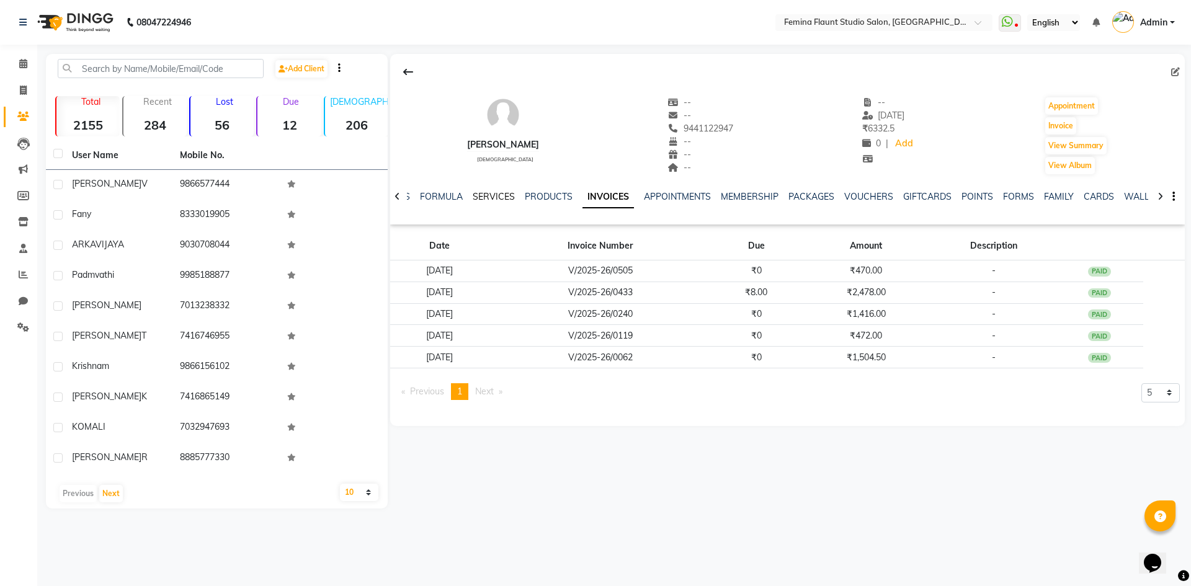
click at [502, 195] on link "SERVICES" at bounding box center [494, 196] width 42 height 11
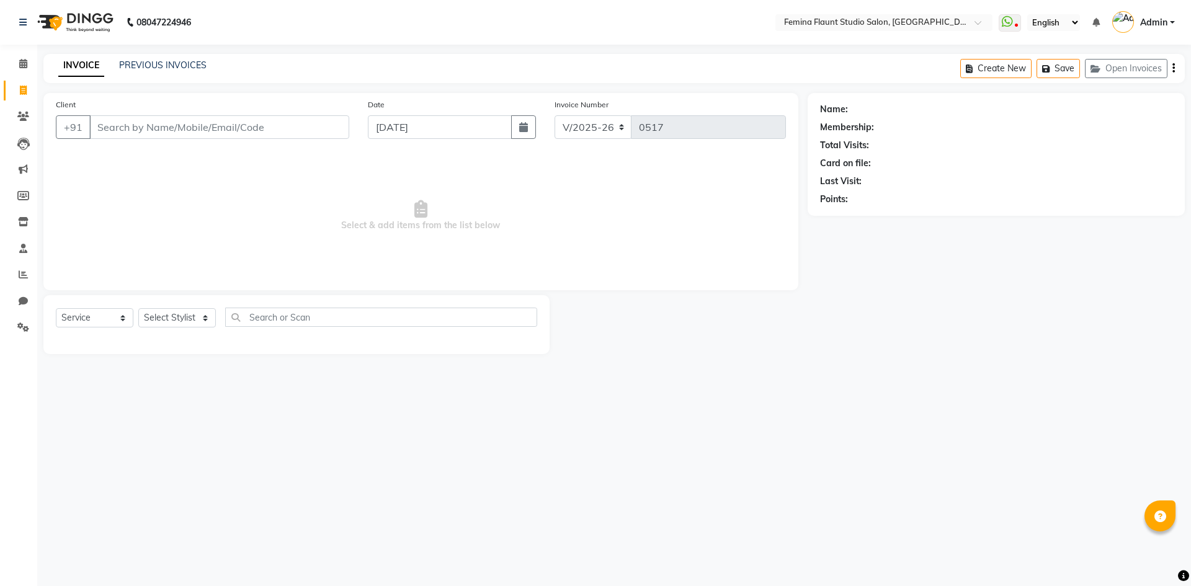
select select "8333"
select select "service"
drag, startPoint x: 26, startPoint y: 64, endPoint x: 33, endPoint y: 66, distance: 7.3
click at [28, 64] on span at bounding box center [23, 64] width 22 height 14
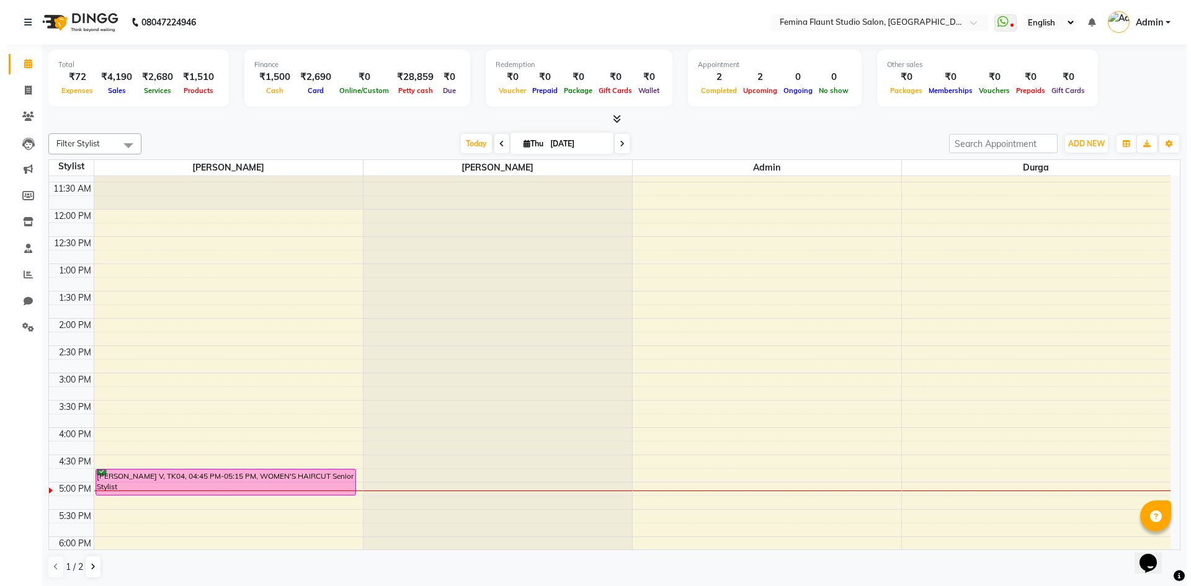
scroll to position [186, 0]
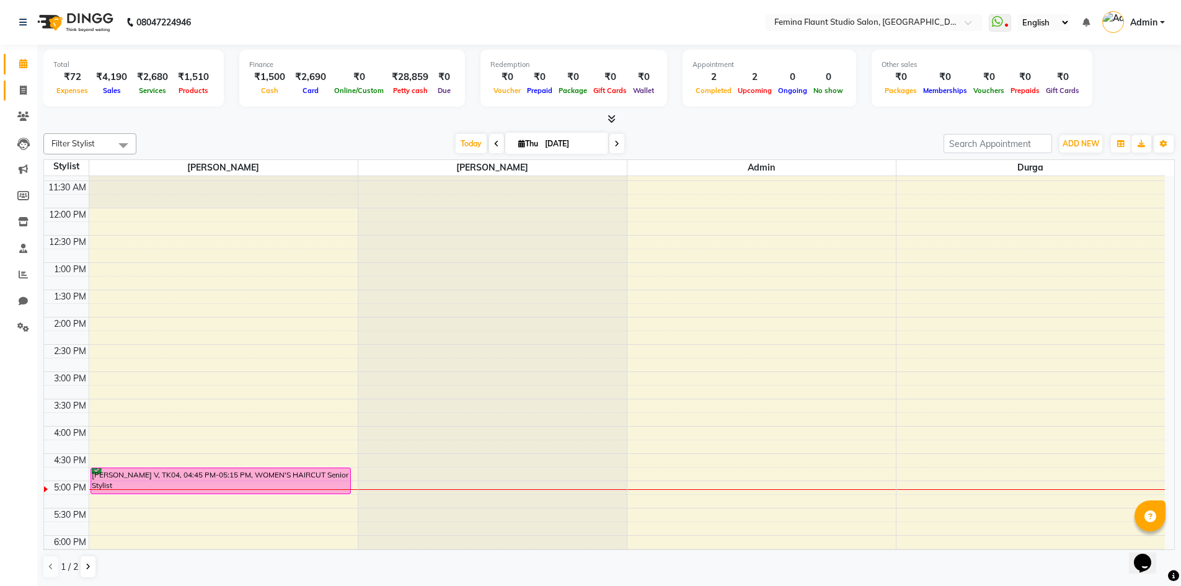
click at [20, 98] on link "Invoice" at bounding box center [19, 91] width 30 height 20
select select "service"
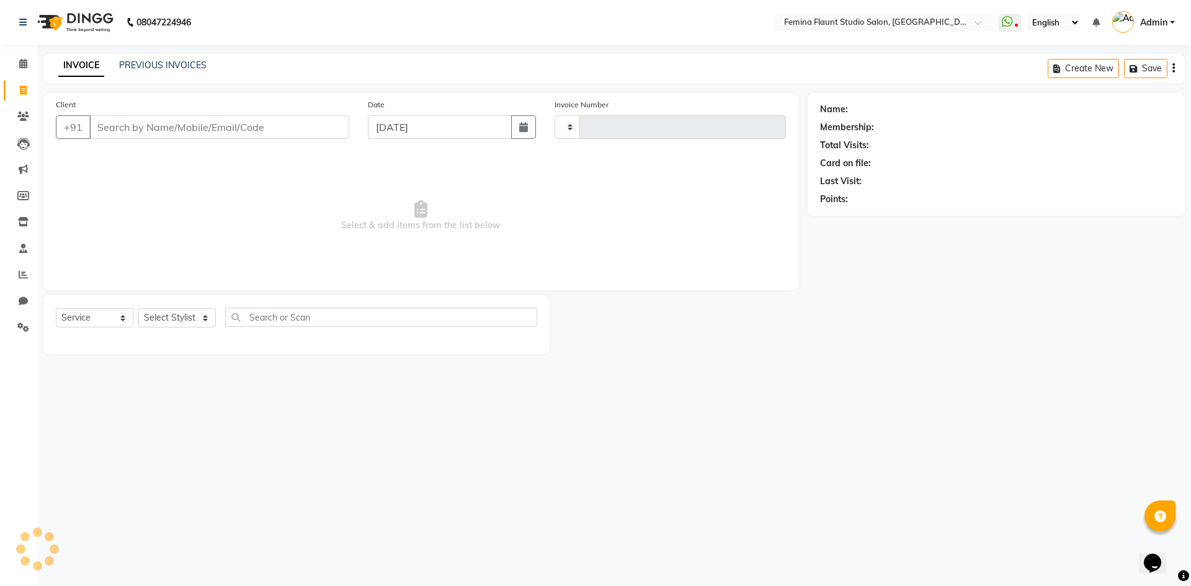
type input "0517"
select select "8333"
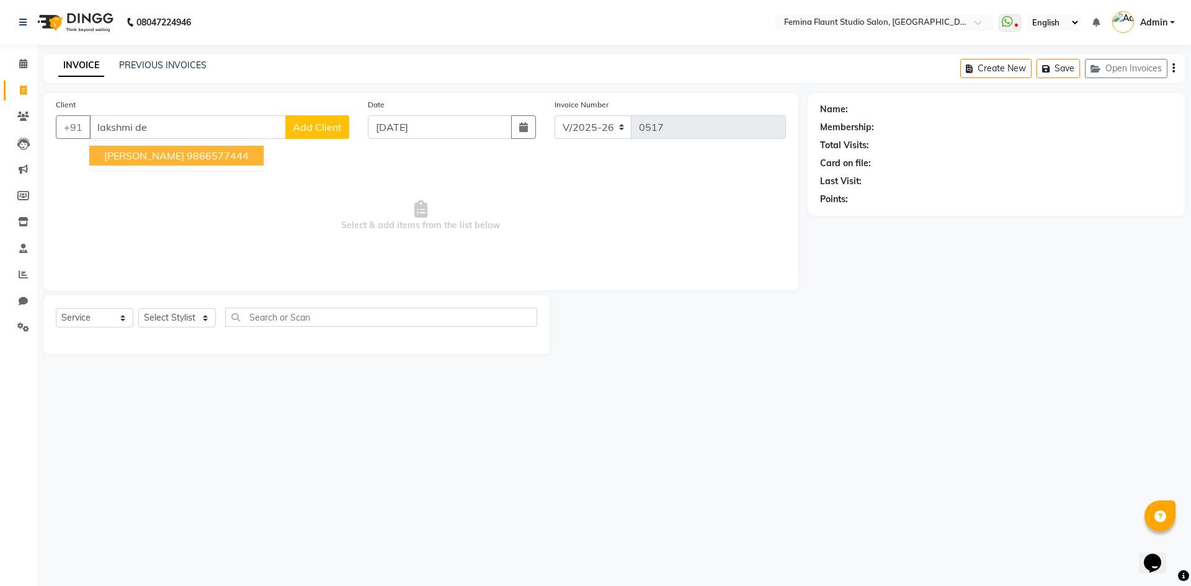
click at [157, 151] on span "Lakshmi Devi V" at bounding box center [144, 155] width 80 height 12
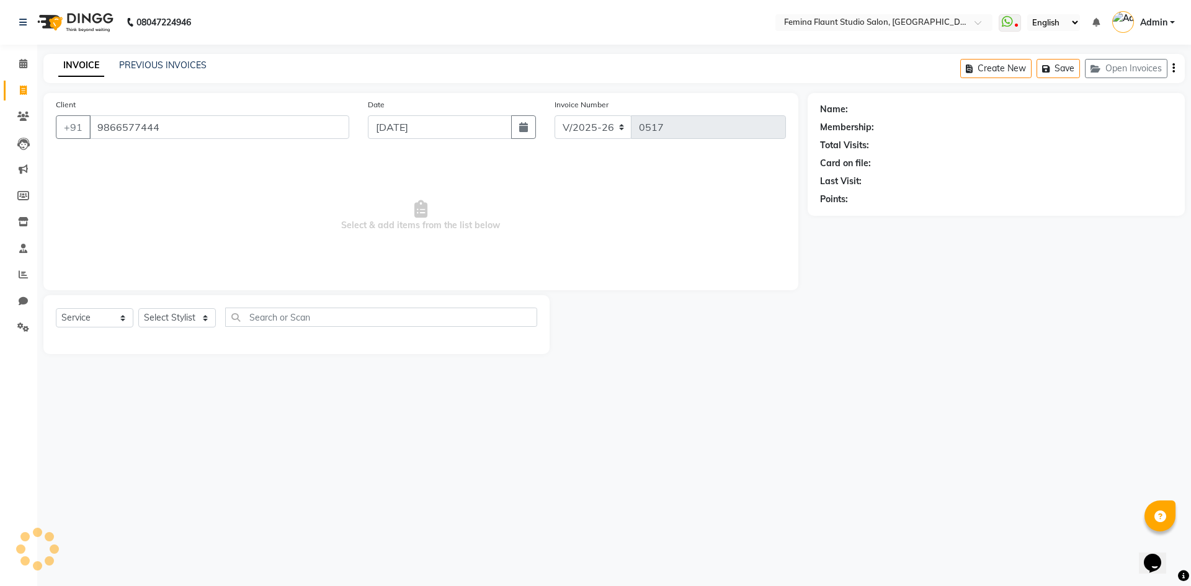
type input "9866577444"
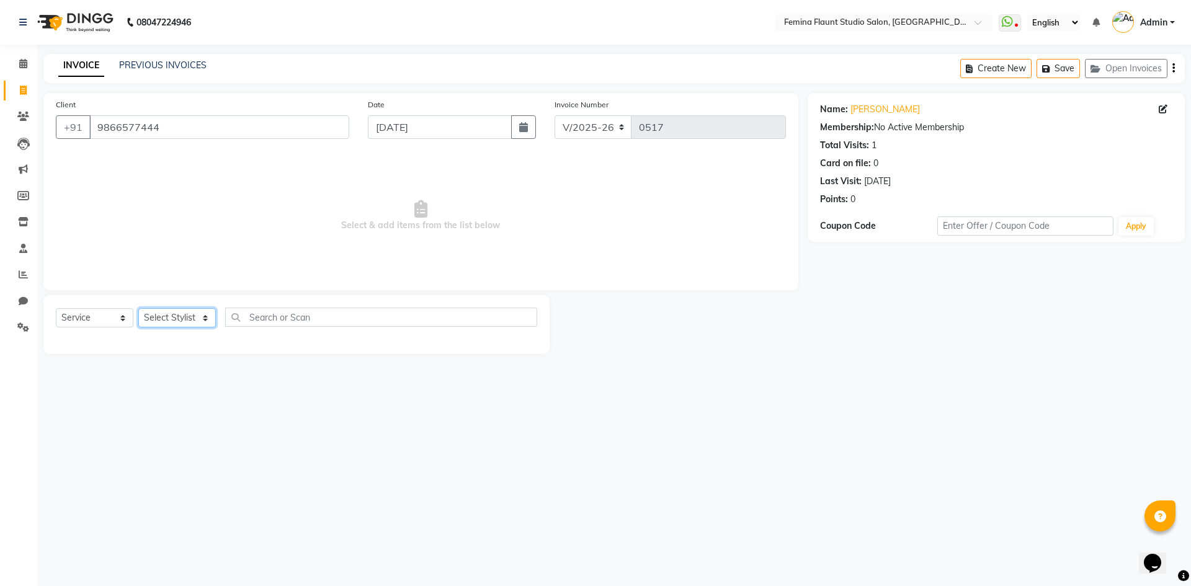
click at [188, 326] on select "Select Stylist Admin Durga Jyothi Bandi Keerthi Sri Mohd Akib Mohd Faizan Prami…" at bounding box center [177, 317] width 78 height 19
select select "83818"
click at [138, 308] on select "Select Stylist Admin Durga Jyothi Bandi Keerthi Sri Mohd Akib Mohd Faizan Prami…" at bounding box center [177, 317] width 78 height 19
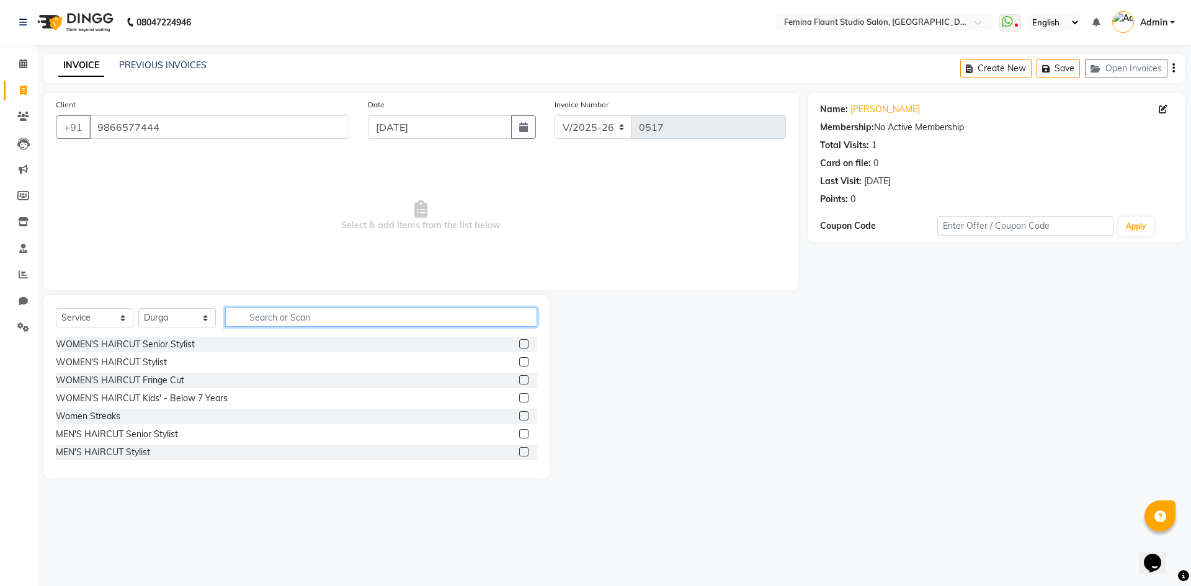
click at [252, 313] on input "text" at bounding box center [381, 317] width 312 height 19
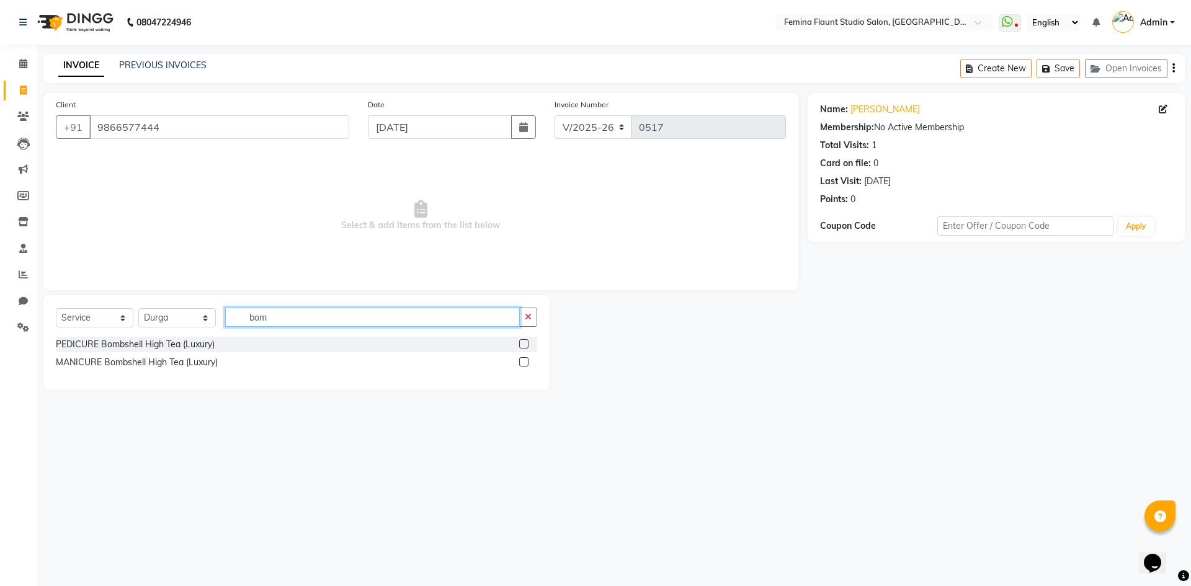
type input "bom"
click at [525, 345] on label at bounding box center [523, 343] width 9 height 9
click at [525, 345] on input "checkbox" at bounding box center [523, 344] width 8 height 8
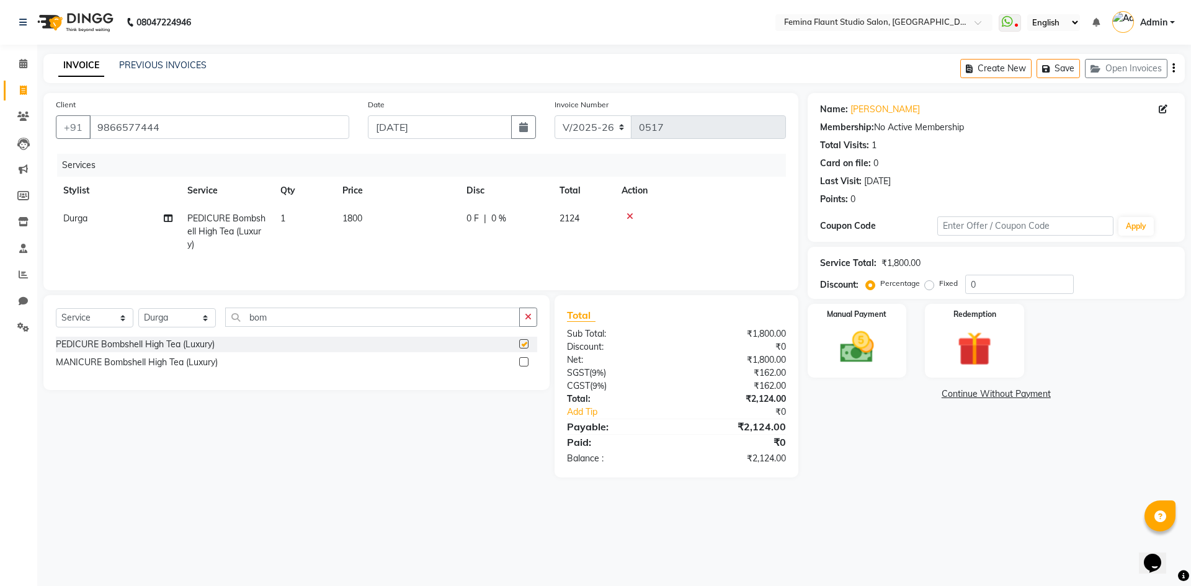
checkbox input "false"
click at [491, 221] on span "0 %" at bounding box center [498, 218] width 15 height 13
select select "83818"
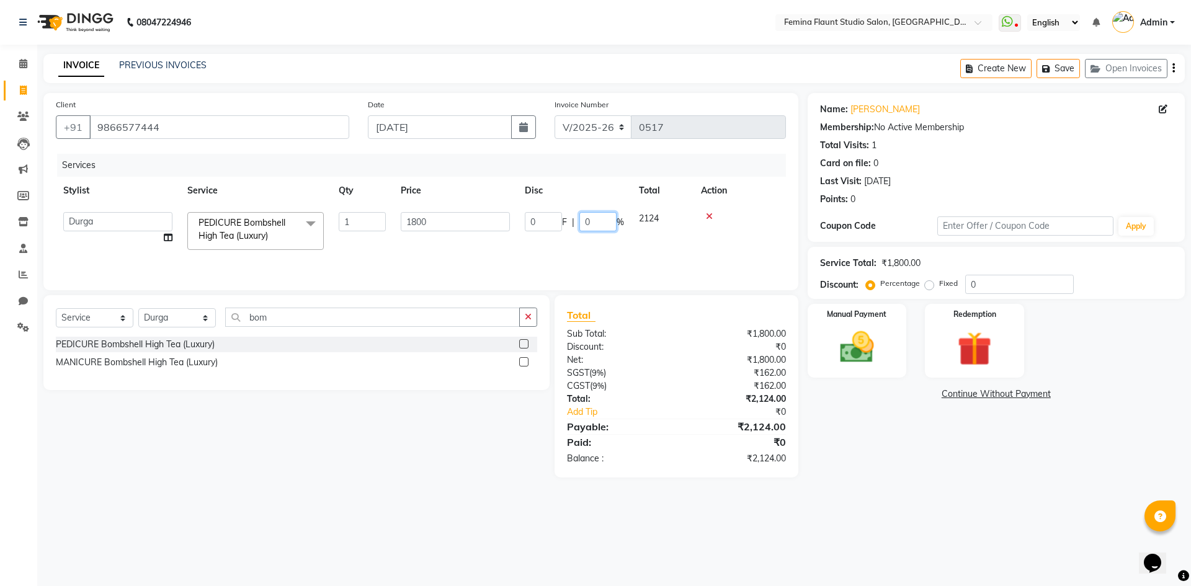
click at [605, 219] on input "0" at bounding box center [597, 221] width 37 height 19
type input "25"
click at [506, 443] on div "Select Service Product Membership Package Voucher Prepaid Gift Card Select Styl…" at bounding box center [291, 386] width 515 height 182
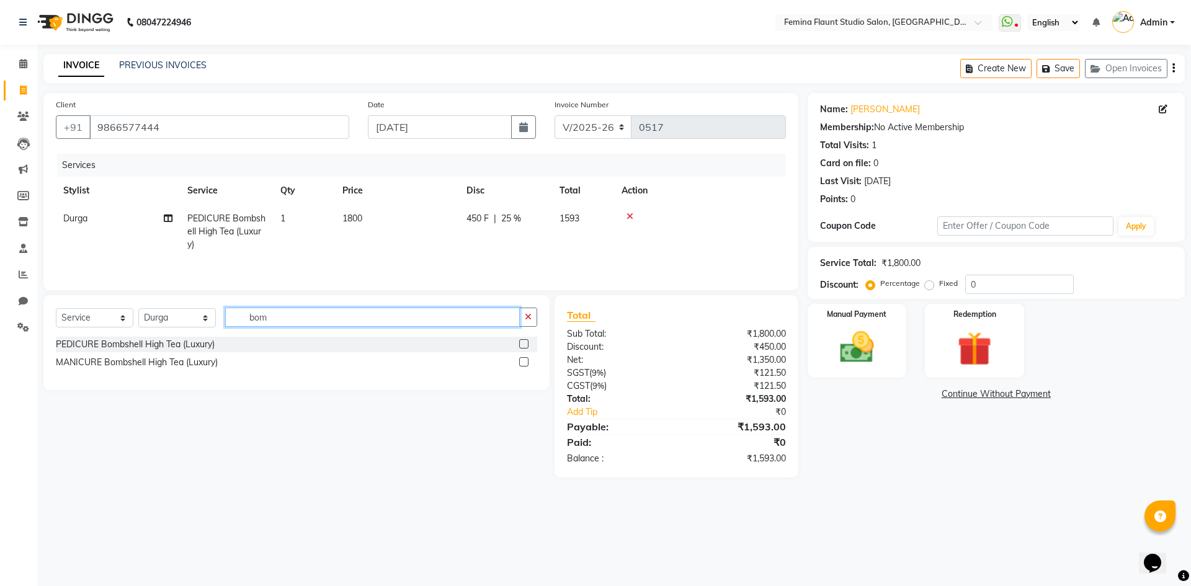
click at [282, 318] on input "bom" at bounding box center [372, 317] width 295 height 19
click at [203, 319] on select "Select Stylist Admin Durga Jyothi Bandi Keerthi Sri Mohd Akib Mohd Faizan Prami…" at bounding box center [177, 317] width 78 height 19
select select "80611"
click at [138, 308] on select "Select Stylist Admin Durga Jyothi Bandi Keerthi Sri Mohd Akib Mohd Faizan Prami…" at bounding box center [177, 317] width 78 height 19
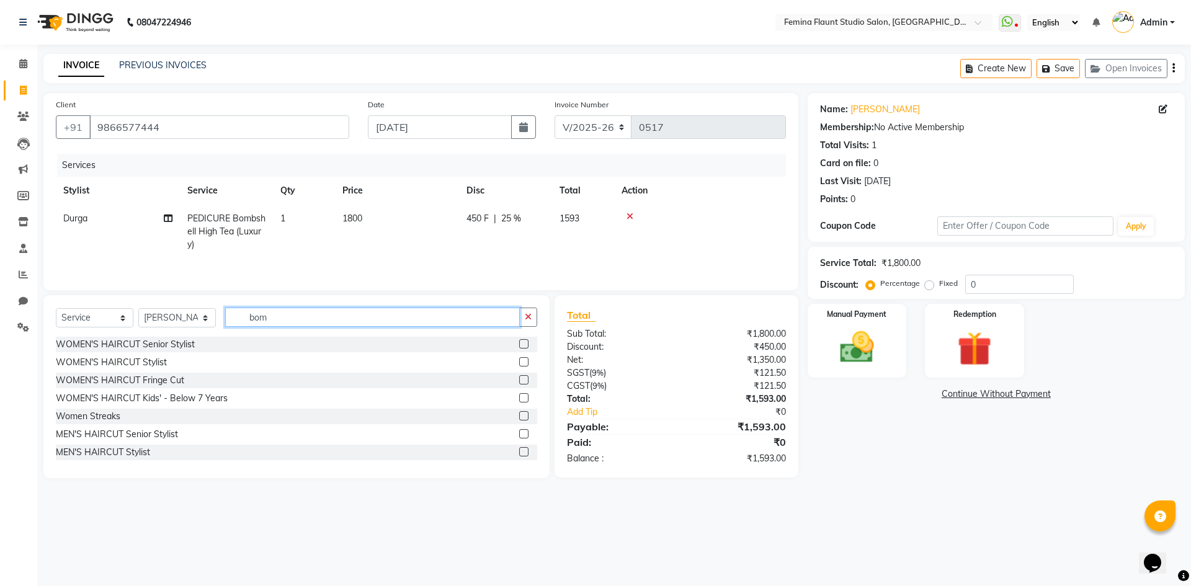
click at [298, 322] on input "bom" at bounding box center [372, 317] width 295 height 19
type input "t"
type input "hai"
click at [519, 380] on label at bounding box center [523, 379] width 9 height 9
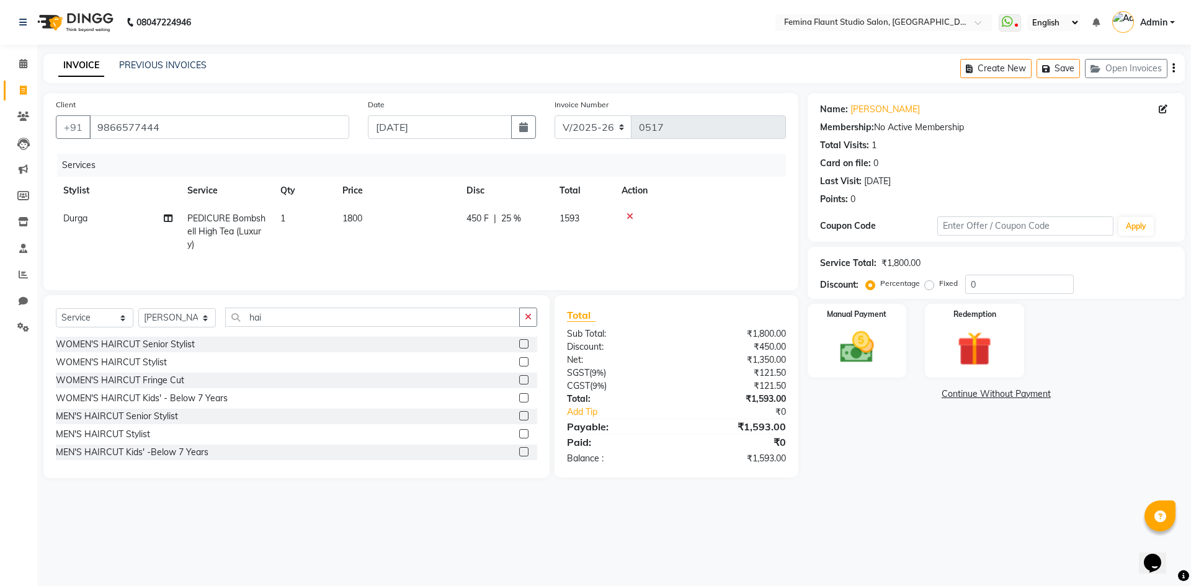
click at [519, 380] on input "checkbox" at bounding box center [523, 380] width 8 height 8
checkbox input "true"
click at [519, 349] on label at bounding box center [523, 343] width 9 height 9
click at [519, 349] on input "checkbox" at bounding box center [523, 344] width 8 height 8
checkbox input "true"
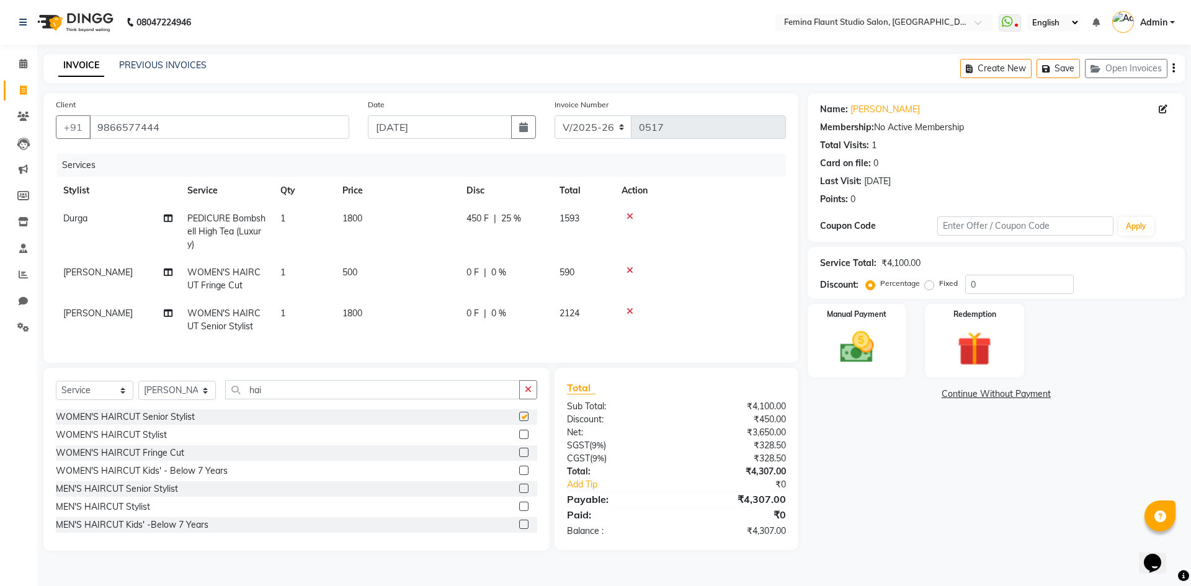
checkbox input "false"
click at [491, 269] on span "0 %" at bounding box center [498, 272] width 15 height 13
select select "80611"
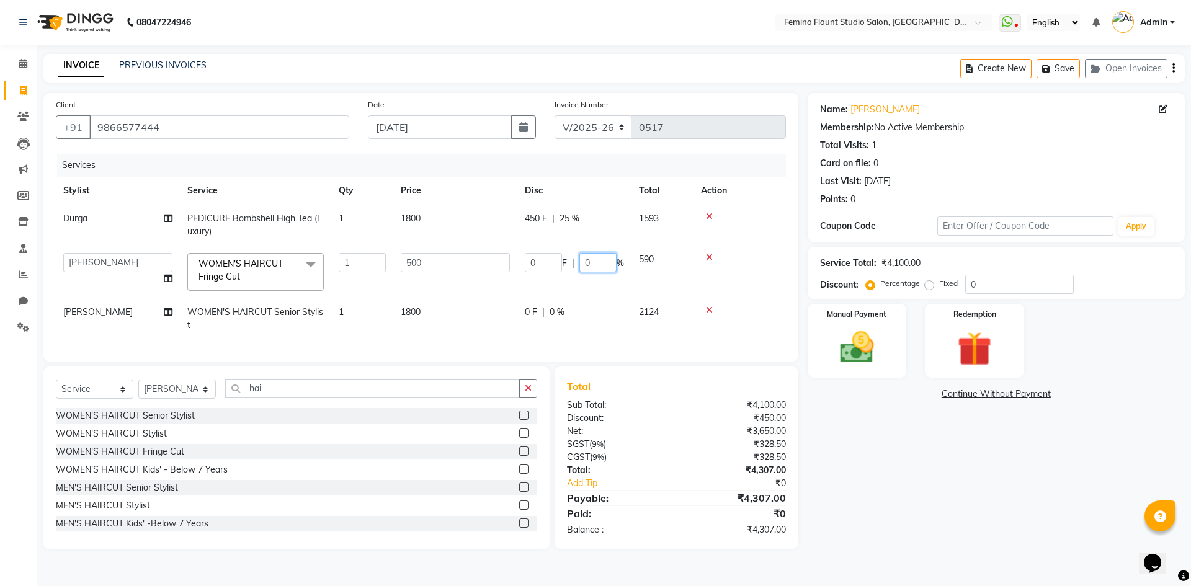
click at [601, 263] on input "0" at bounding box center [597, 262] width 37 height 19
type input "20"
click at [556, 316] on tr "Pramila Rai WOMEN'S HAIRCUT Senior Stylist 1 1800 0 F | 0 % 2124" at bounding box center [421, 318] width 730 height 41
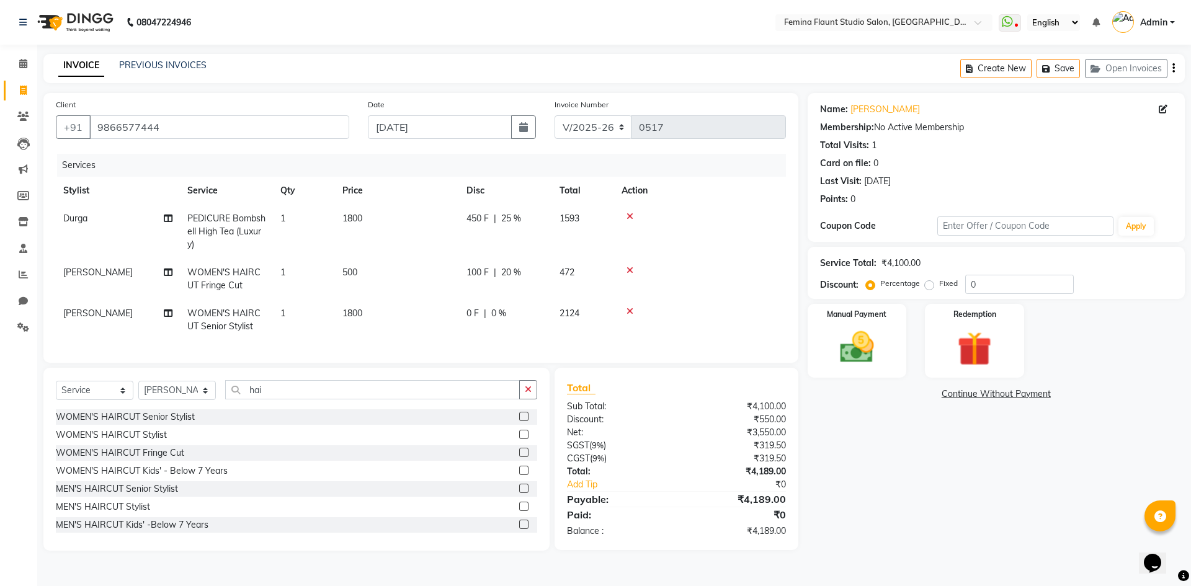
click at [495, 313] on span "0 %" at bounding box center [498, 313] width 15 height 13
select select "80611"
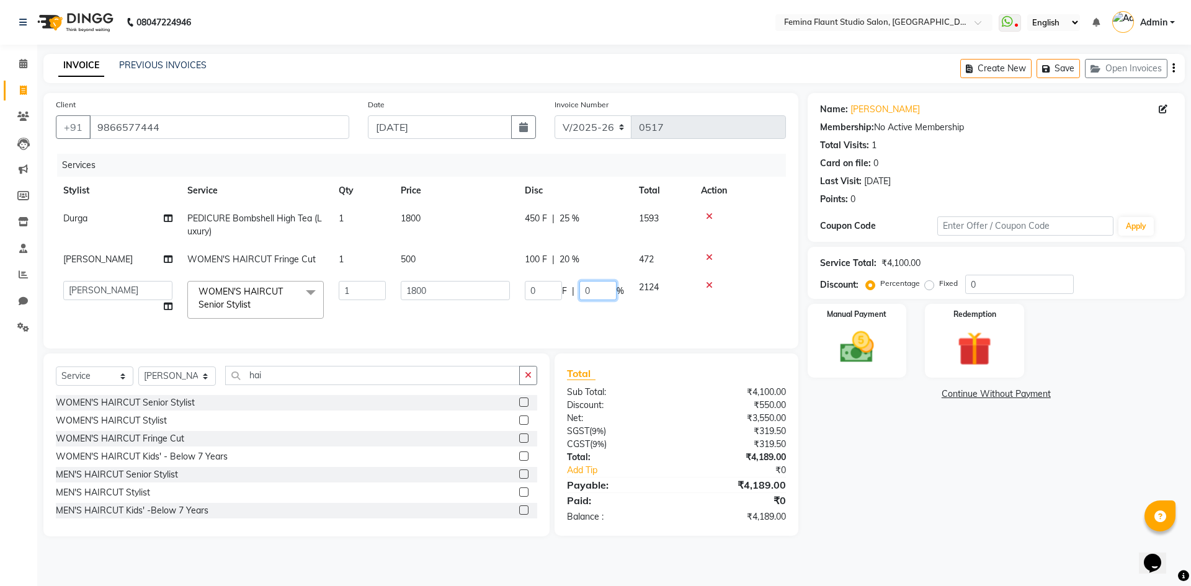
click at [594, 287] on input "0" at bounding box center [597, 290] width 37 height 19
type input "20"
click at [1002, 468] on div "Name: Lakshmi Devi V Membership: No Active Membership Total Visits: 1 Card on f…" at bounding box center [1000, 314] width 386 height 443
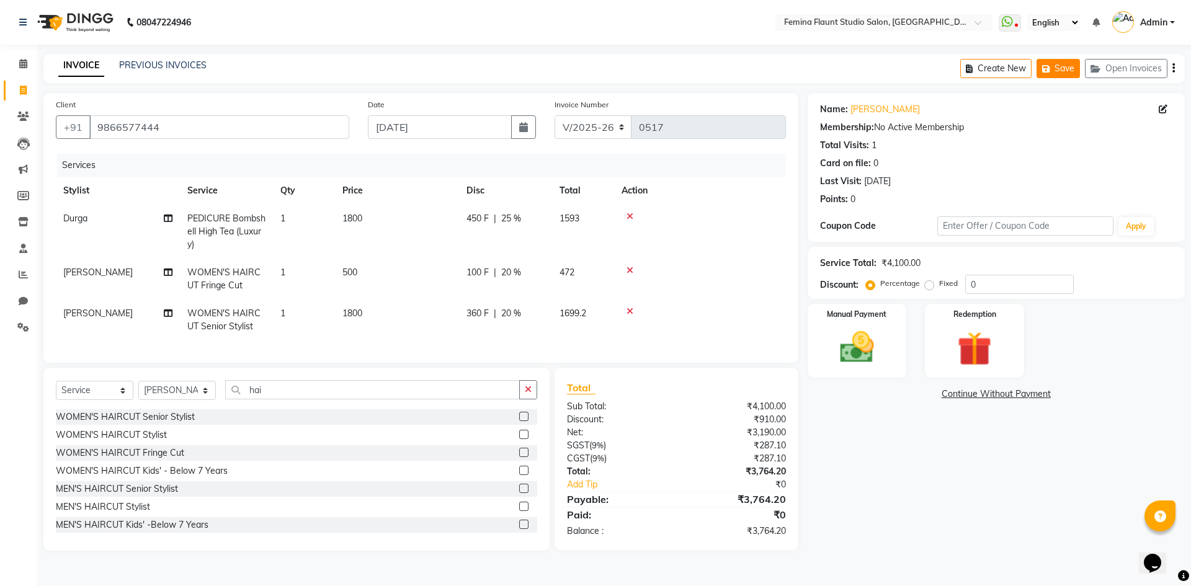
click at [1054, 72] on button "Save" at bounding box center [1057, 68] width 43 height 19
click at [628, 269] on icon at bounding box center [629, 270] width 7 height 9
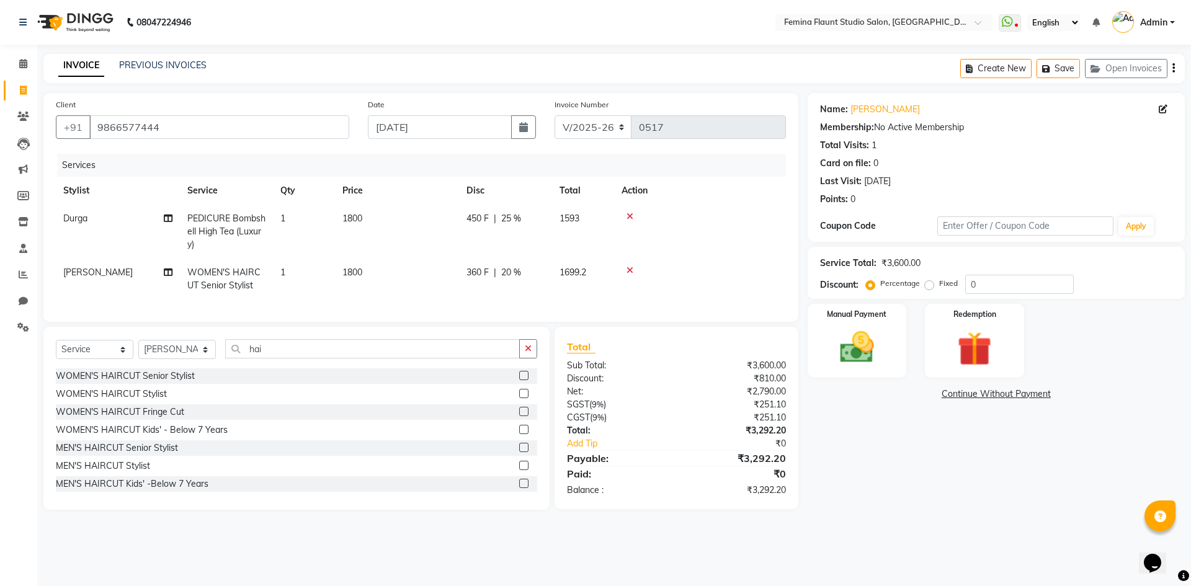
click at [519, 398] on label at bounding box center [523, 393] width 9 height 9
click at [519, 398] on input "checkbox" at bounding box center [523, 394] width 8 height 8
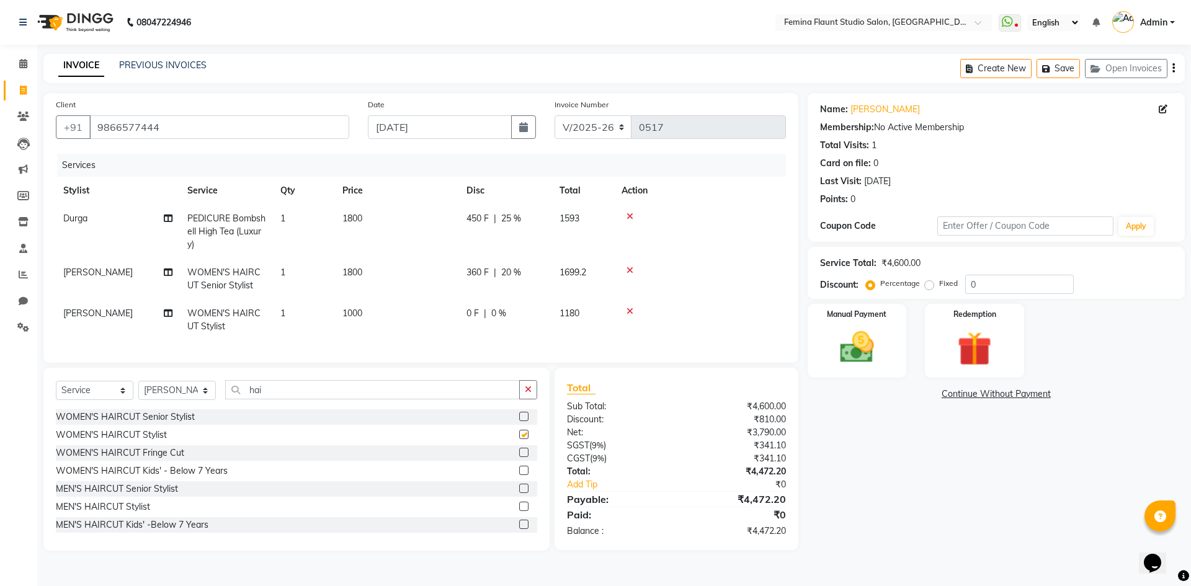
checkbox input "false"
click at [496, 318] on span "0 %" at bounding box center [498, 313] width 15 height 13
select select "80611"
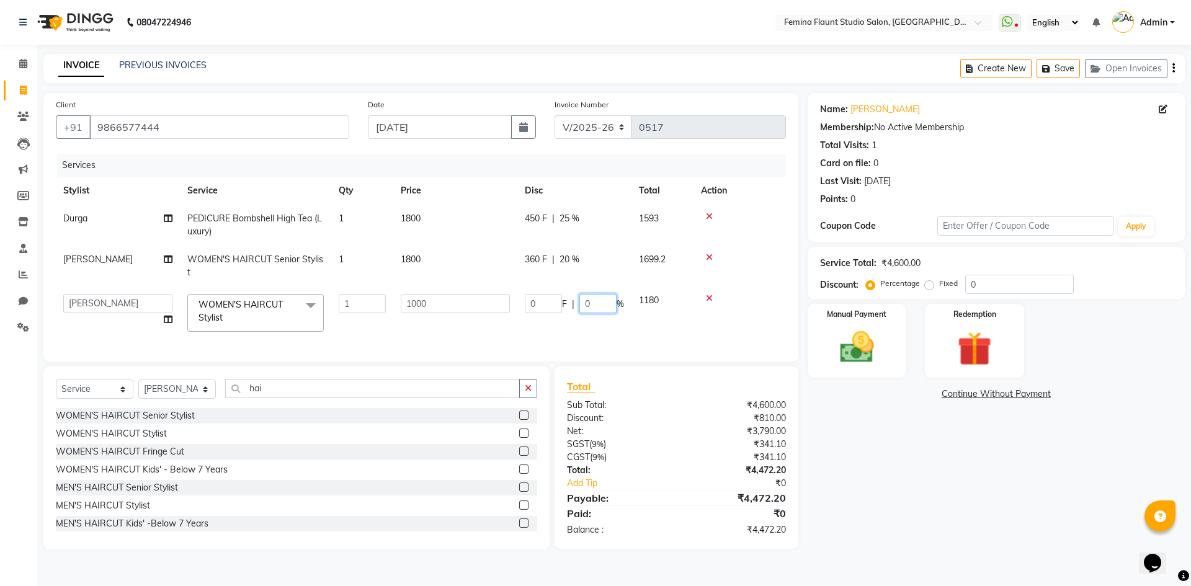
click at [591, 308] on input "0" at bounding box center [597, 303] width 37 height 19
type input "20"
click at [949, 486] on div "Name: Lakshmi Devi V Membership: No Active Membership Total Visits: 1 Card on f…" at bounding box center [1000, 321] width 386 height 456
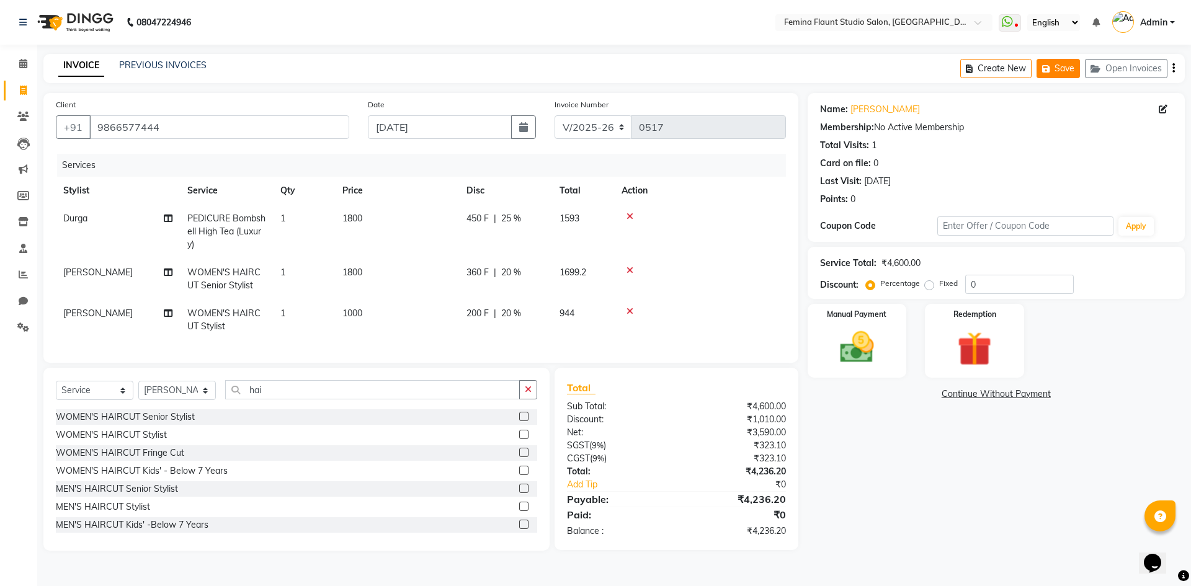
click at [1054, 73] on button "Save" at bounding box center [1057, 68] width 43 height 19
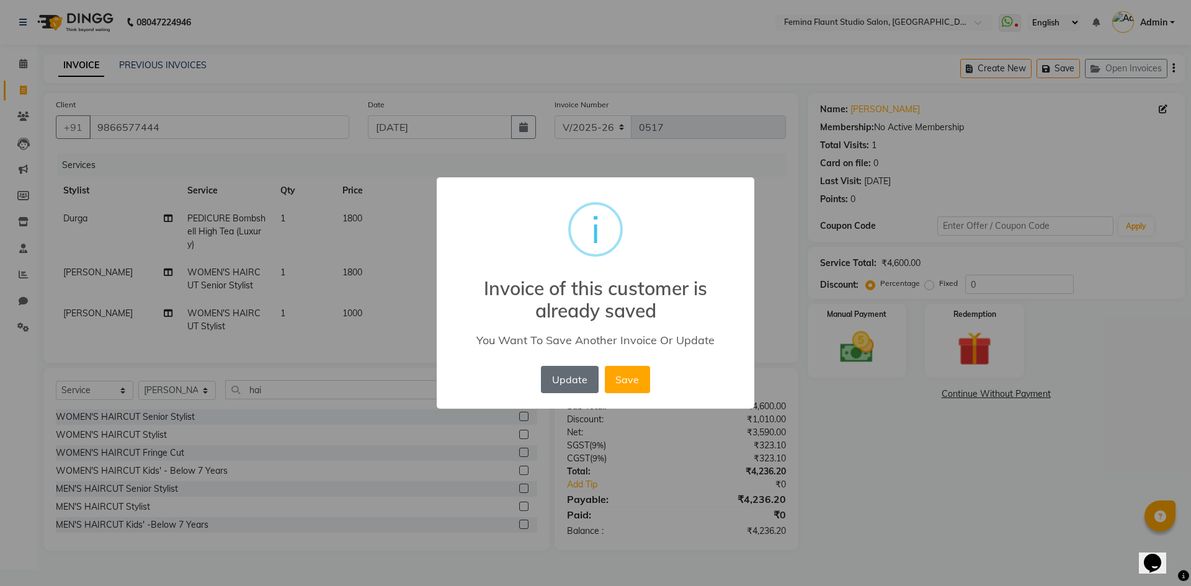
click at [592, 380] on button "Update" at bounding box center [569, 379] width 57 height 27
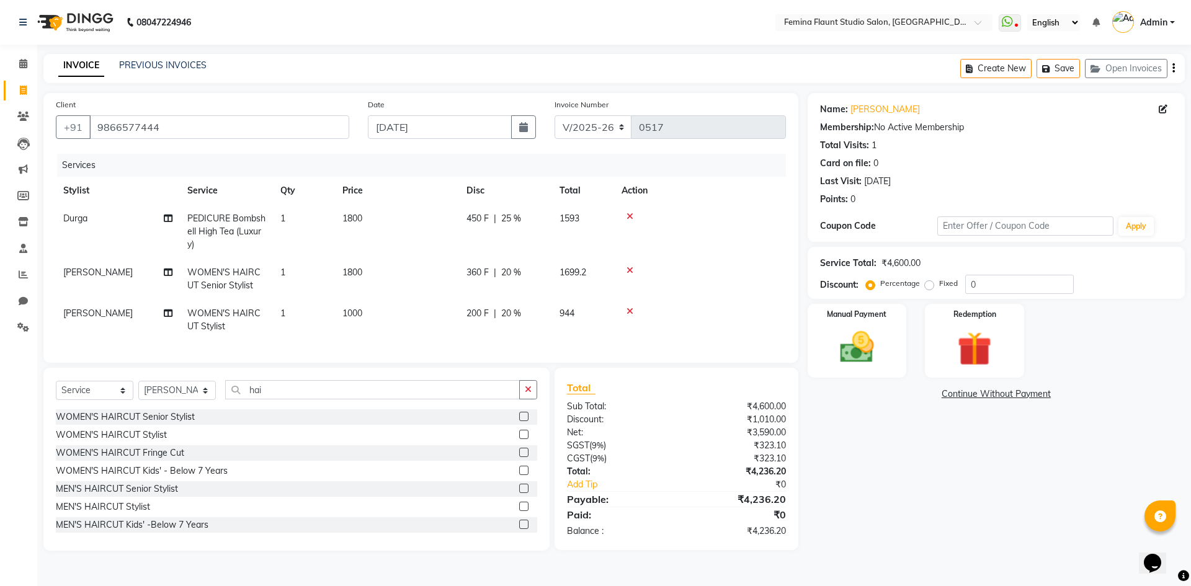
click at [1002, 505] on div "Name: Lakshmi Devi V Membership: No Active Membership Total Visits: 1 Card on f…" at bounding box center [1000, 322] width 386 height 458
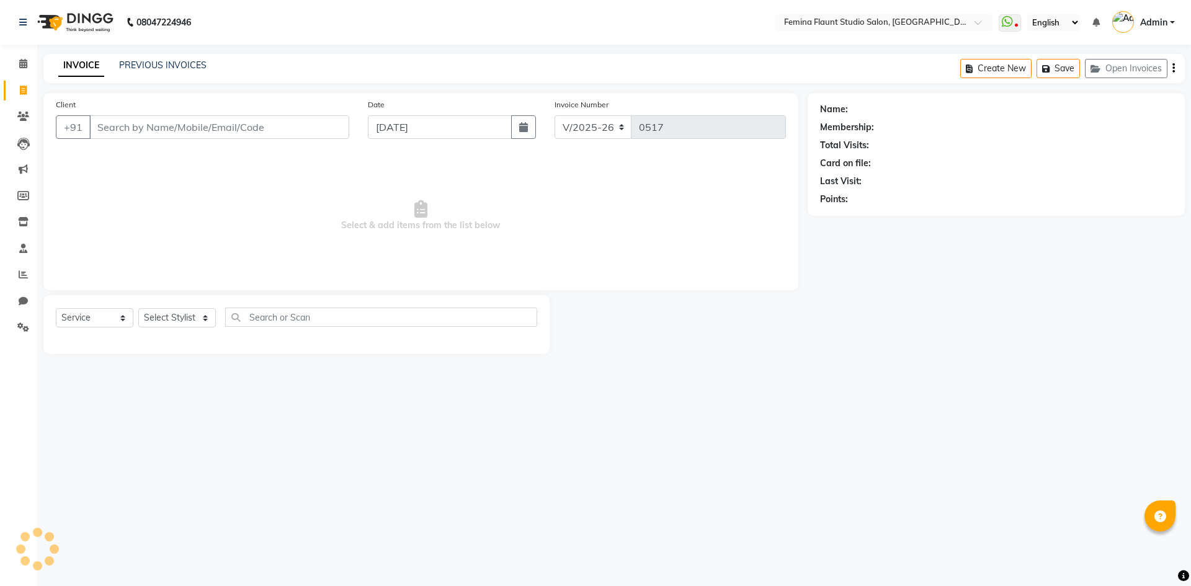
select select "8333"
select select "service"
click at [182, 69] on link "PREVIOUS INVOICES" at bounding box center [162, 65] width 87 height 11
select select "service"
type input "0517"
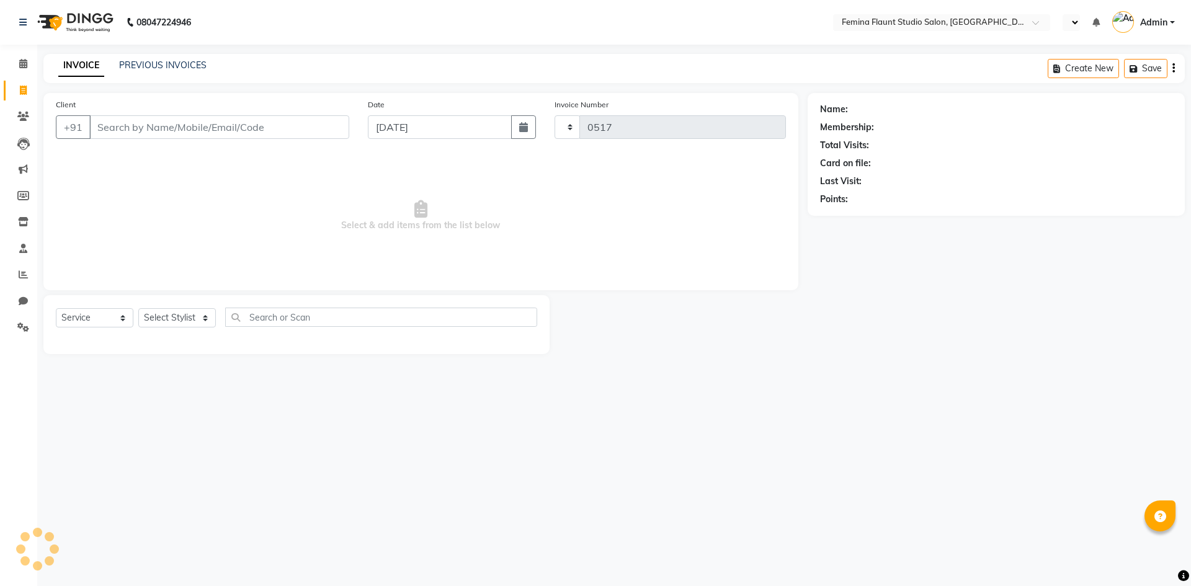
select select "en"
select select "8333"
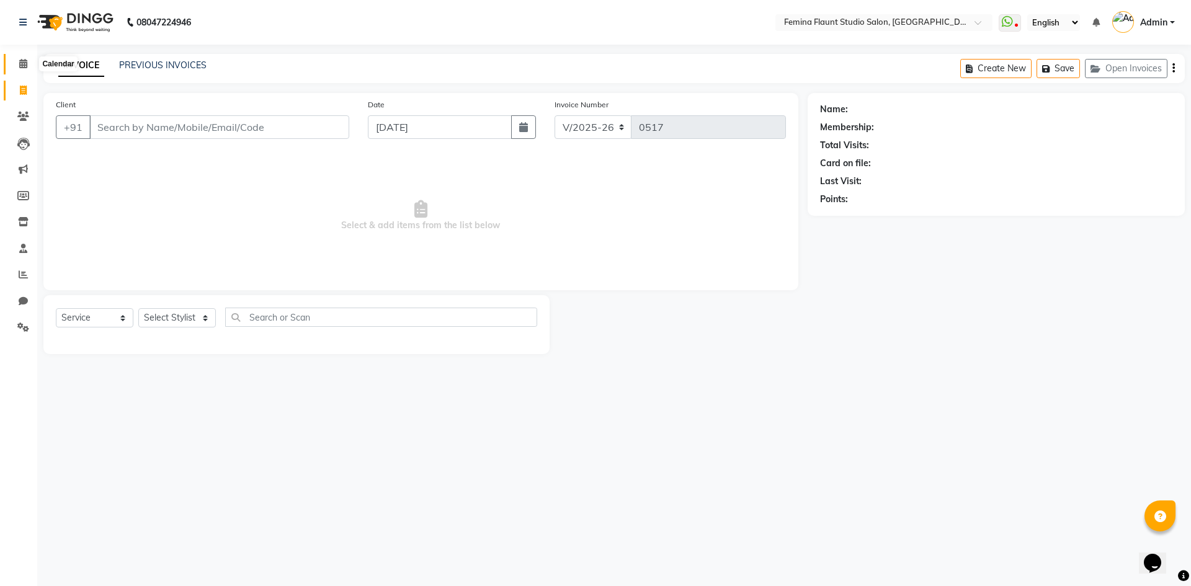
click at [21, 63] on icon at bounding box center [23, 63] width 8 height 9
